Goal: Transaction & Acquisition: Subscribe to service/newsletter

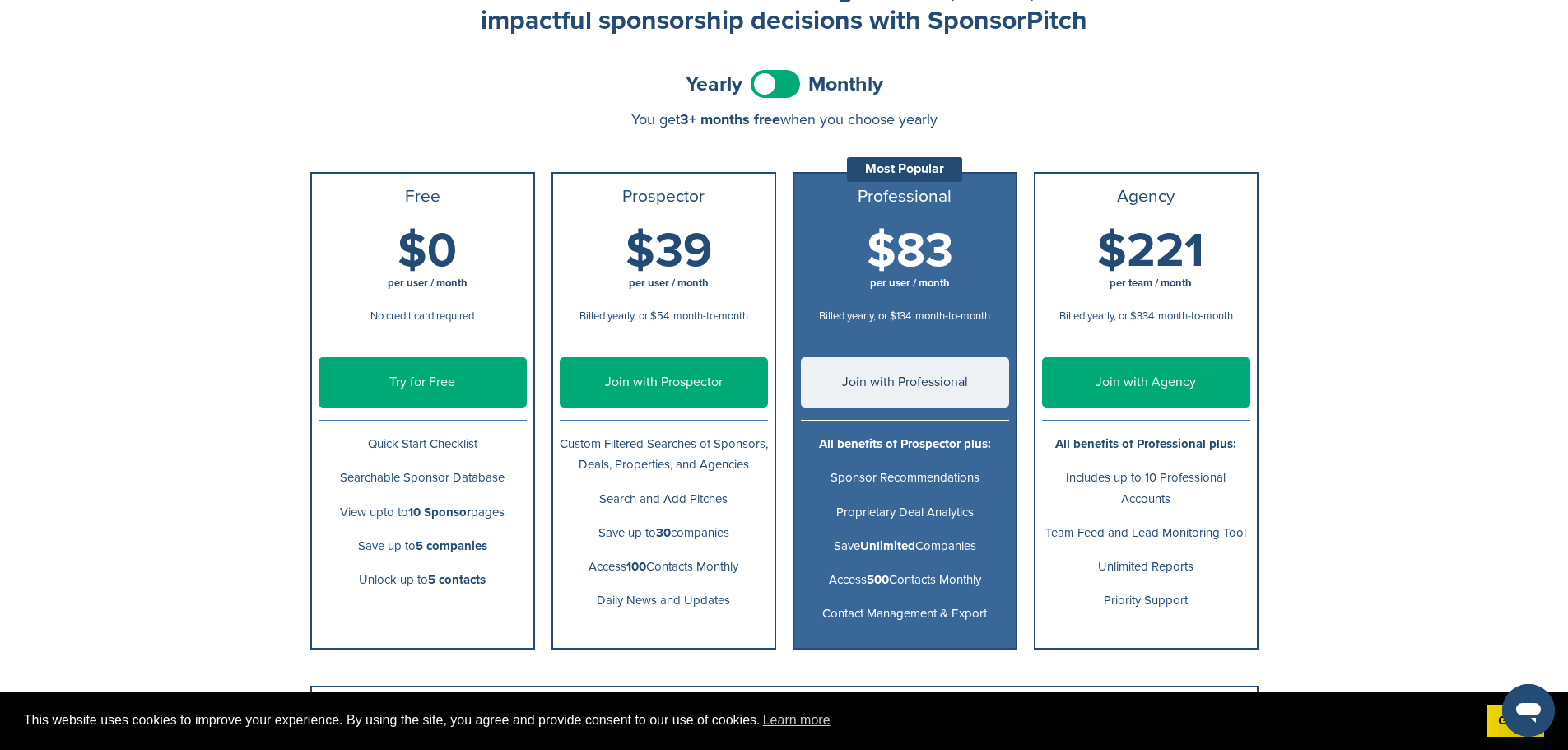
scroll to position [247, 0]
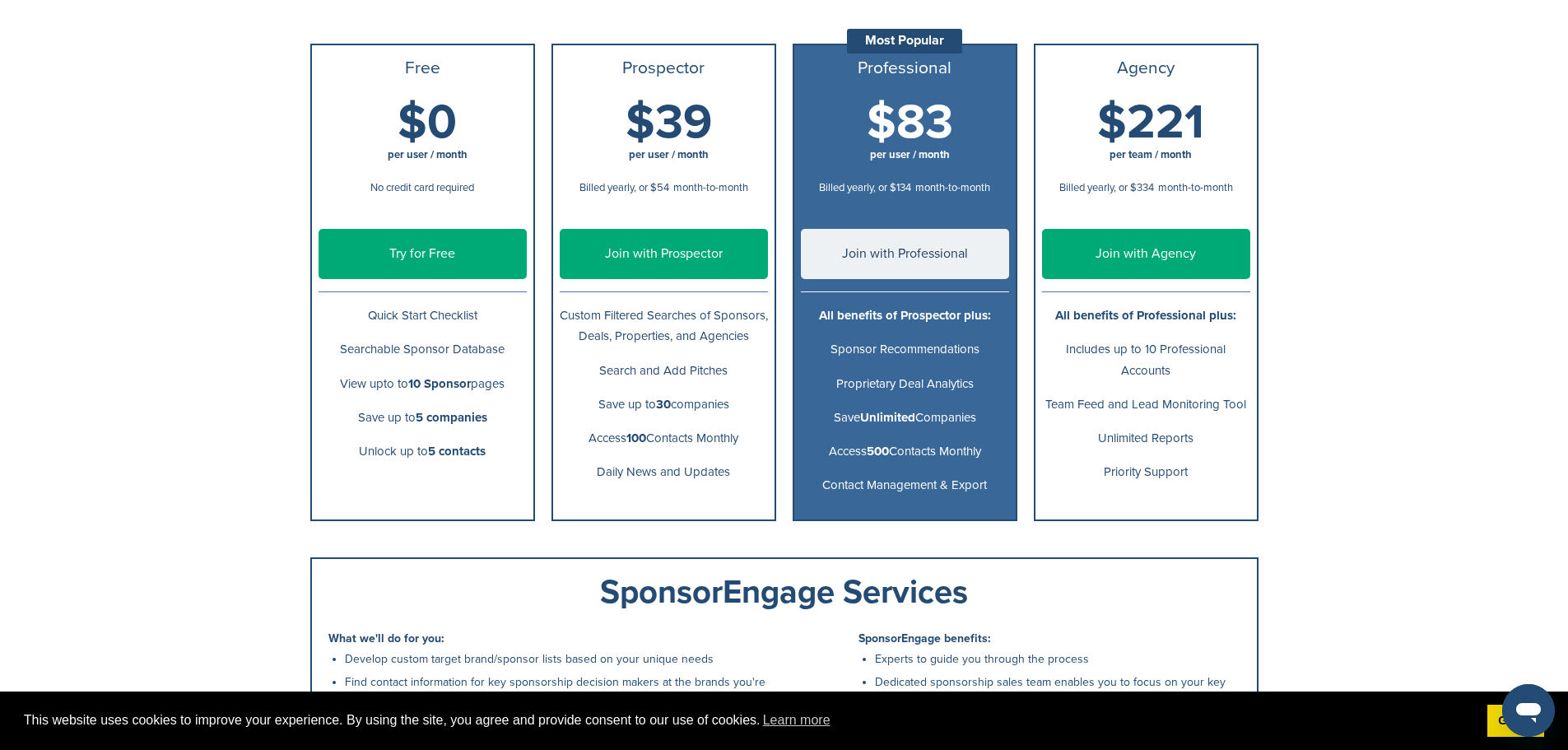
click at [404, 249] on link "Try for Free" at bounding box center [423, 253] width 209 height 50
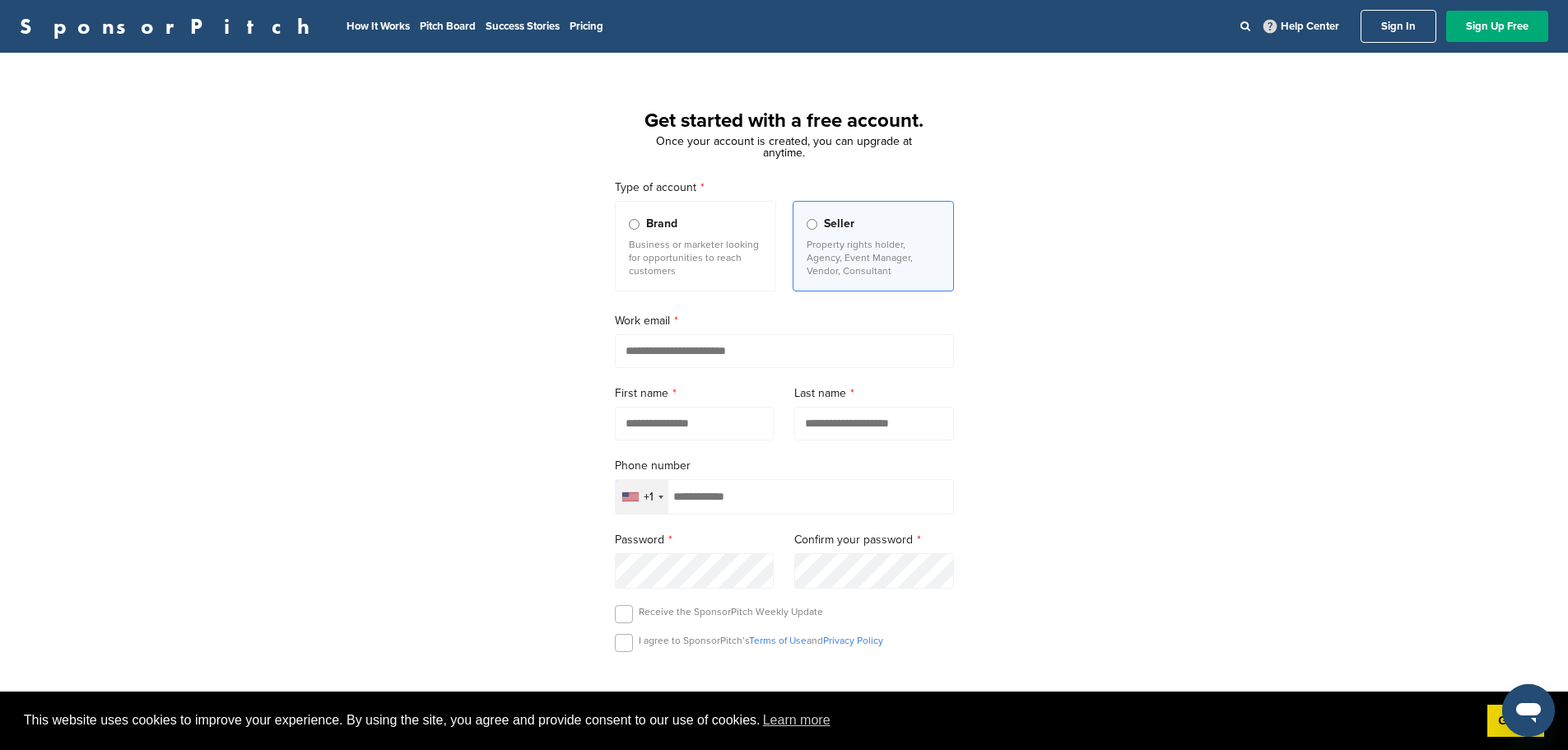
scroll to position [83, 0]
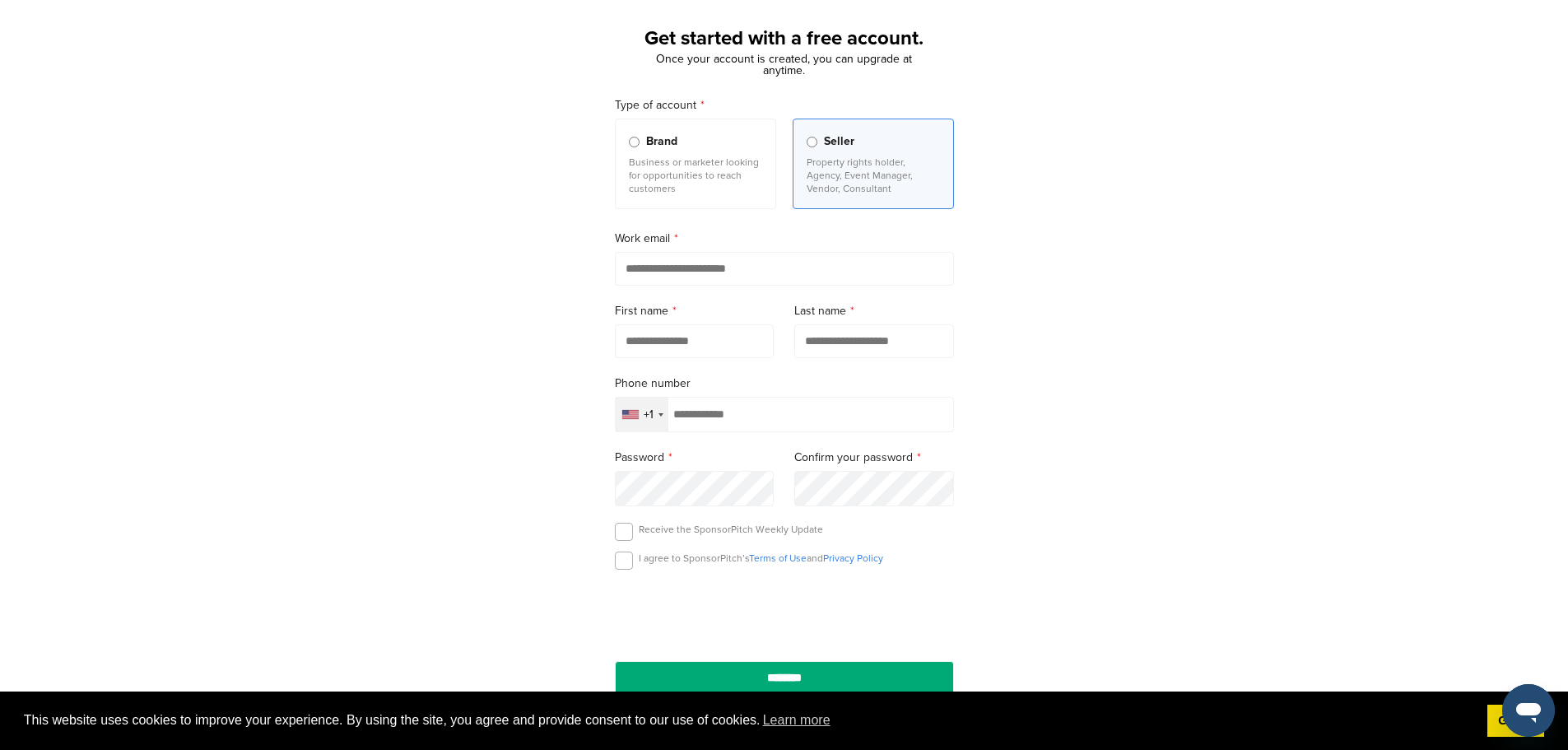
click at [696, 275] on input "email" at bounding box center [784, 268] width 339 height 34
type input "**********"
type input "****"
type input "******"
type input "**********"
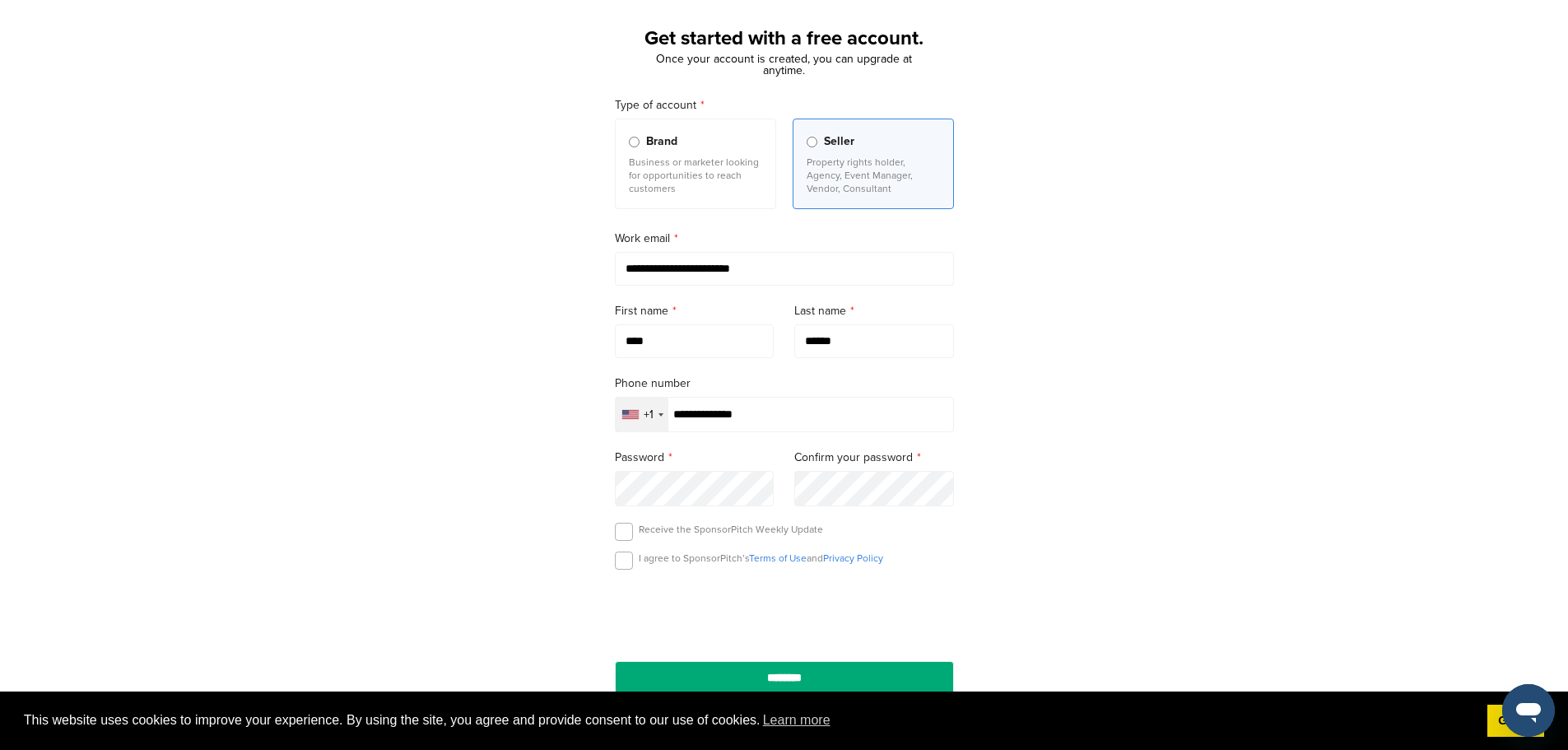
click at [1285, 447] on div "**********" at bounding box center [784, 372] width 1568 height 765
click at [623, 537] on label at bounding box center [624, 531] width 18 height 18
click at [628, 564] on label at bounding box center [624, 560] width 18 height 18
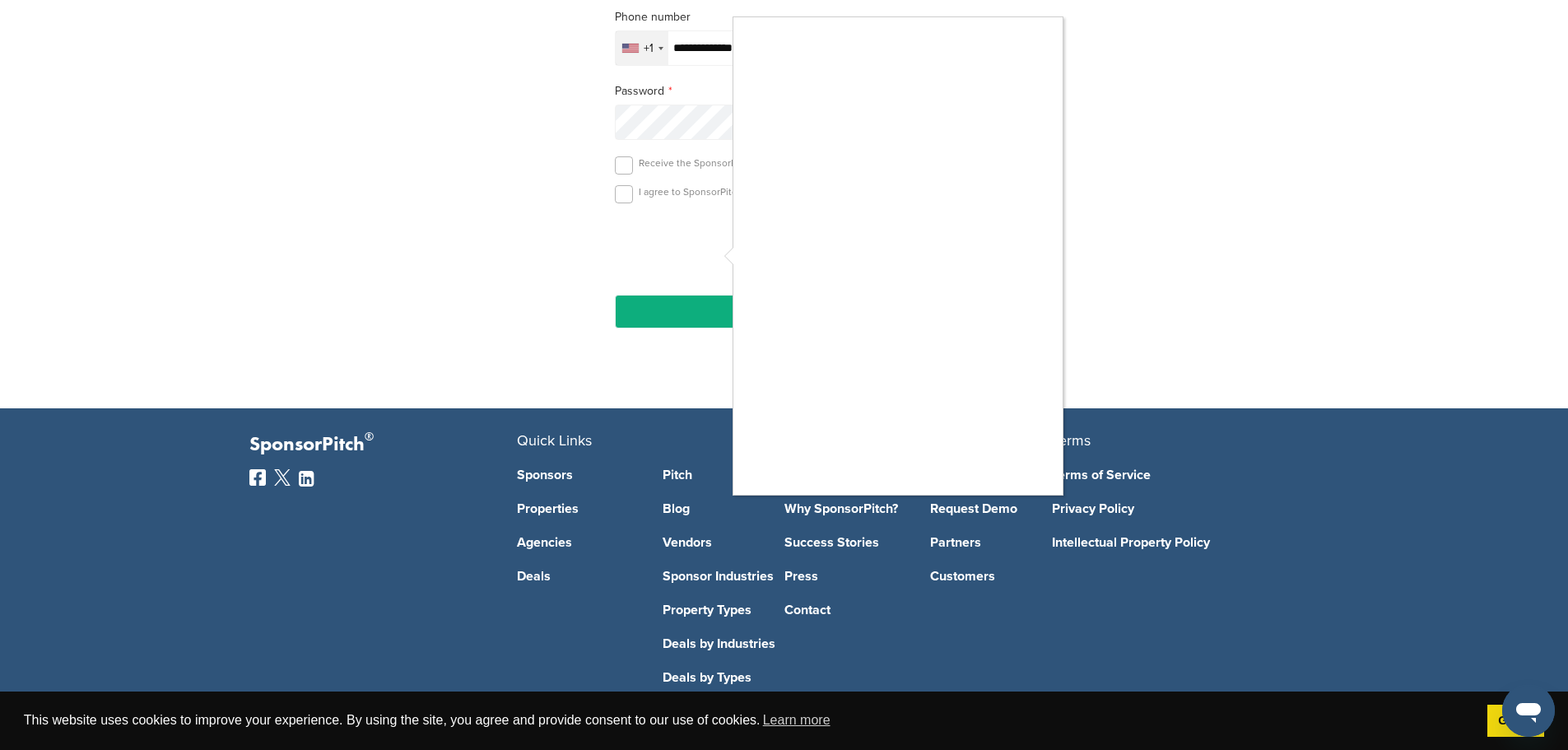
scroll to position [491, 0]
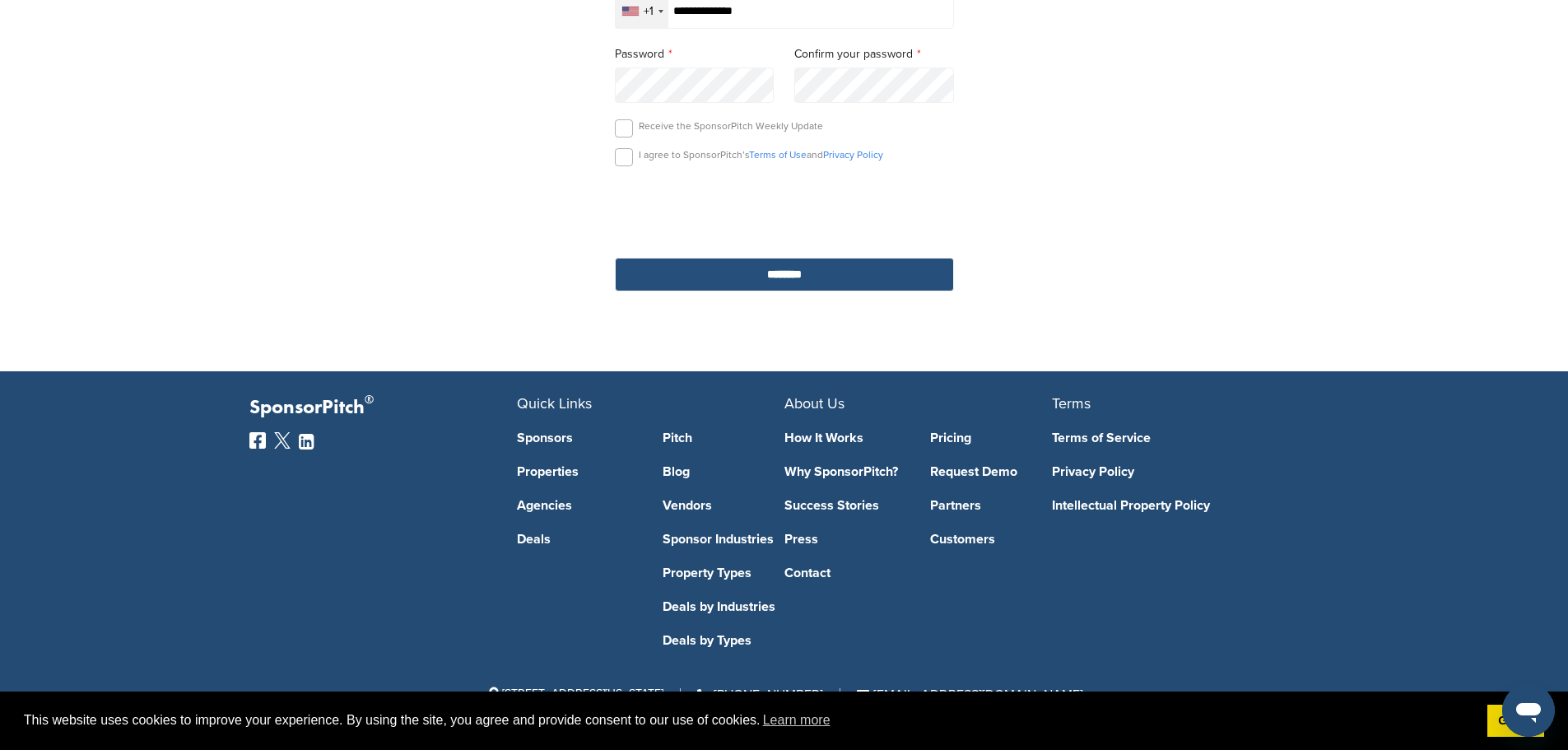
click at [835, 262] on input "********" at bounding box center [784, 274] width 339 height 34
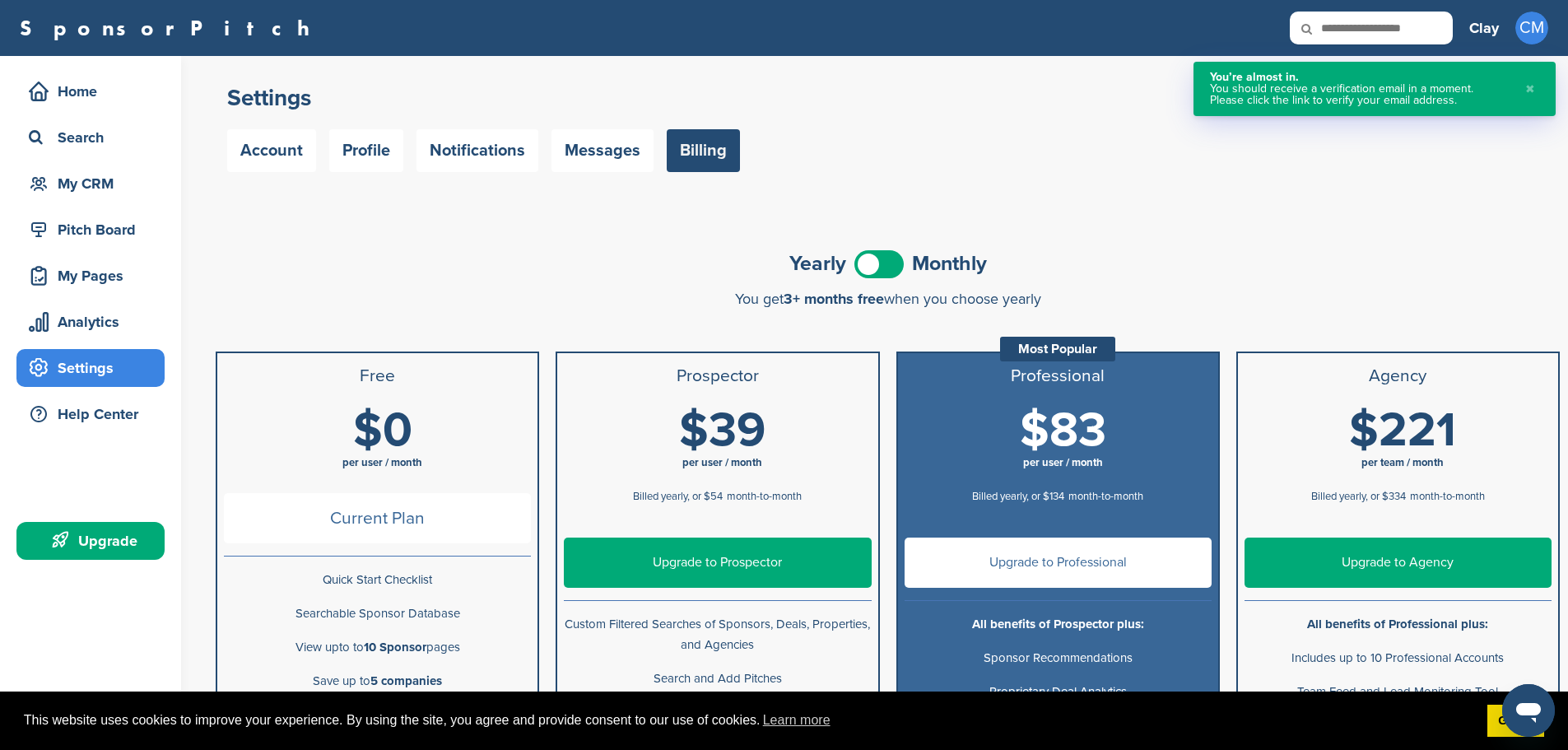
click at [417, 422] on h1 "$0 per user / month" at bounding box center [382, 443] width 307 height 74
click at [81, 86] on div "Home" at bounding box center [94, 91] width 140 height 30
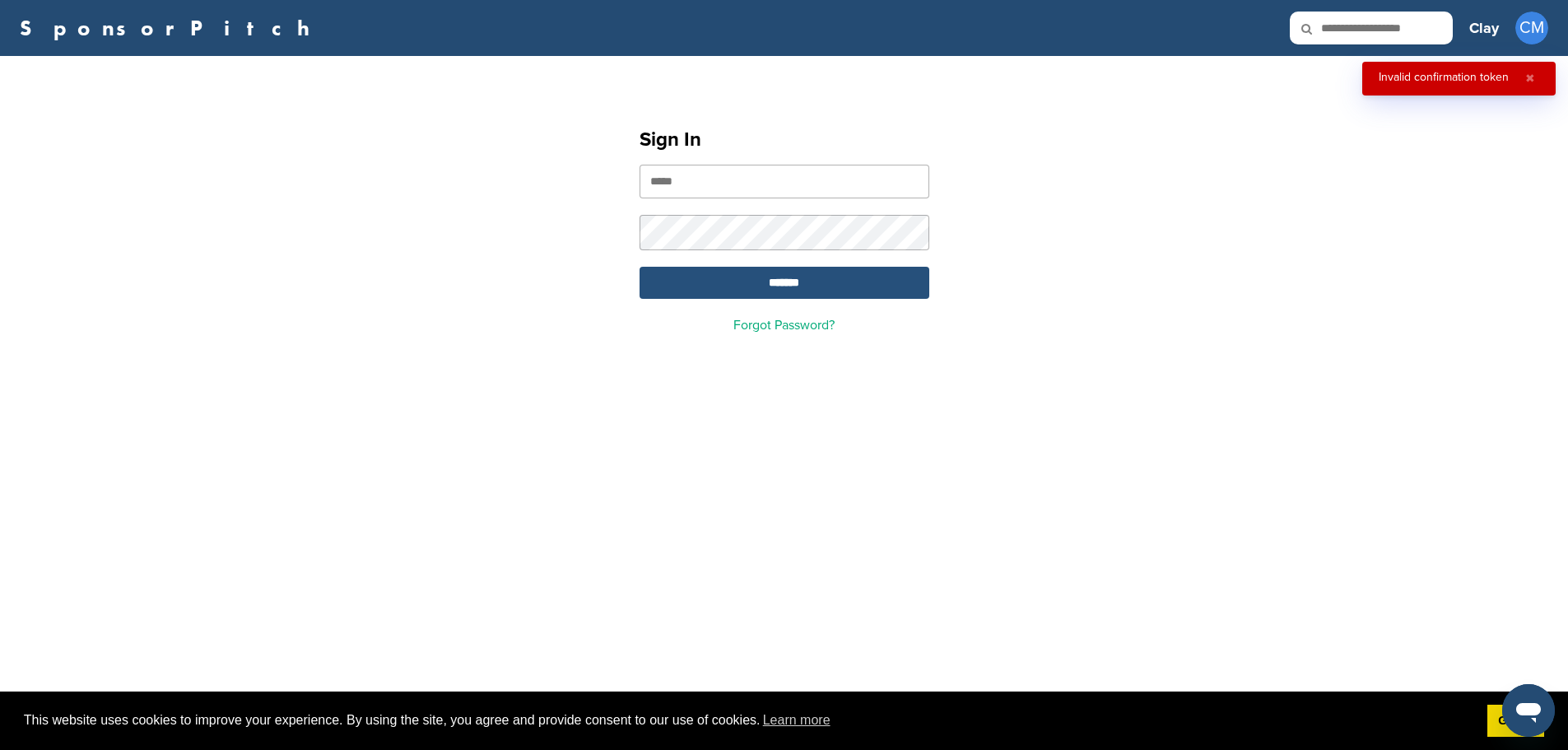
type input "**********"
click at [772, 291] on input "*******" at bounding box center [784, 282] width 289 height 32
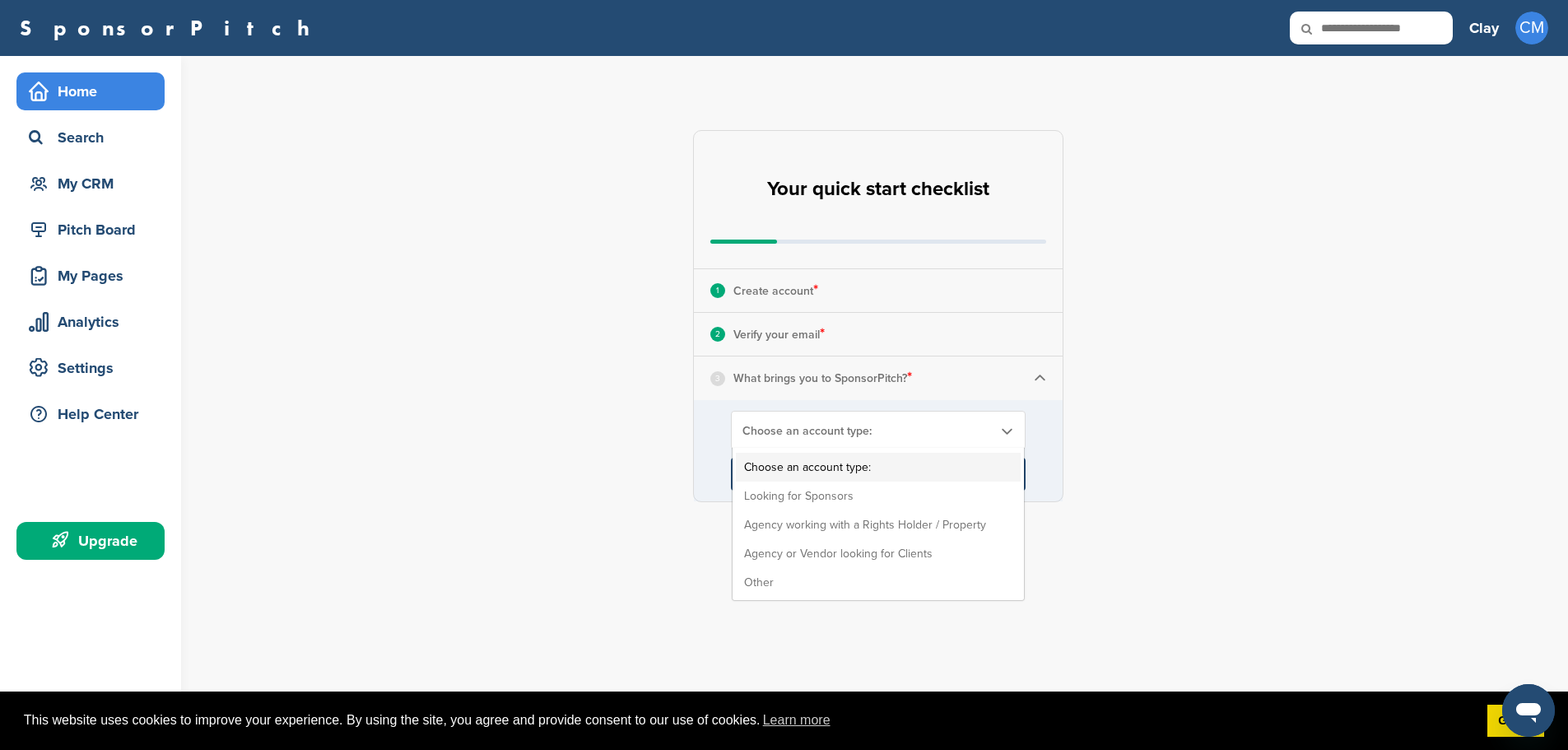
click at [1000, 429] on b at bounding box center [1007, 430] width 15 height 14
click at [794, 502] on li "Looking for Sponsors" at bounding box center [878, 496] width 285 height 29
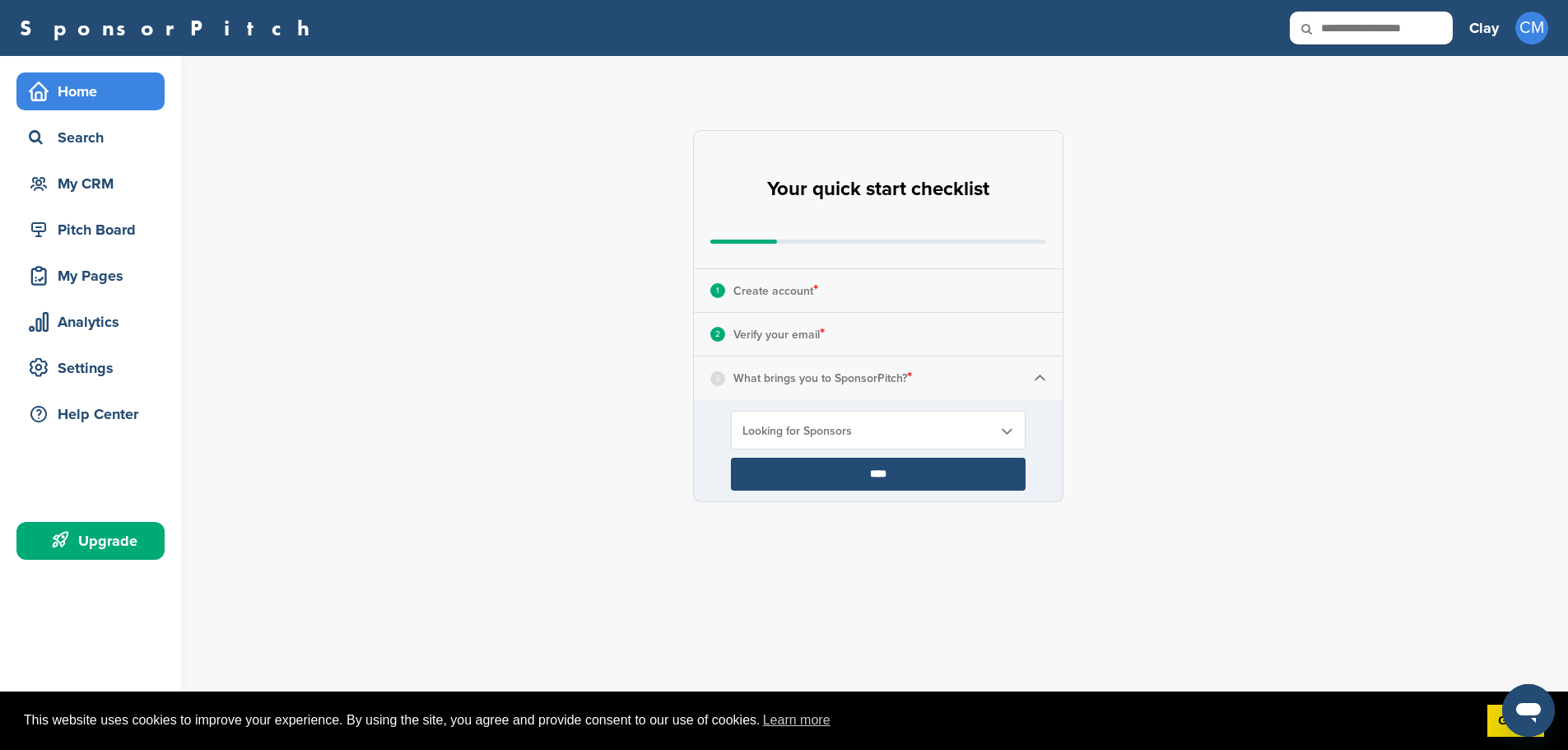
click at [884, 484] on input "****" at bounding box center [878, 474] width 295 height 33
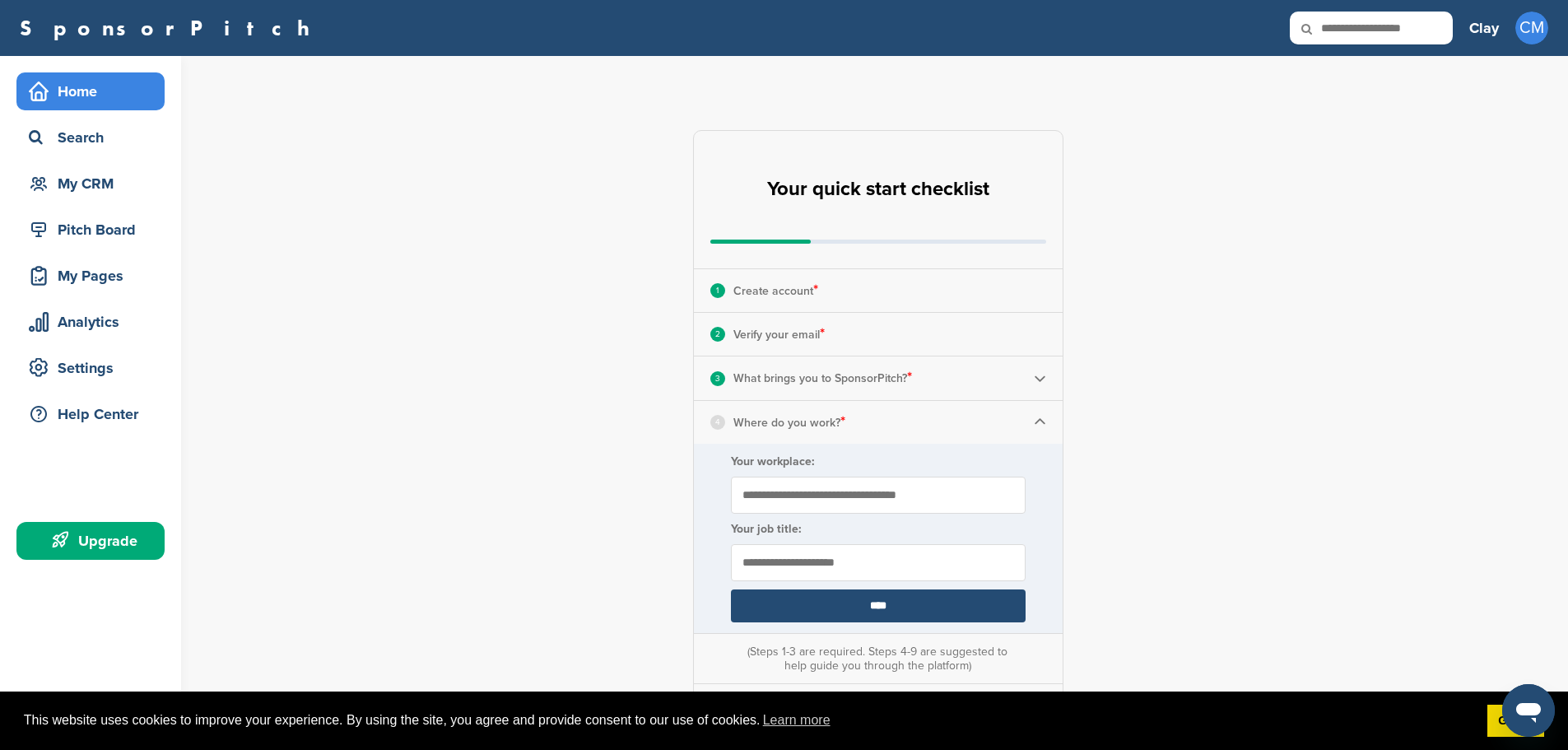
click at [821, 495] on input "Your workplace:" at bounding box center [878, 494] width 295 height 37
type input "**********"
click at [873, 612] on input "****" at bounding box center [878, 606] width 295 height 33
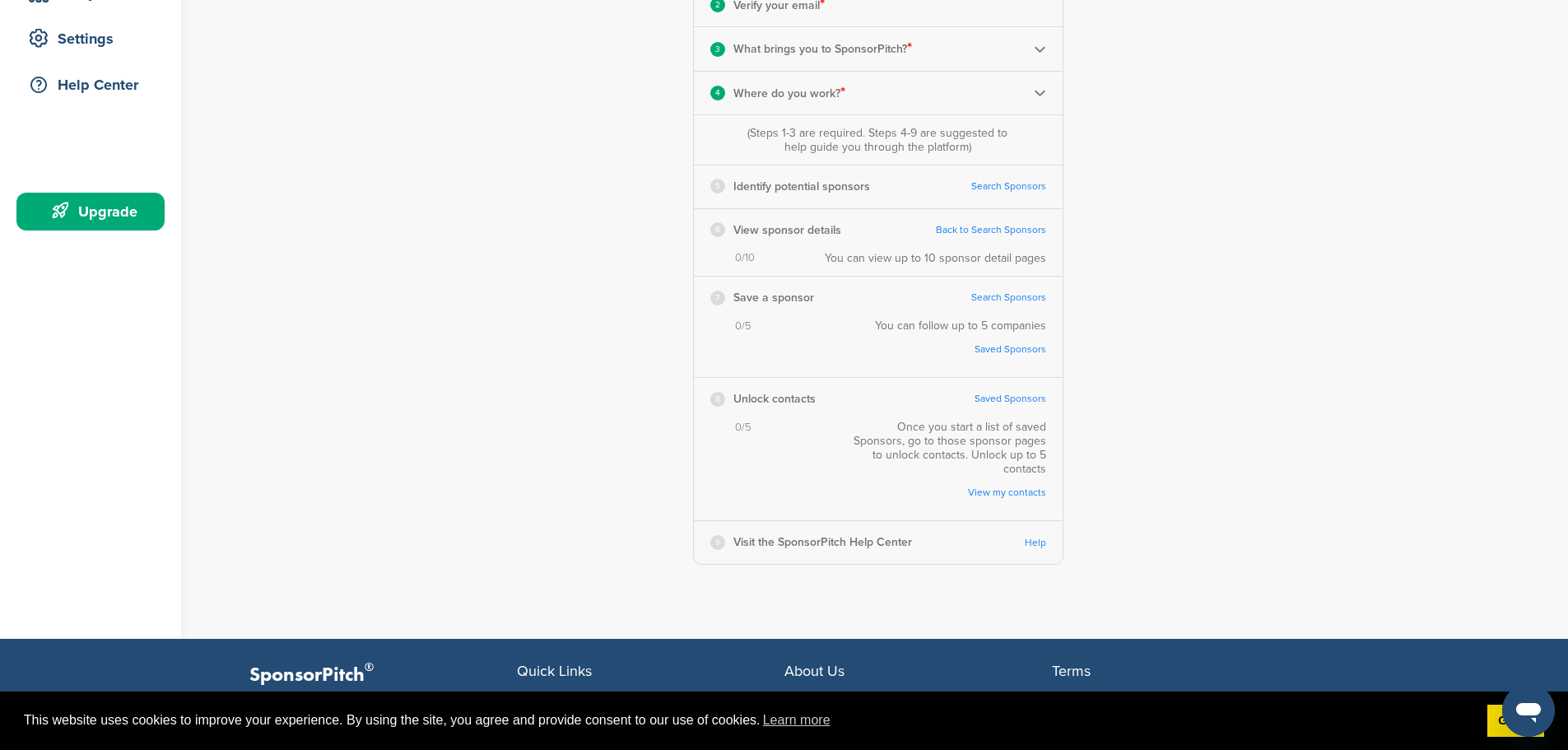
scroll to position [247, 0]
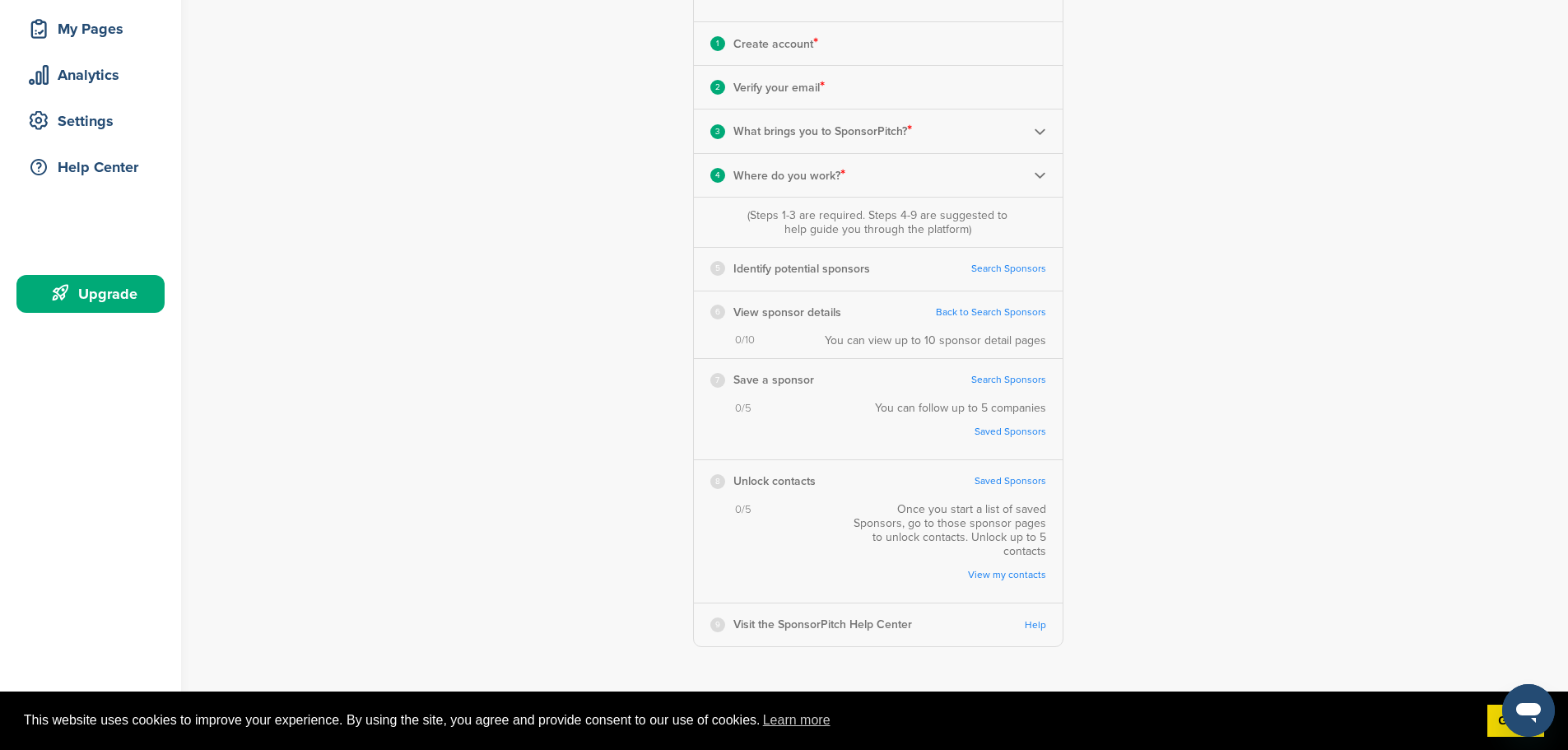
click at [1002, 268] on link "Search Sponsors" at bounding box center [1008, 268] width 75 height 13
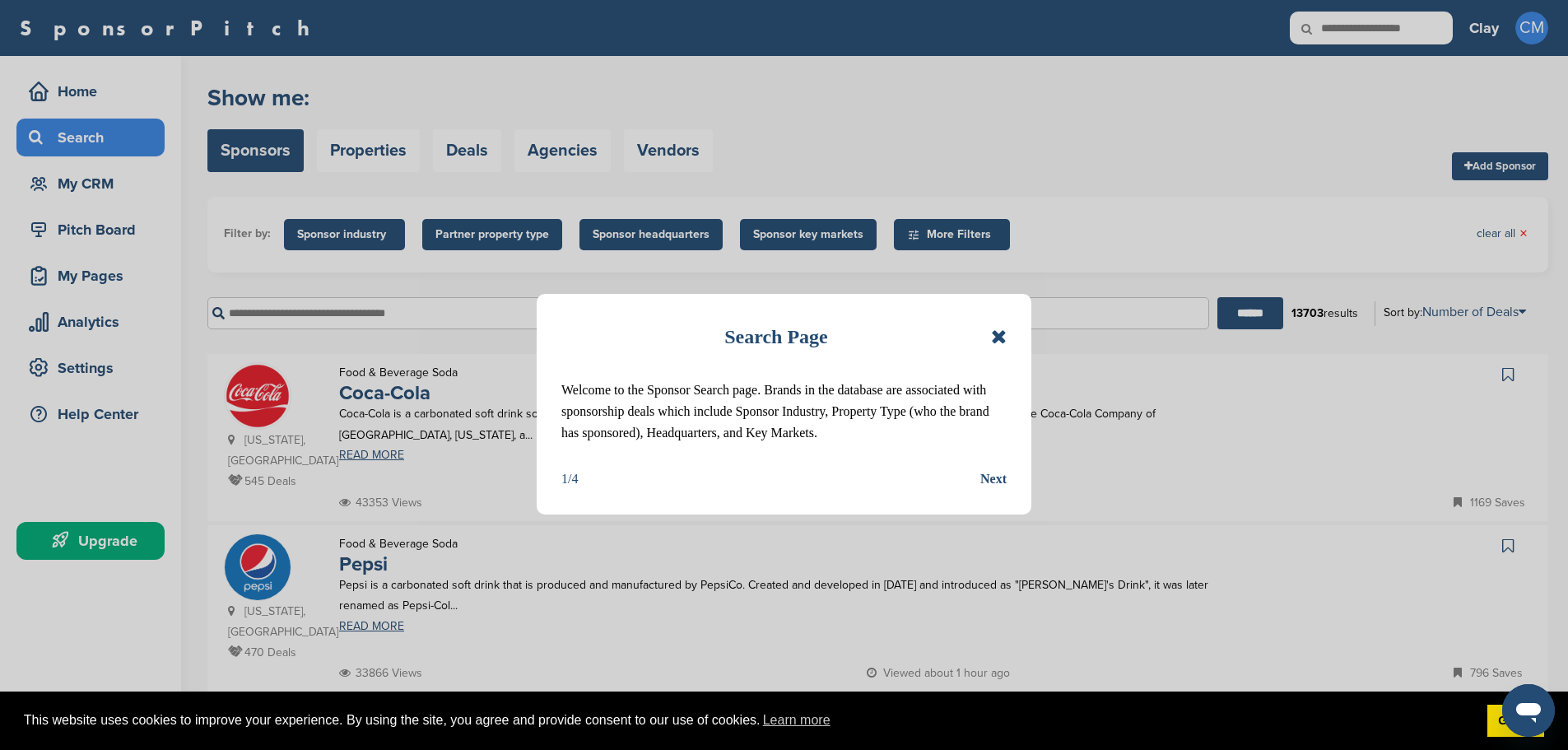
click at [1005, 482] on div "Next" at bounding box center [993, 479] width 26 height 22
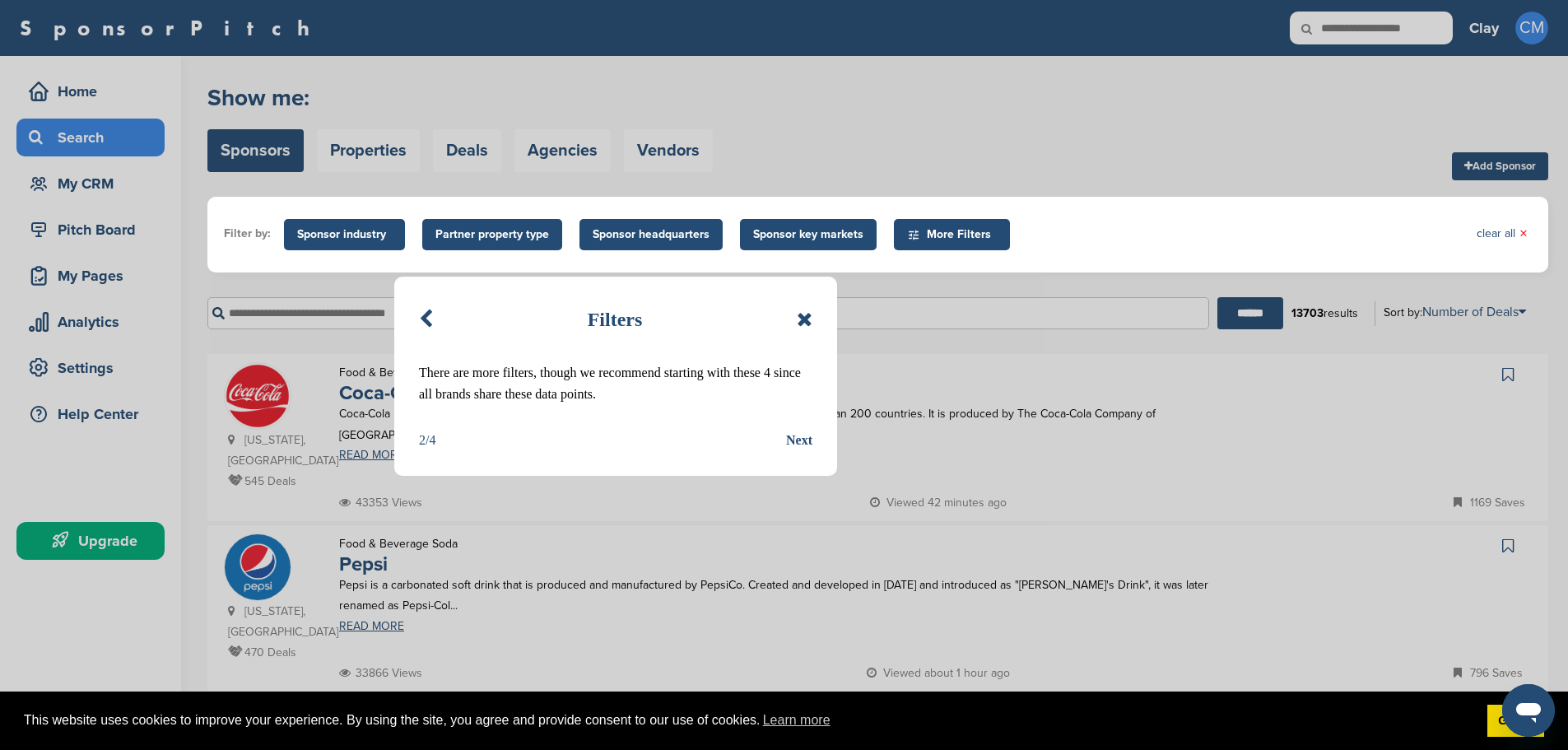
click at [798, 438] on div "Next" at bounding box center [799, 441] width 26 height 22
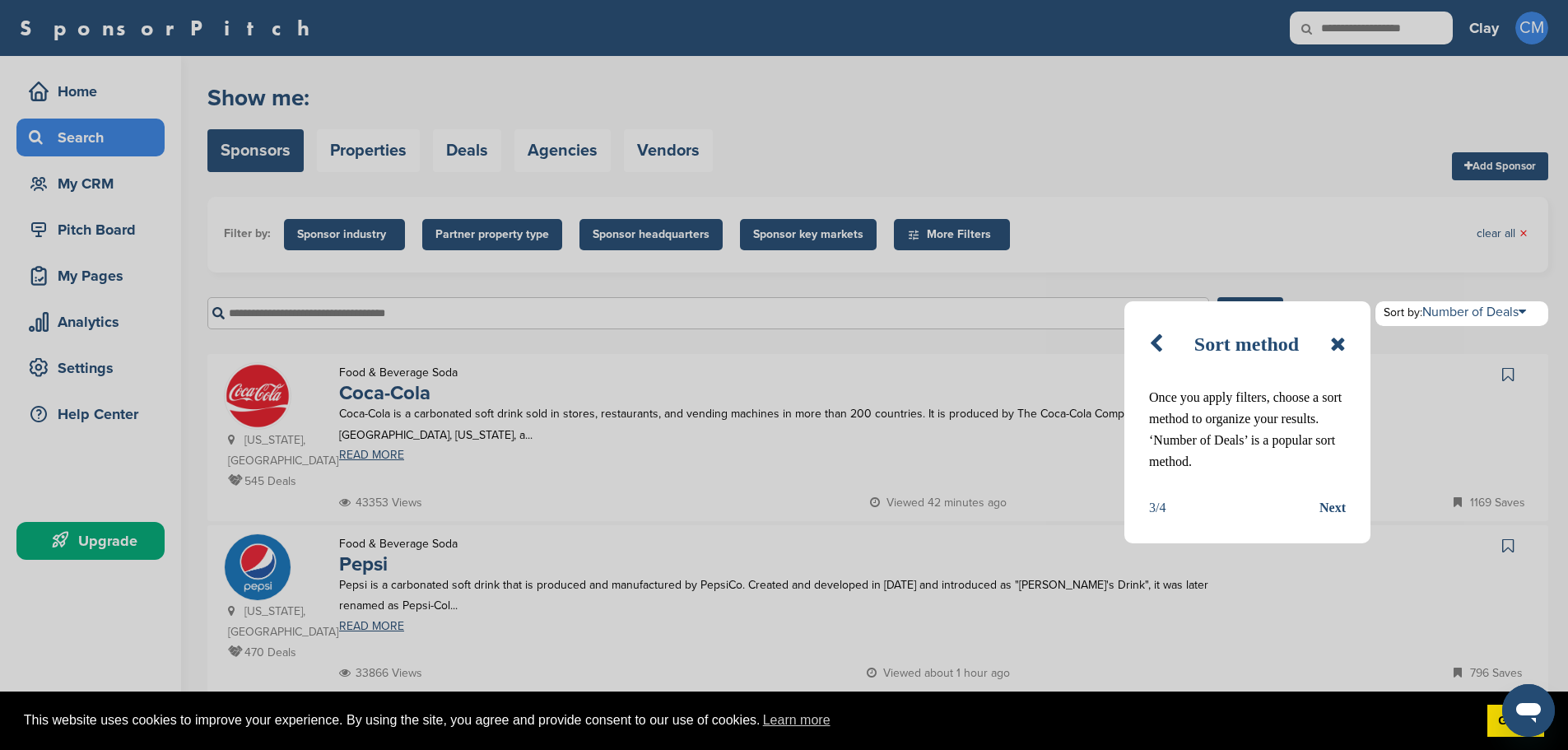
click at [1329, 507] on div "Next" at bounding box center [1332, 508] width 26 height 22
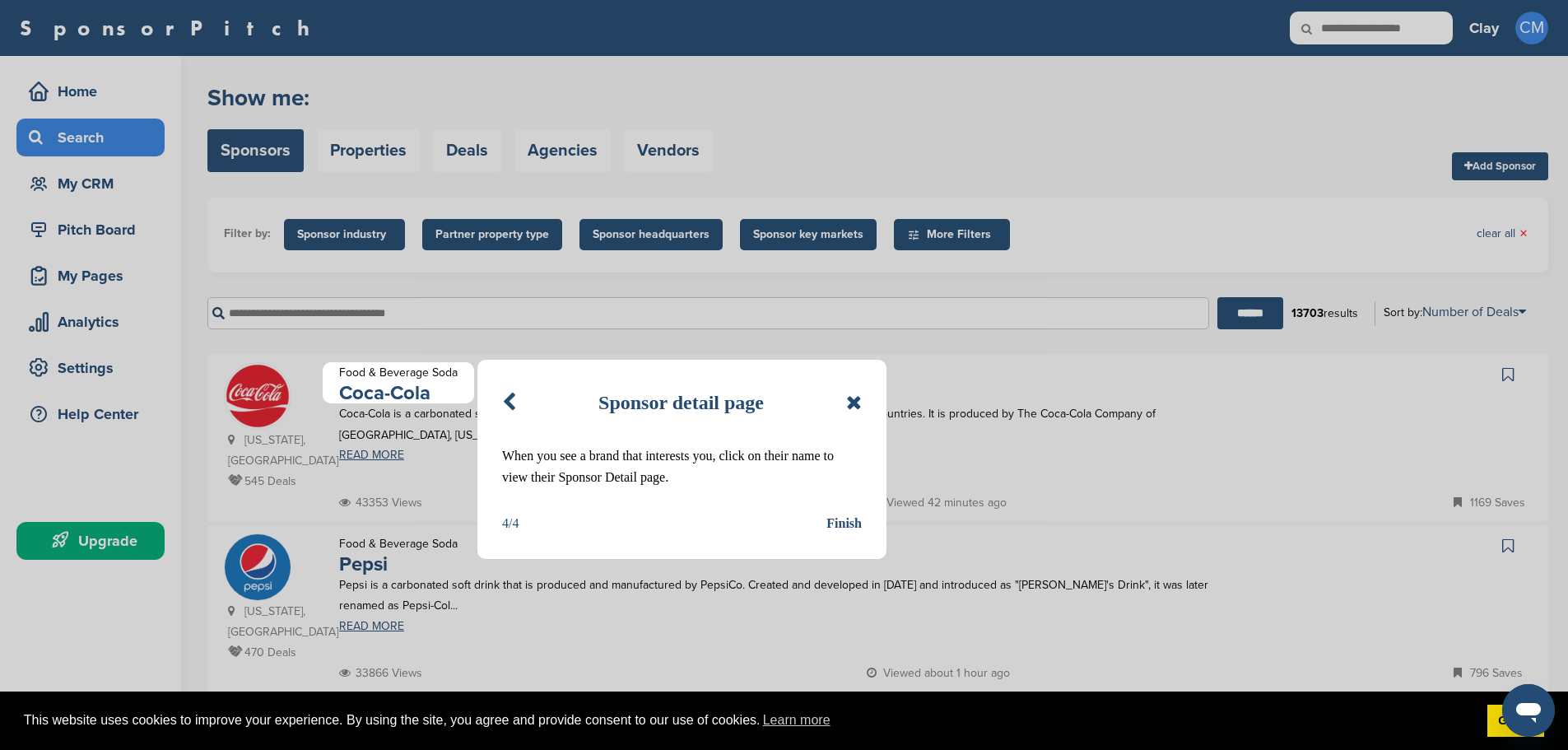
click at [841, 524] on div "Finish" at bounding box center [843, 523] width 35 height 22
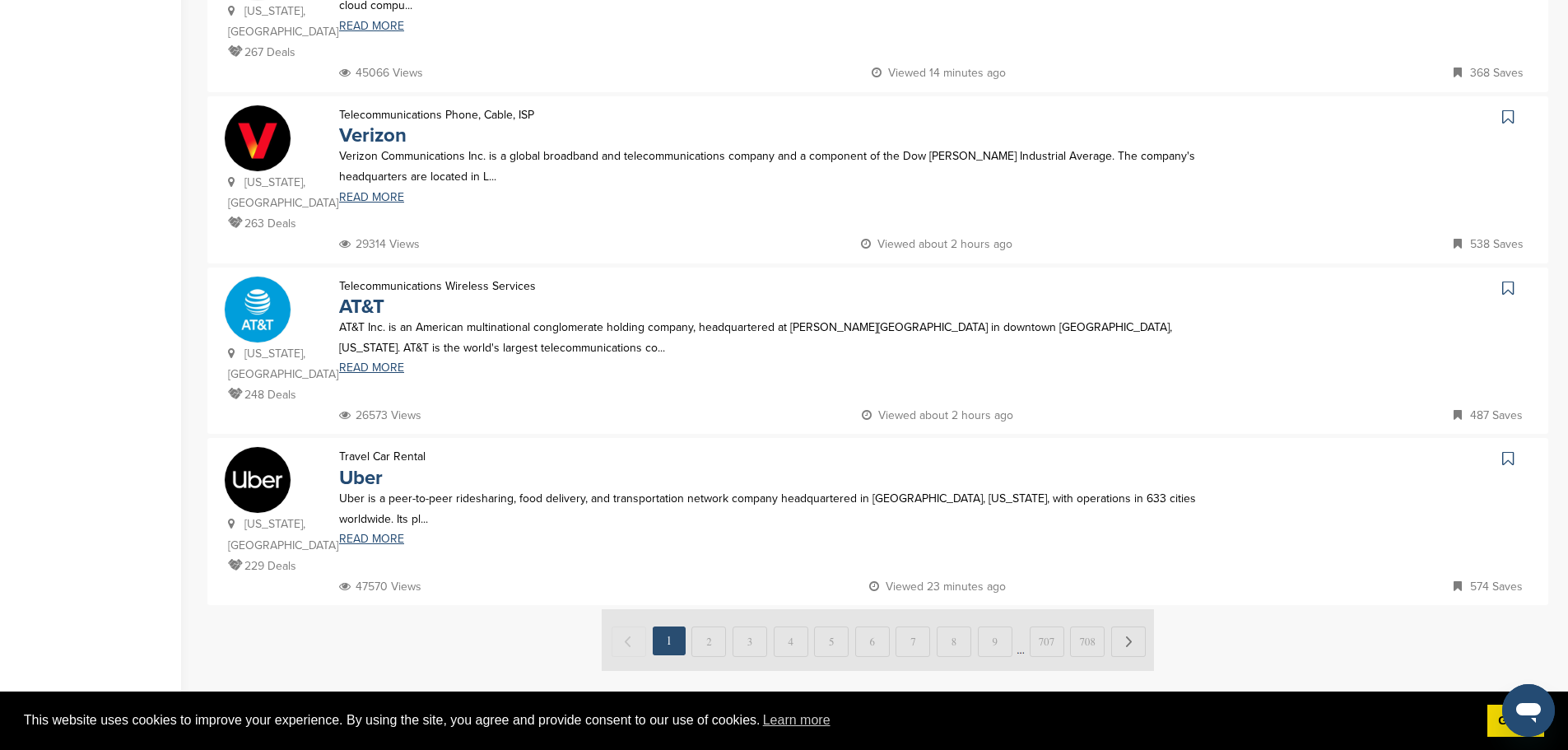
scroll to position [1481, 0]
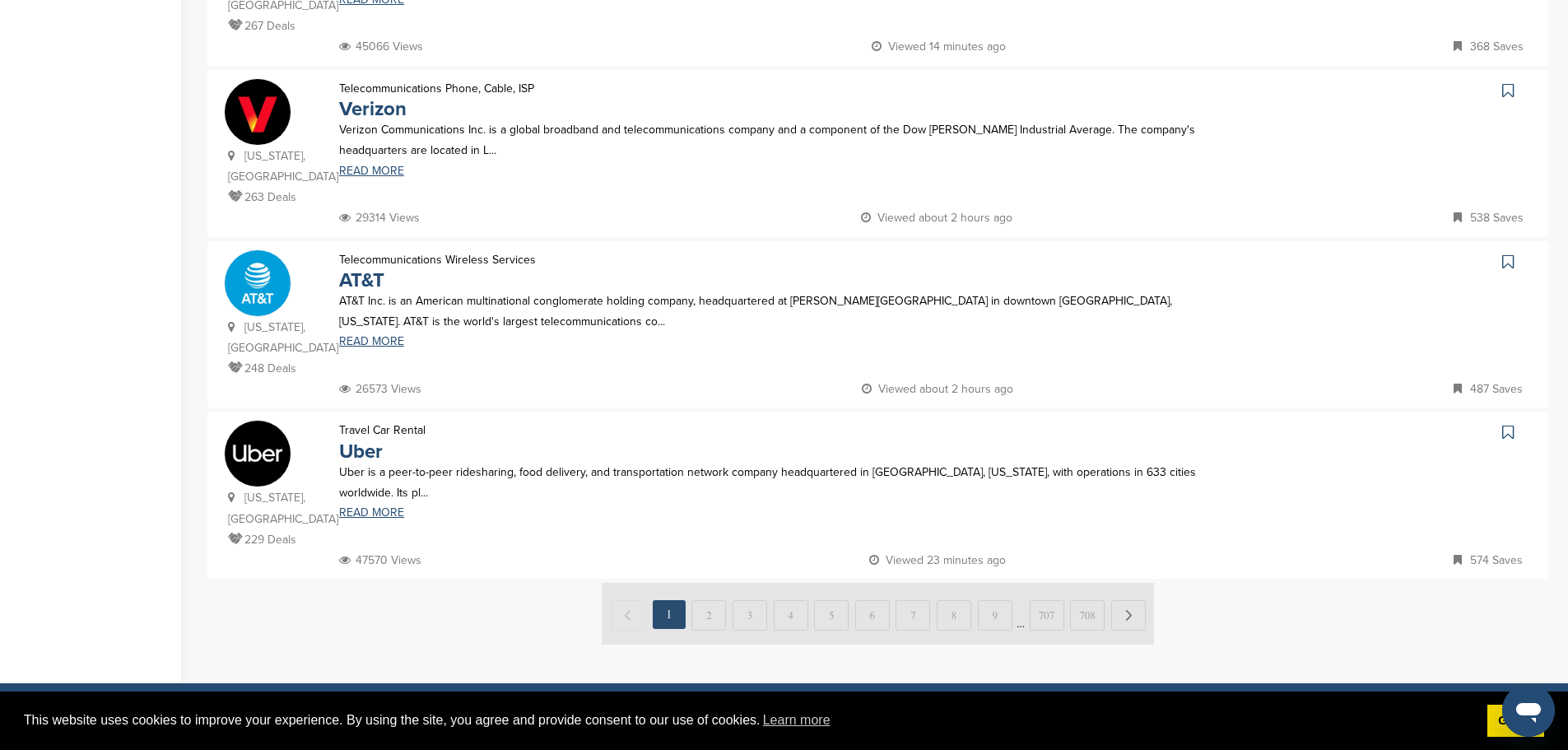
click at [709, 582] on img at bounding box center [877, 613] width 552 height 62
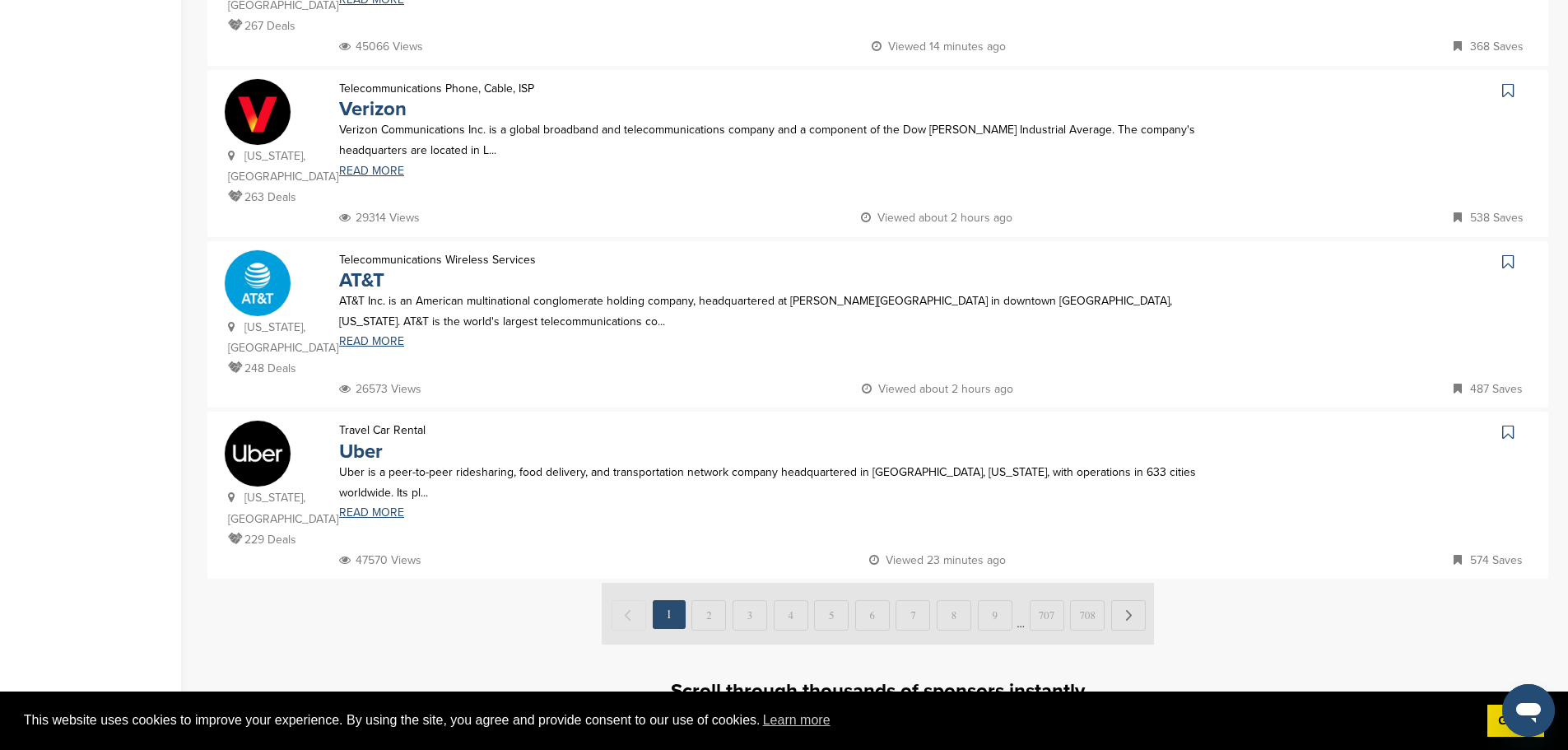
click at [706, 582] on img at bounding box center [877, 613] width 552 height 62
click at [1129, 582] on img at bounding box center [877, 613] width 552 height 62
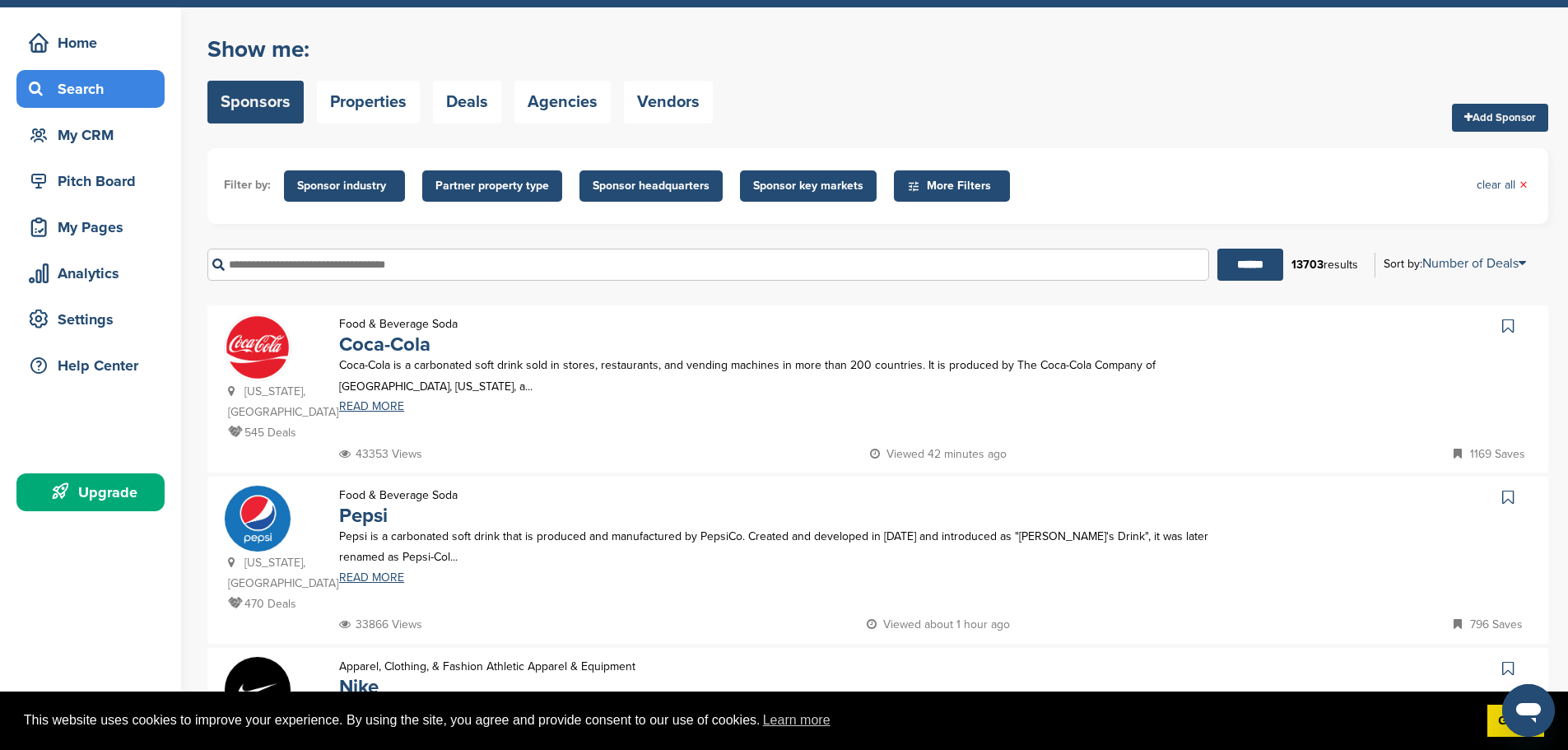
scroll to position [0, 0]
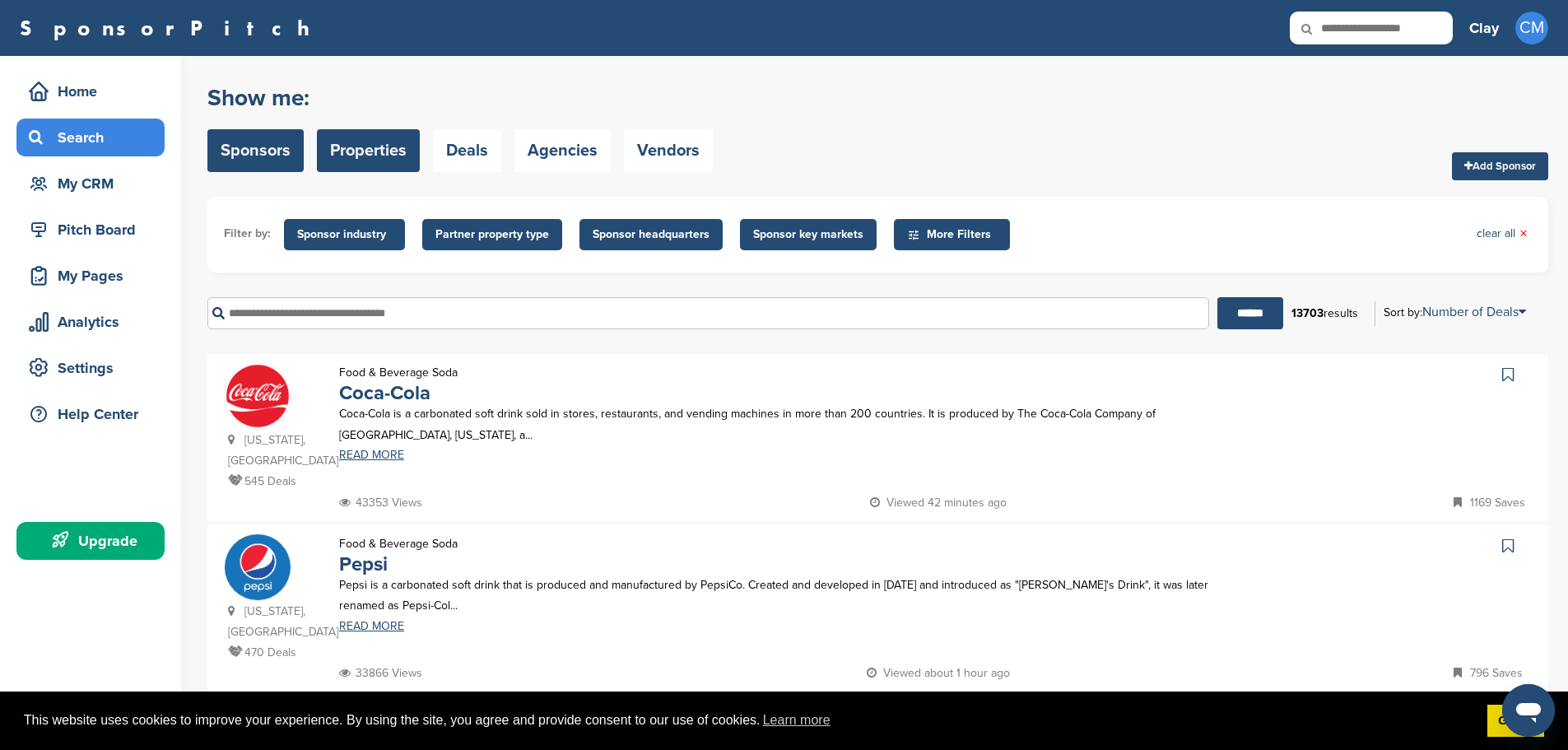
click at [366, 151] on link "Properties" at bounding box center [367, 150] width 102 height 43
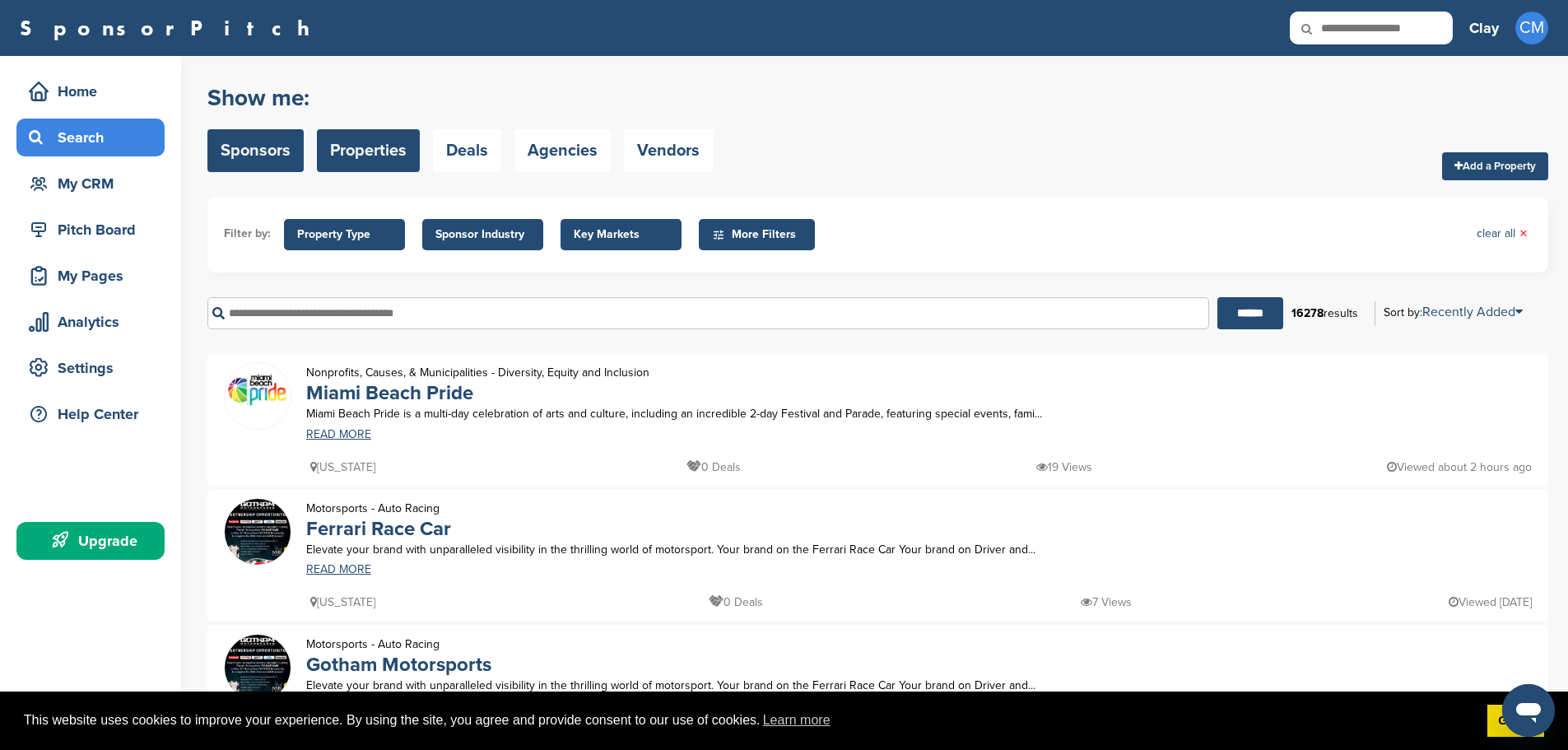
click at [262, 153] on link "Sponsors" at bounding box center [256, 150] width 96 height 43
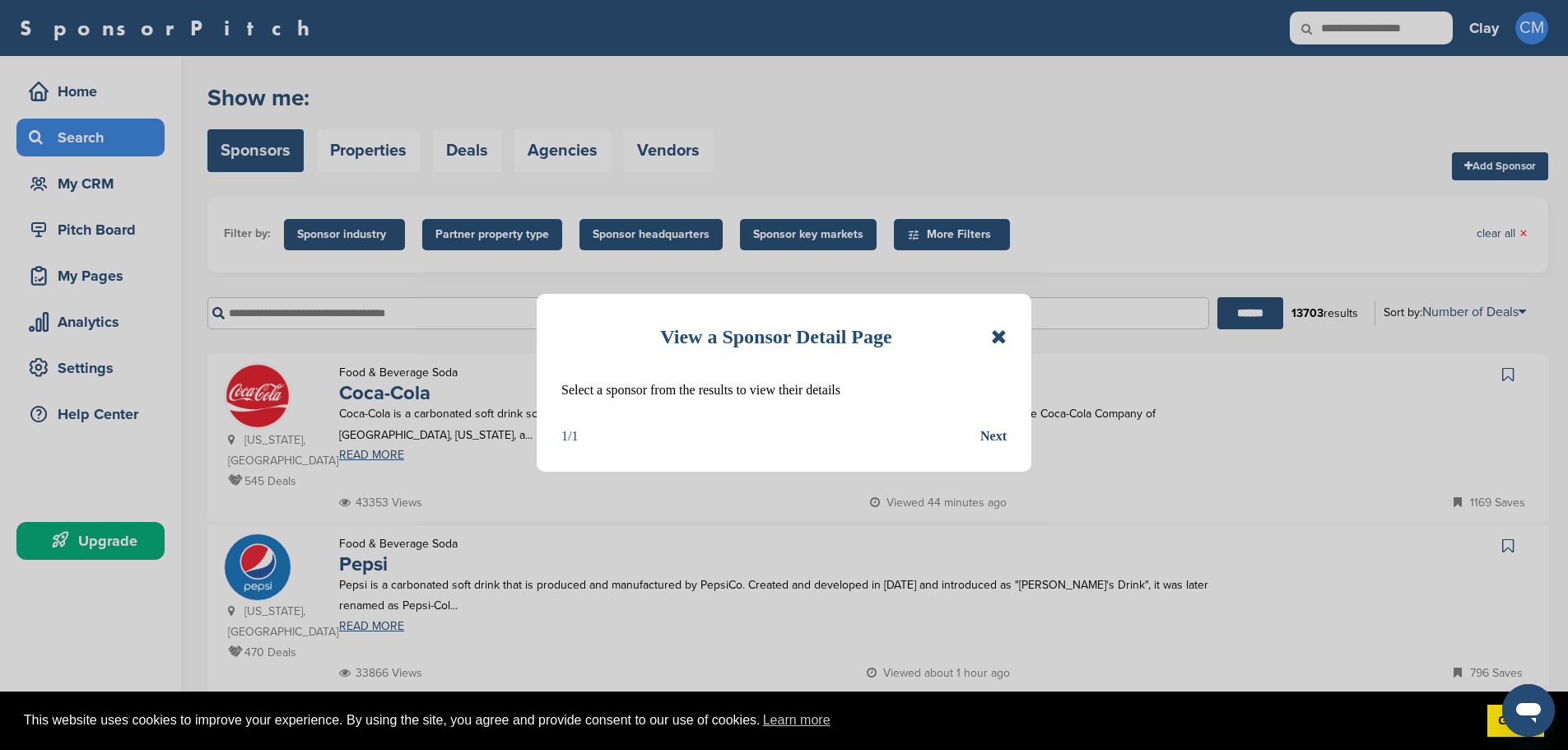
click at [995, 437] on div "Next" at bounding box center [993, 436] width 26 height 22
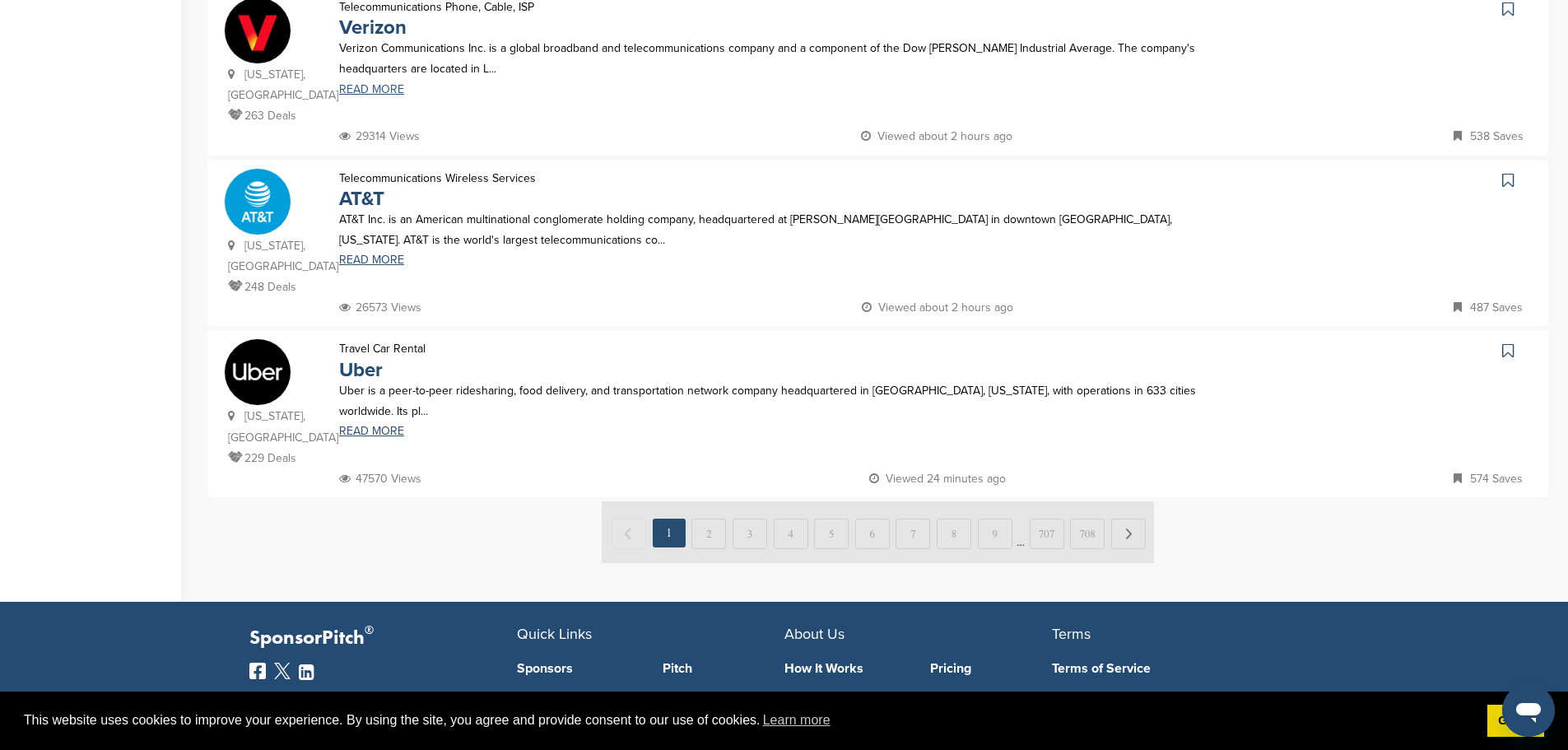
scroll to position [1563, 0]
click at [719, 501] on img at bounding box center [877, 531] width 552 height 62
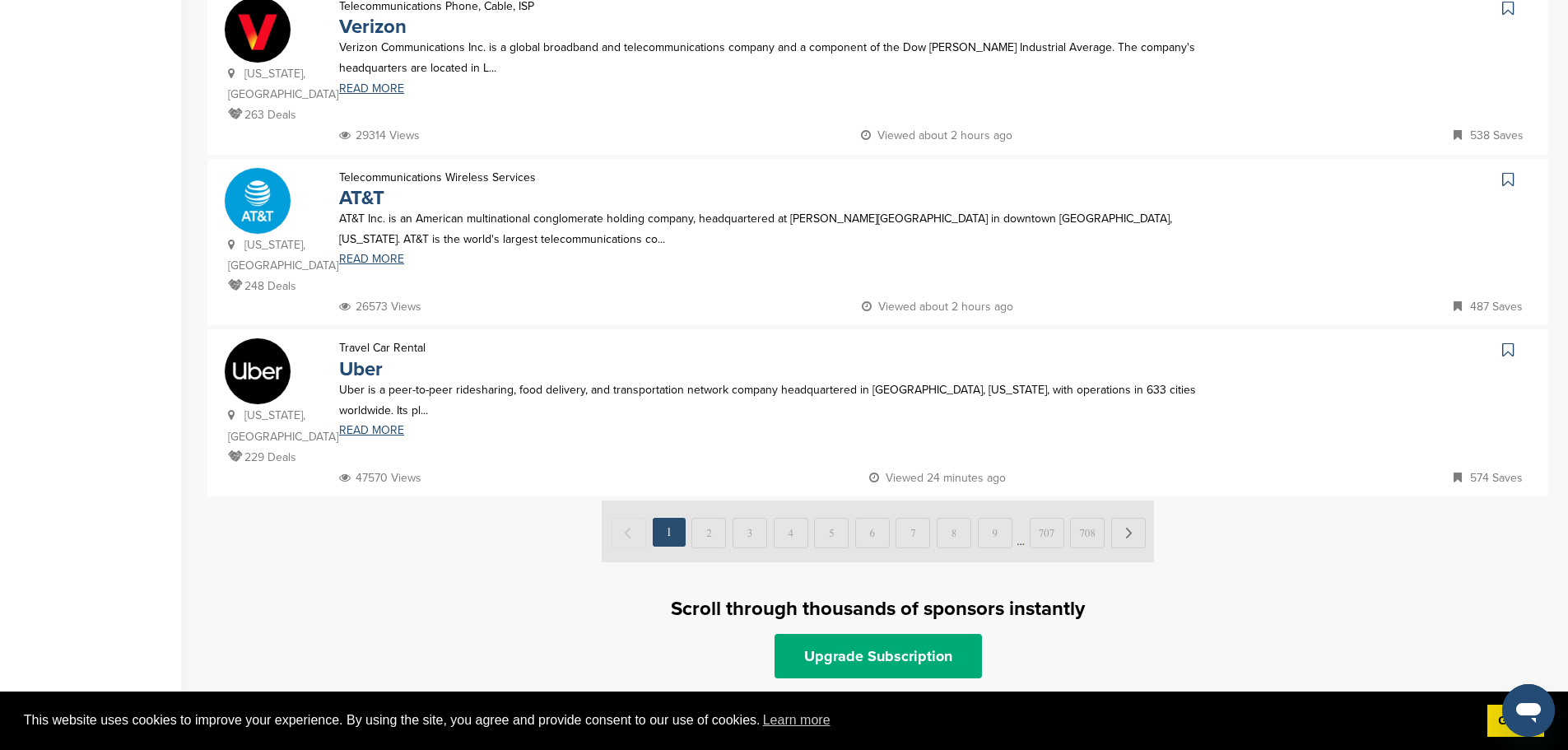
click at [719, 501] on img at bounding box center [877, 531] width 552 height 62
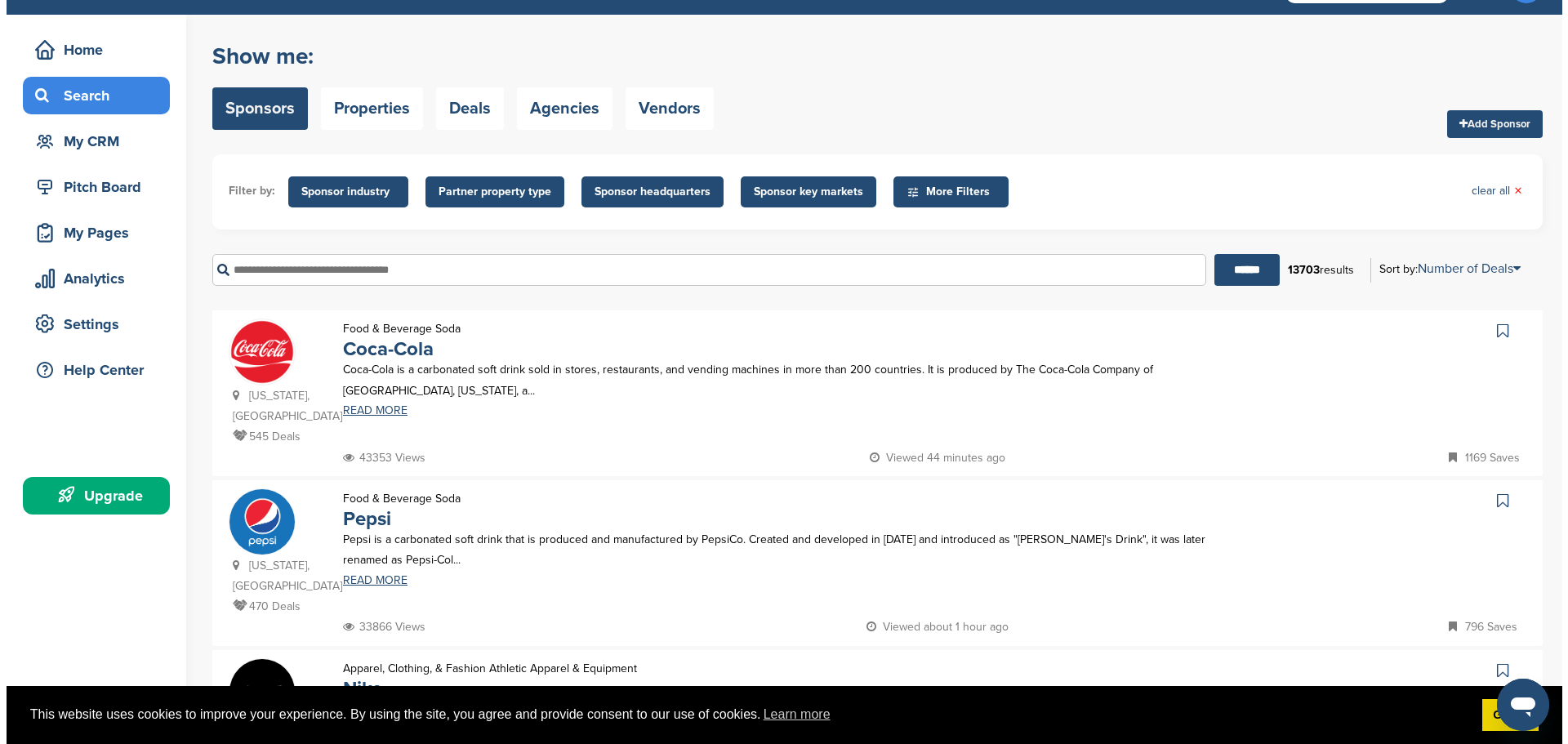
scroll to position [0, 0]
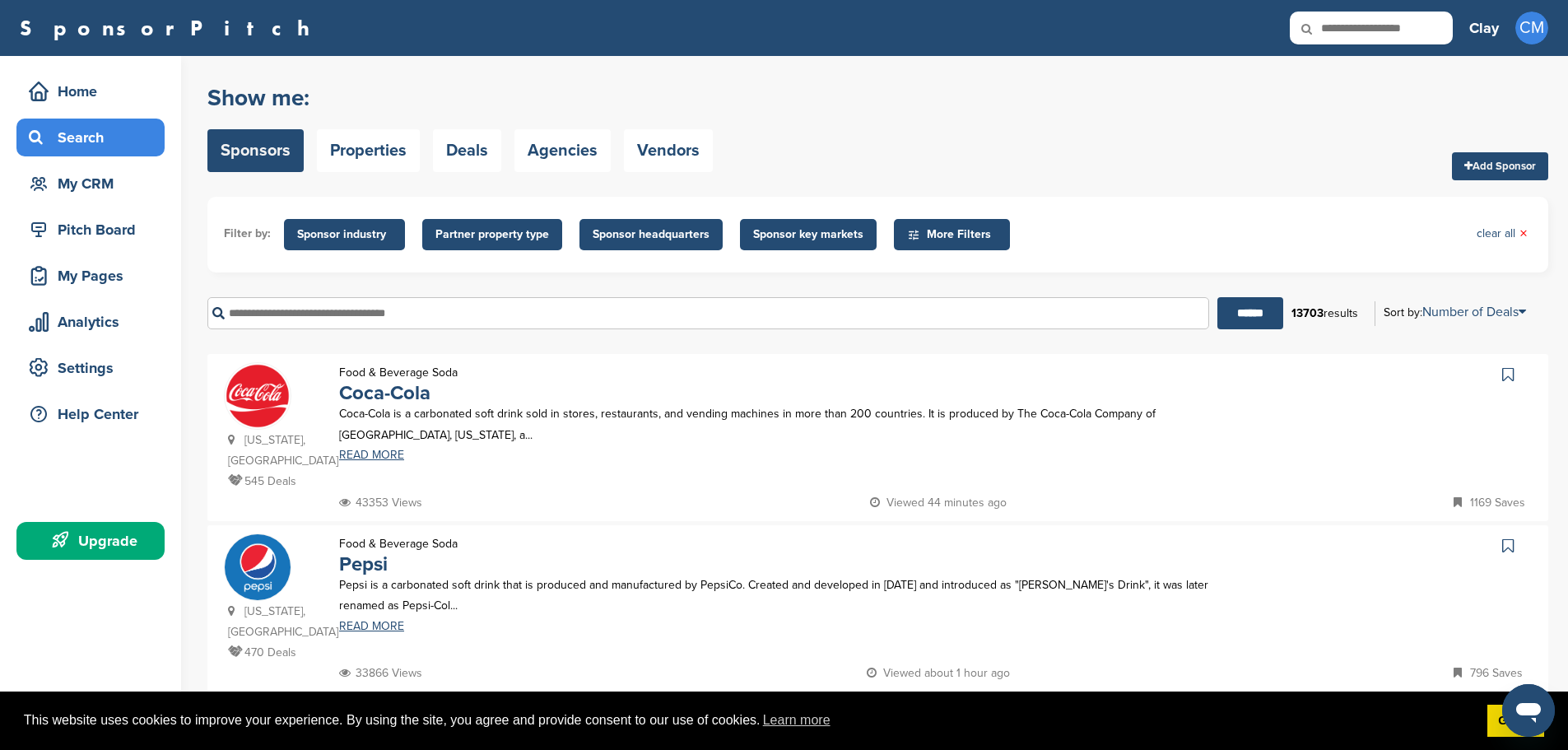
click at [358, 239] on span "Sponsor industry" at bounding box center [345, 235] width 94 height 18
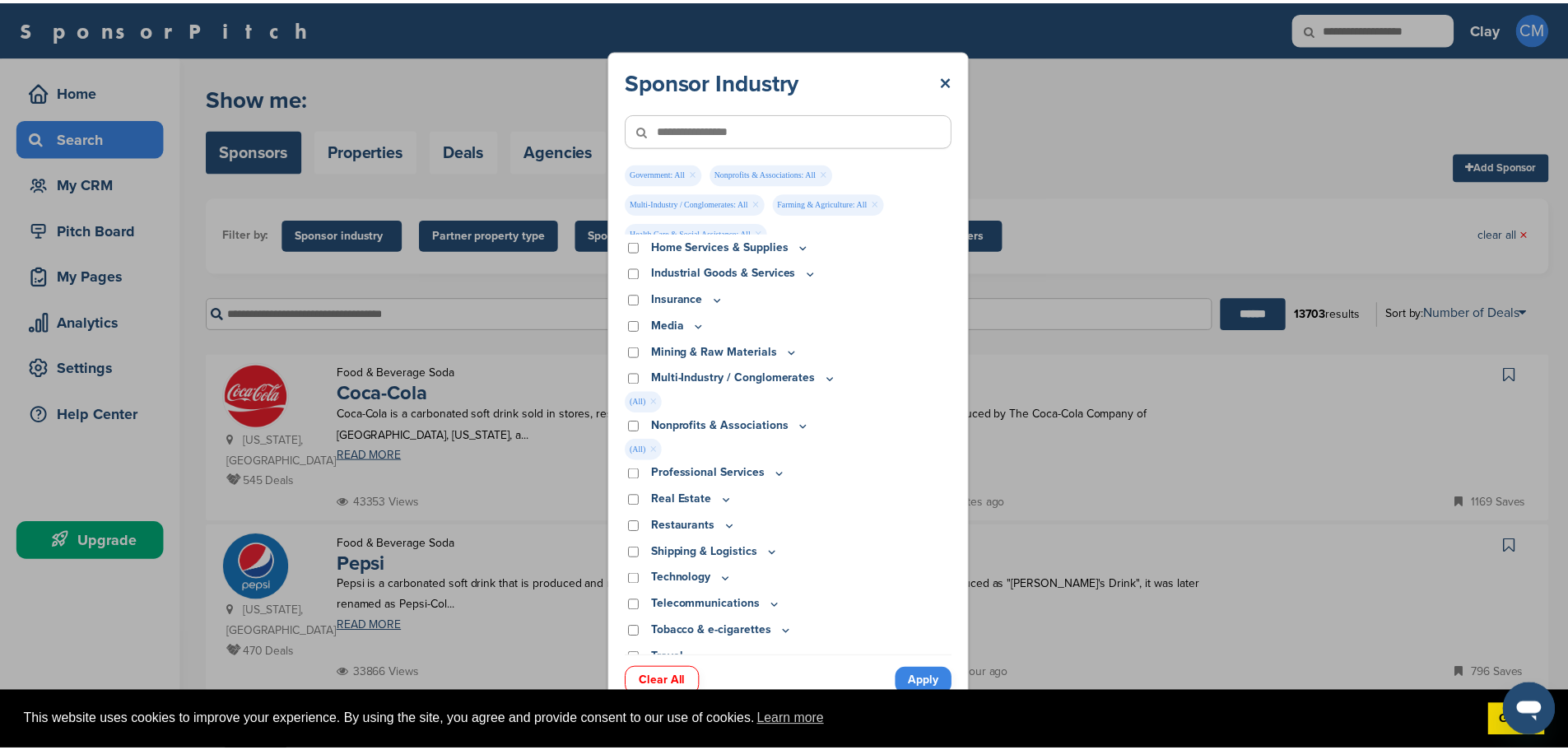
scroll to position [453, 0]
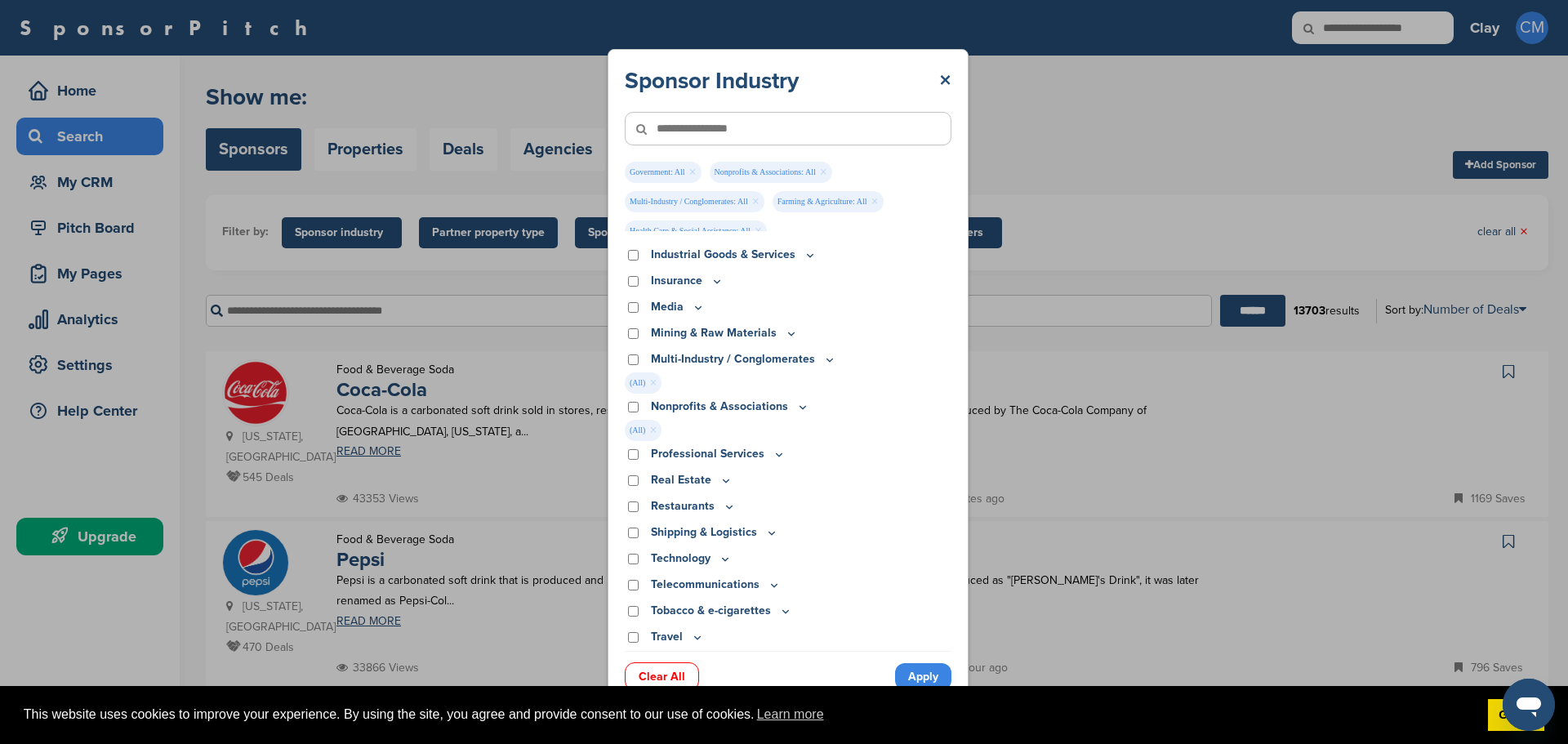
click at [922, 677] on link "Apply" at bounding box center [924, 677] width 57 height 27
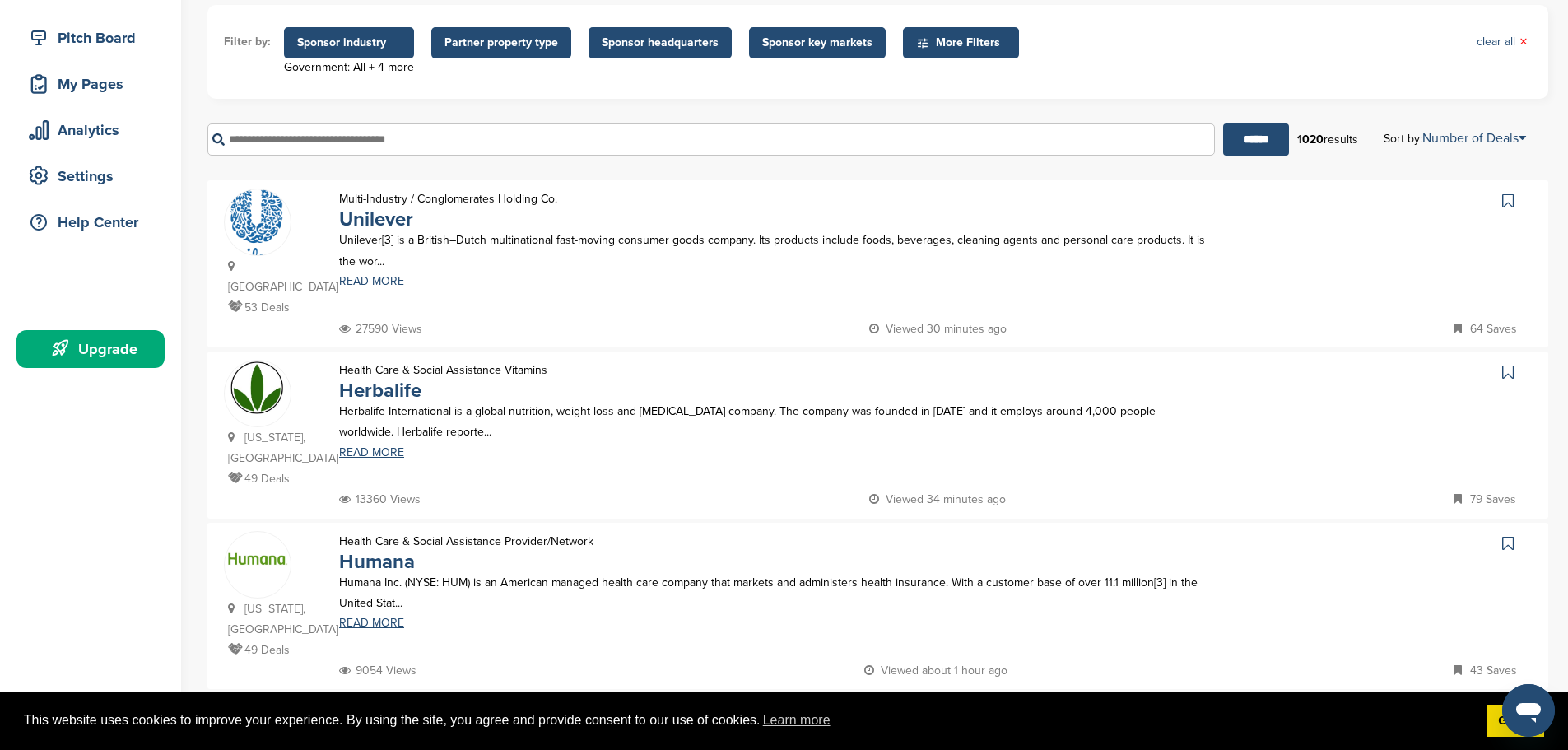
scroll to position [164, 0]
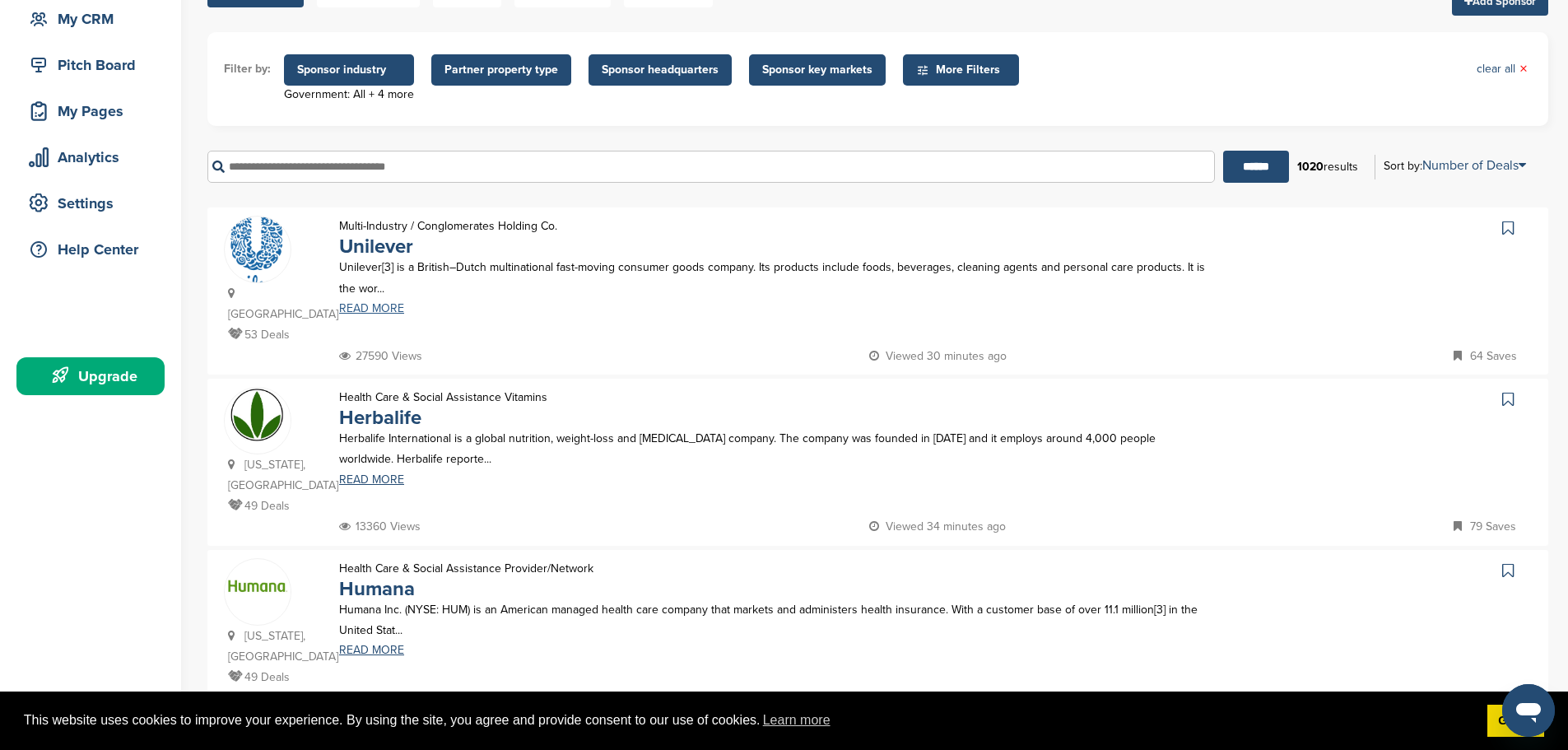
click at [375, 308] on link "READ MORE" at bounding box center [776, 308] width 874 height 12
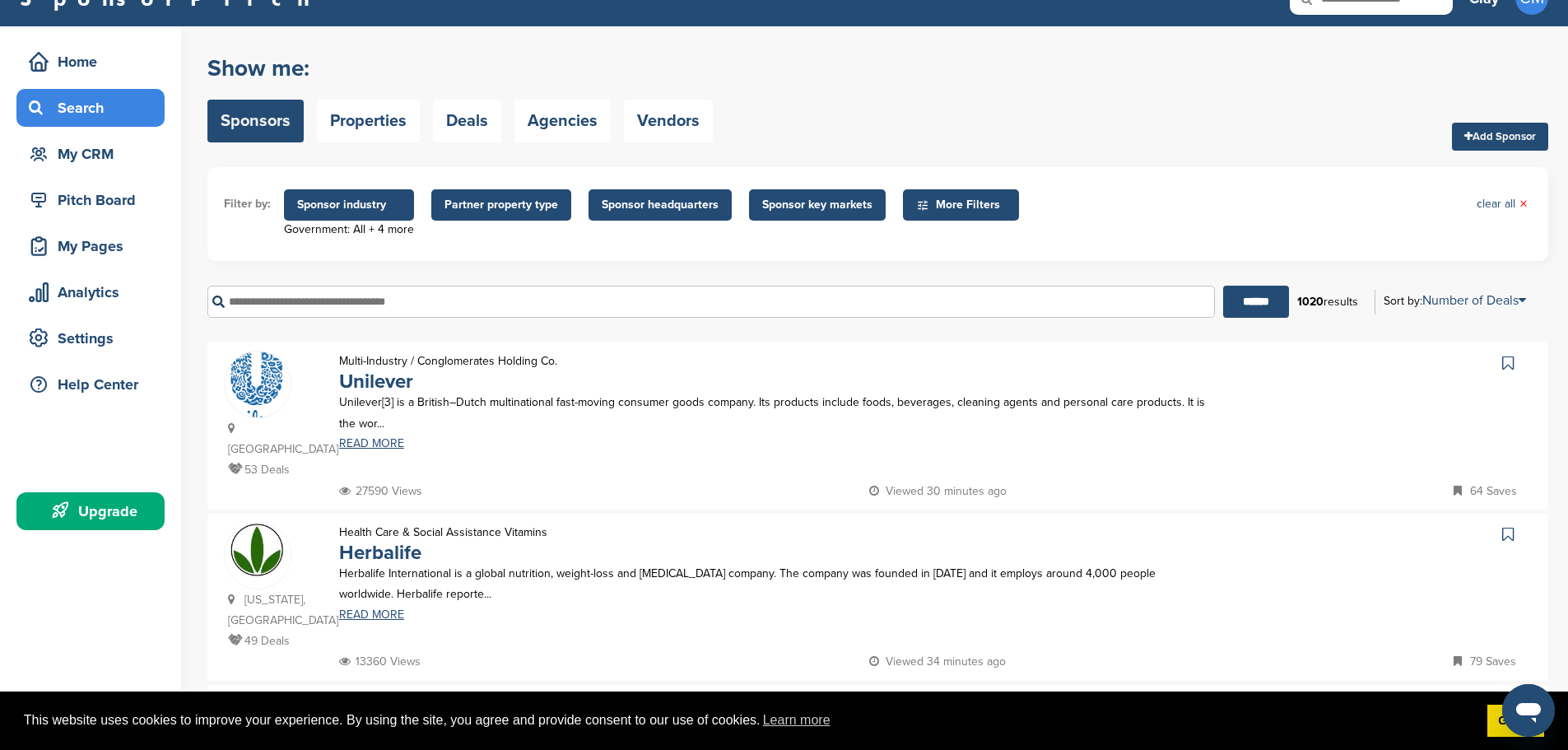
scroll to position [0, 0]
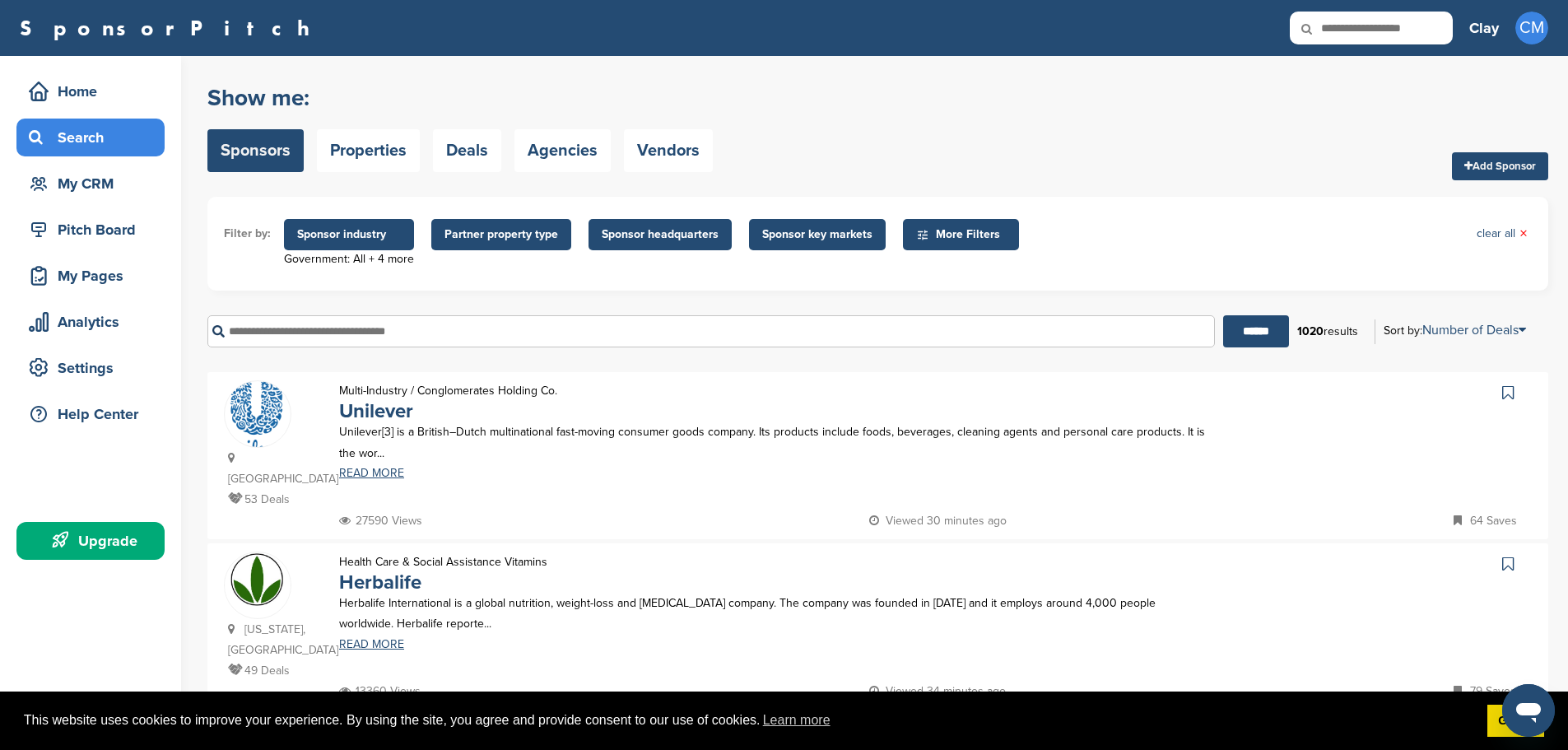
click at [658, 235] on span "Sponsor headquarters" at bounding box center [659, 235] width 117 height 18
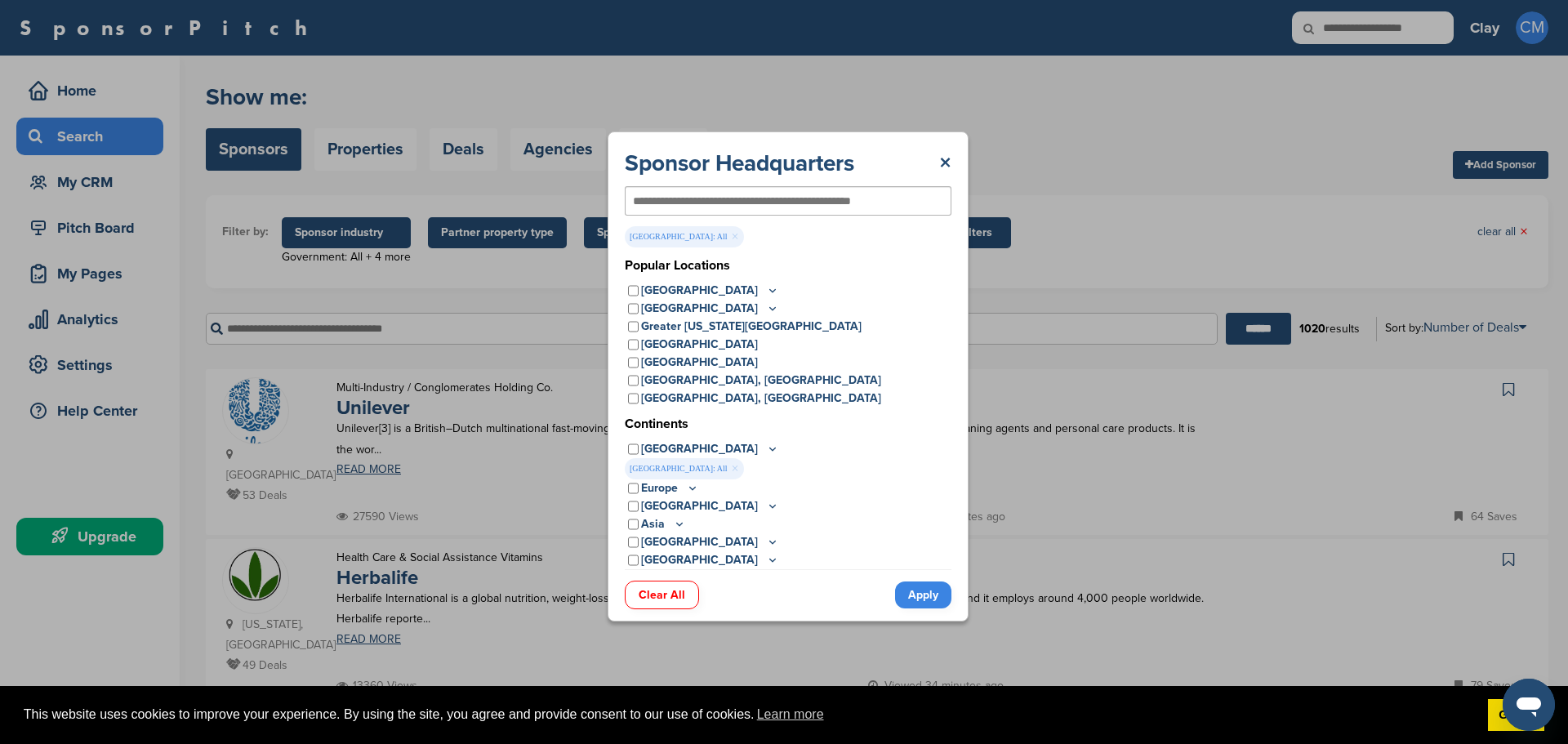
click at [927, 596] on link "Apply" at bounding box center [924, 595] width 57 height 27
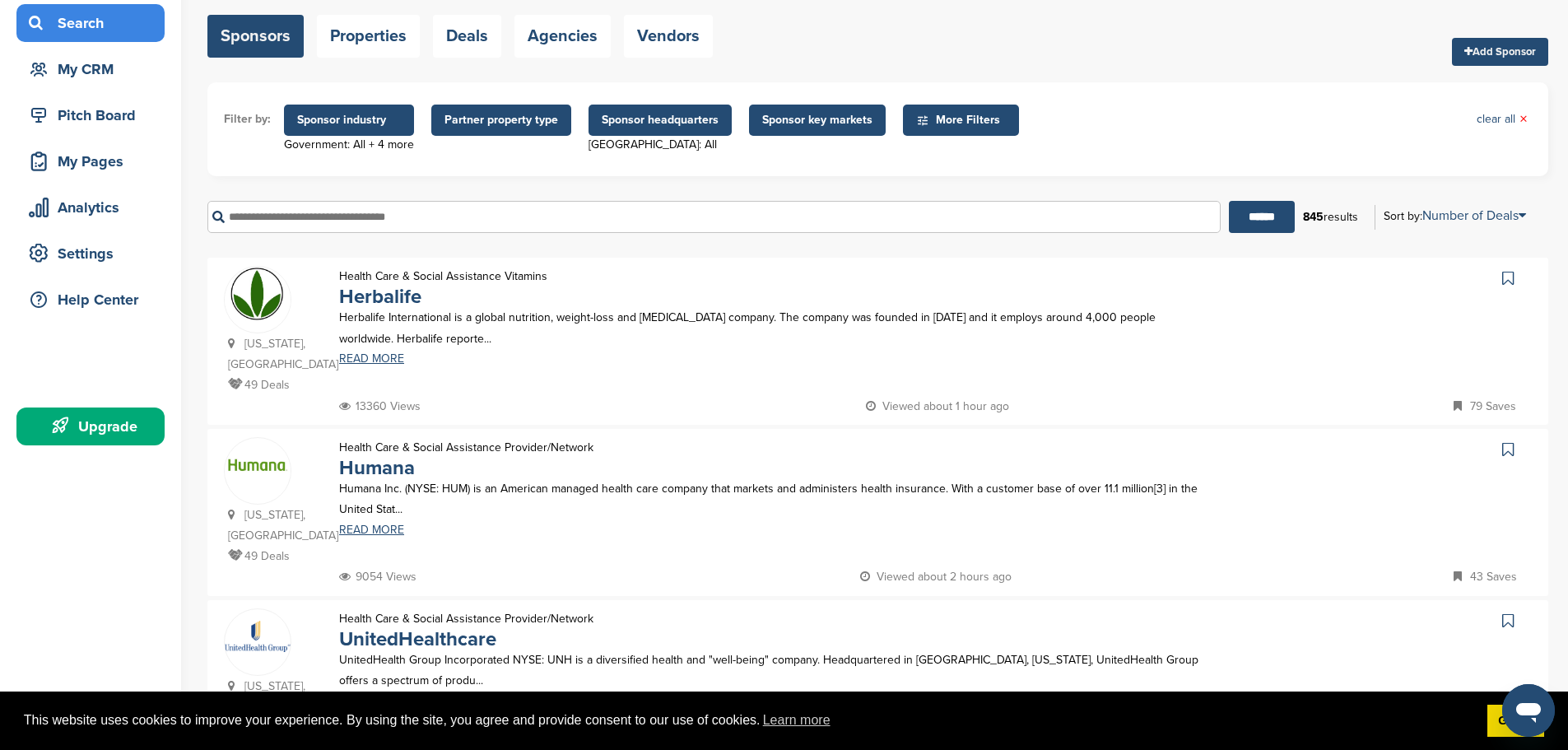
scroll to position [83, 0]
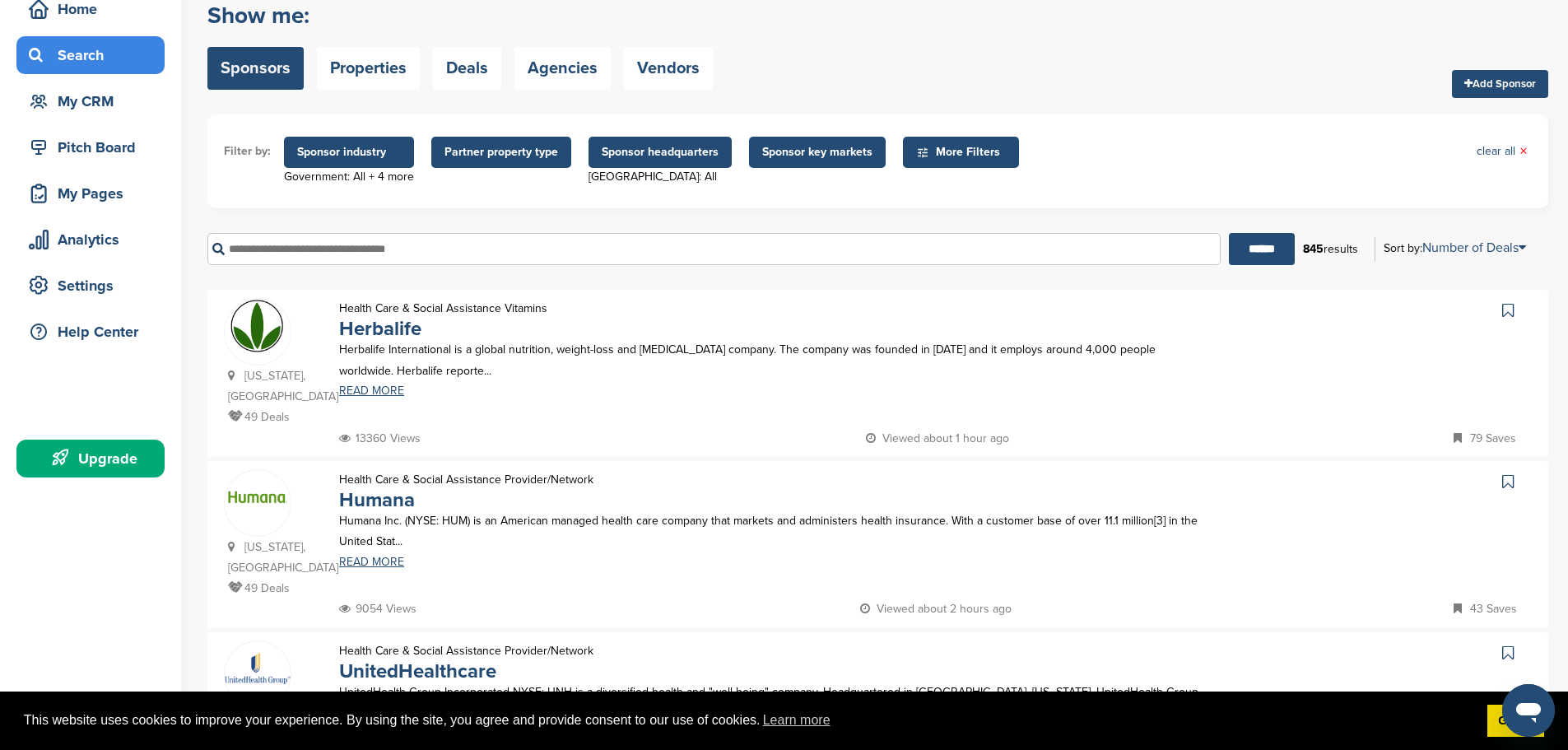
click at [799, 153] on span "Sponsor key markets" at bounding box center [817, 152] width 111 height 18
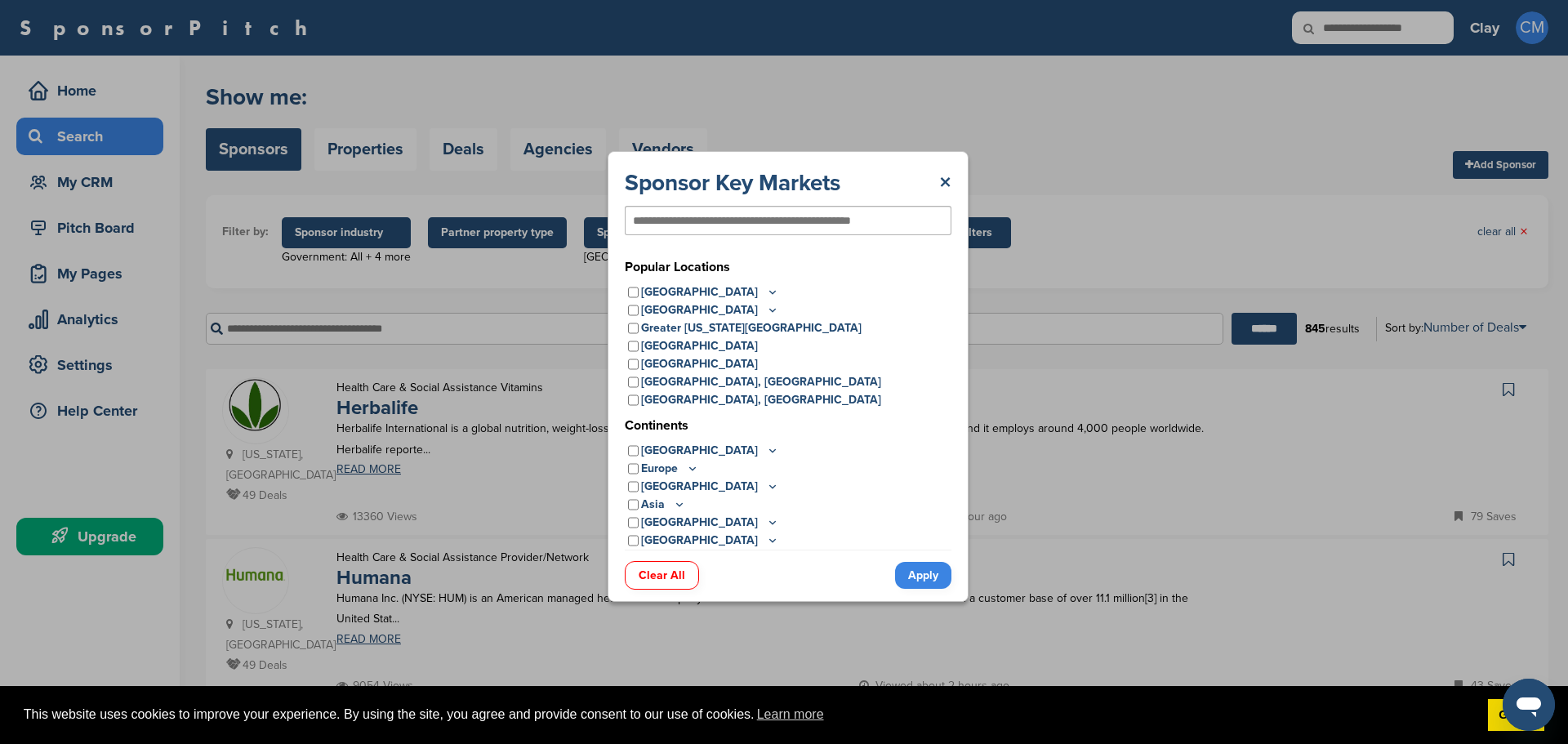
click at [766, 450] on icon at bounding box center [772, 450] width 14 height 13
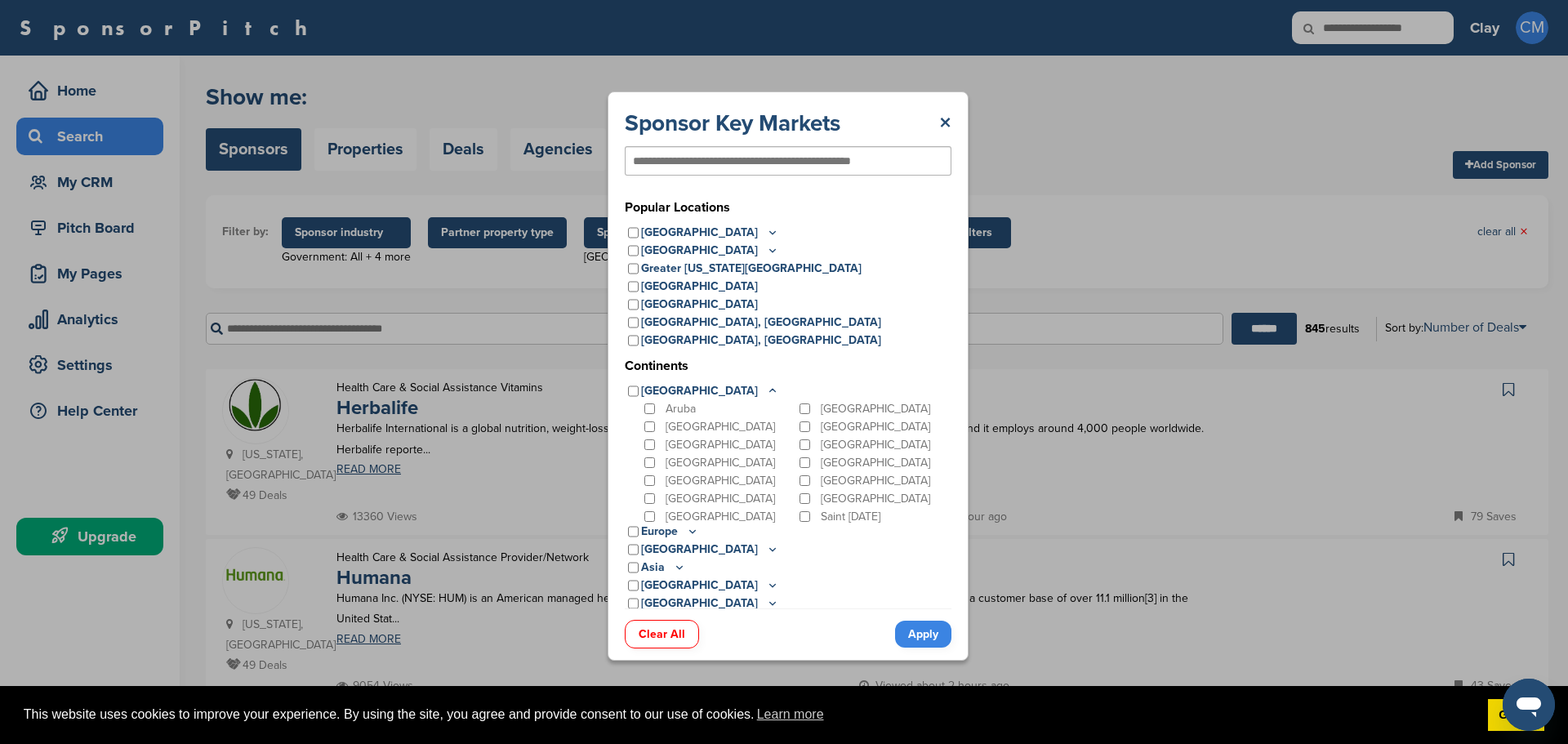
click at [766, 388] on icon at bounding box center [772, 390] width 14 height 13
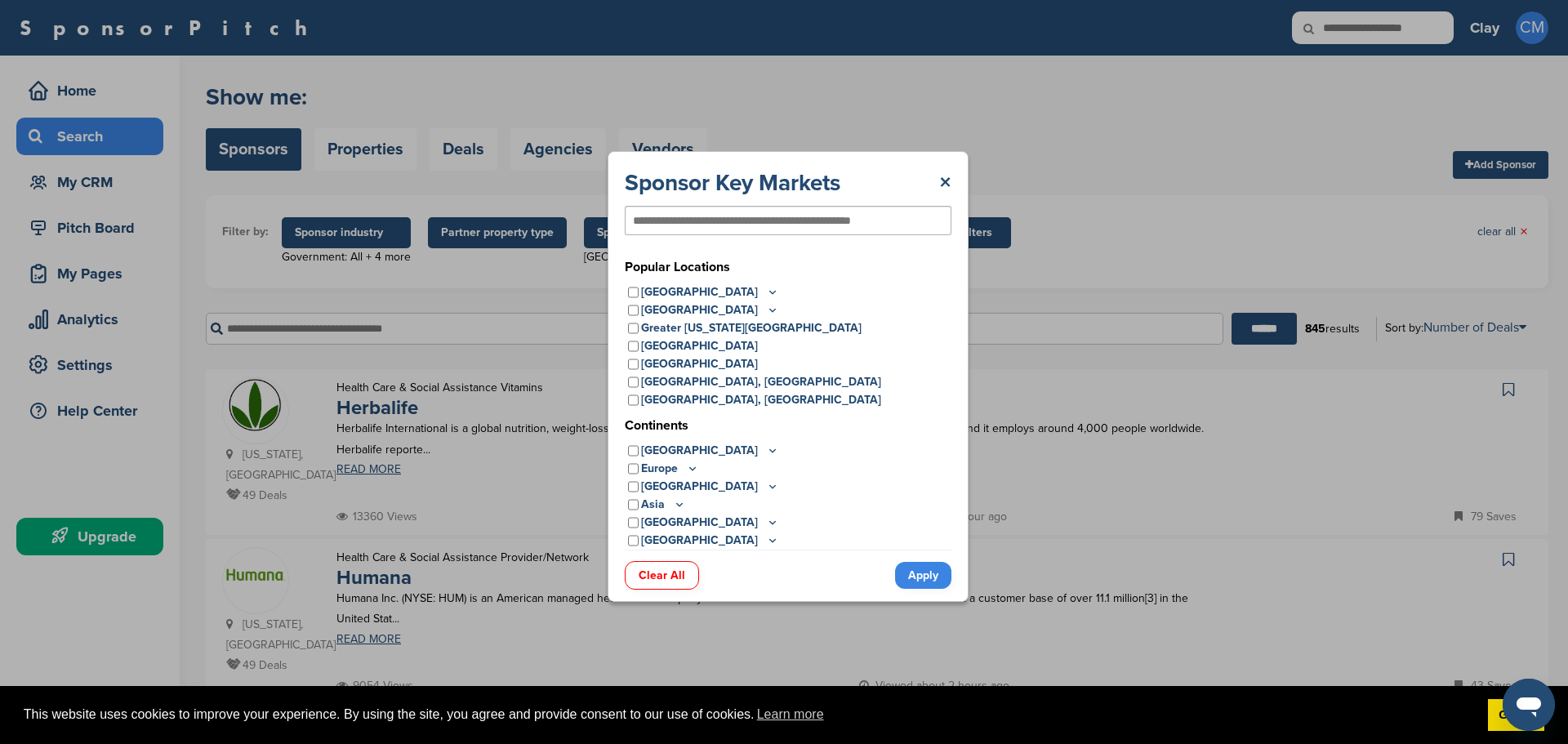
click at [766, 291] on icon at bounding box center [772, 291] width 14 height 13
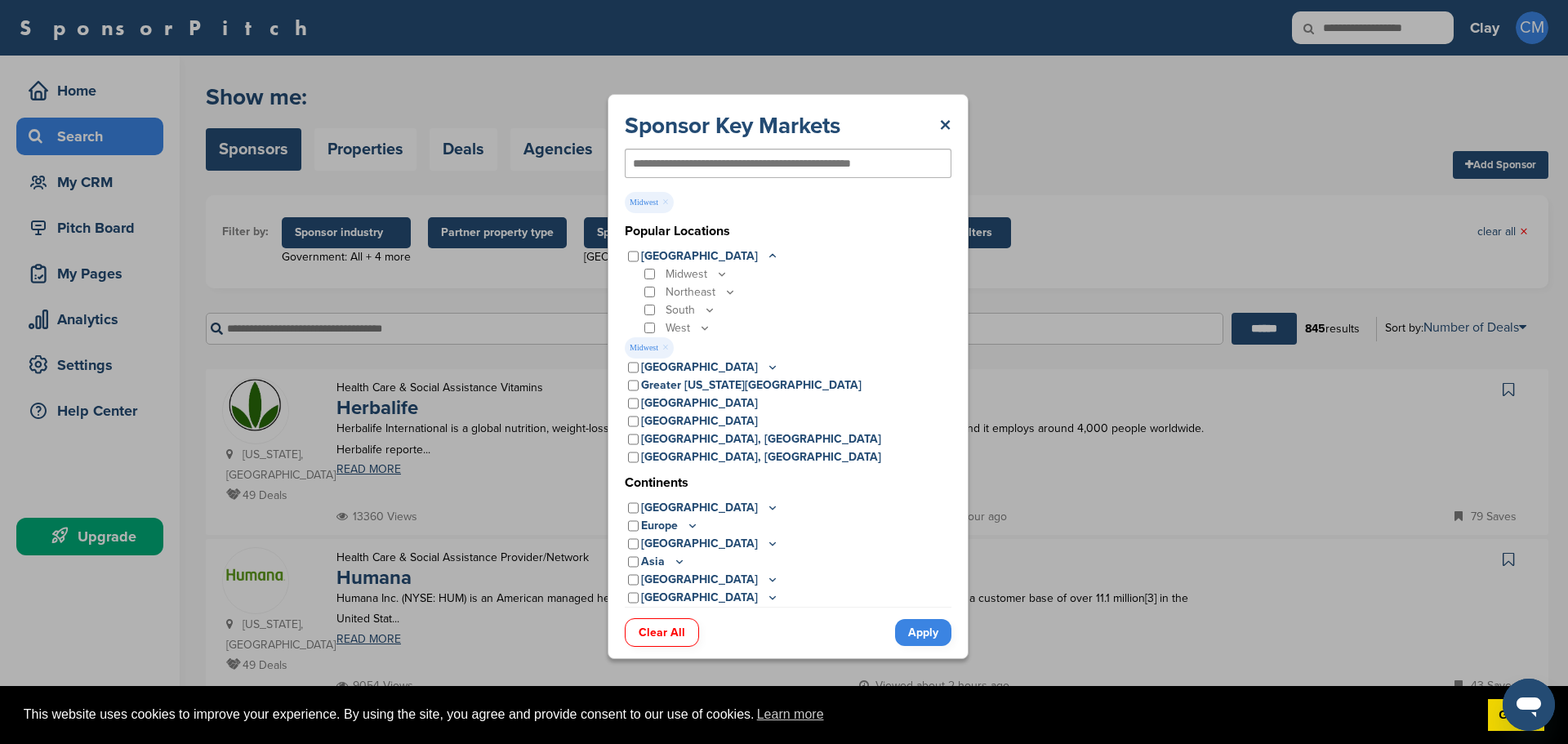
click at [931, 631] on link "Apply" at bounding box center [924, 632] width 57 height 27
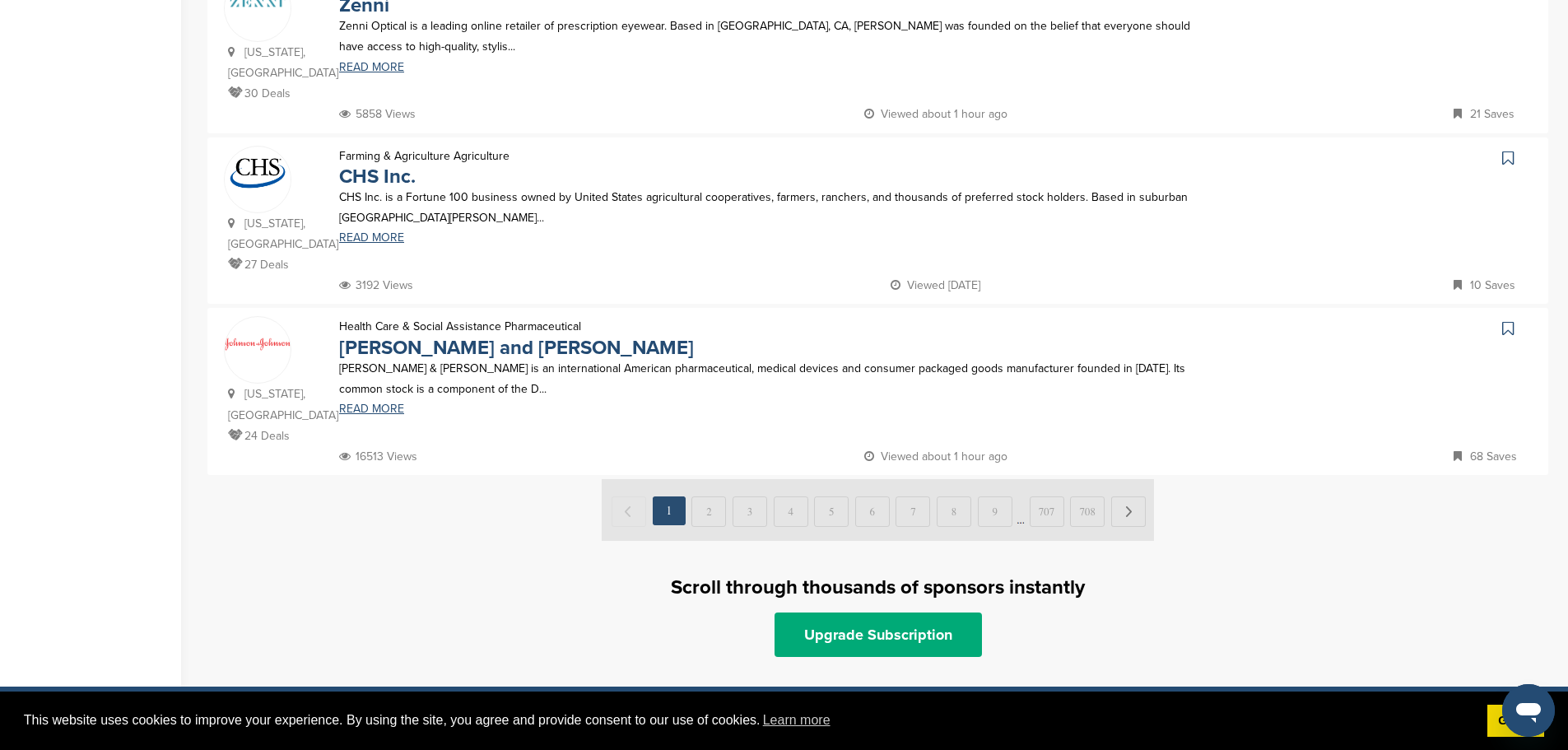
scroll to position [1646, 0]
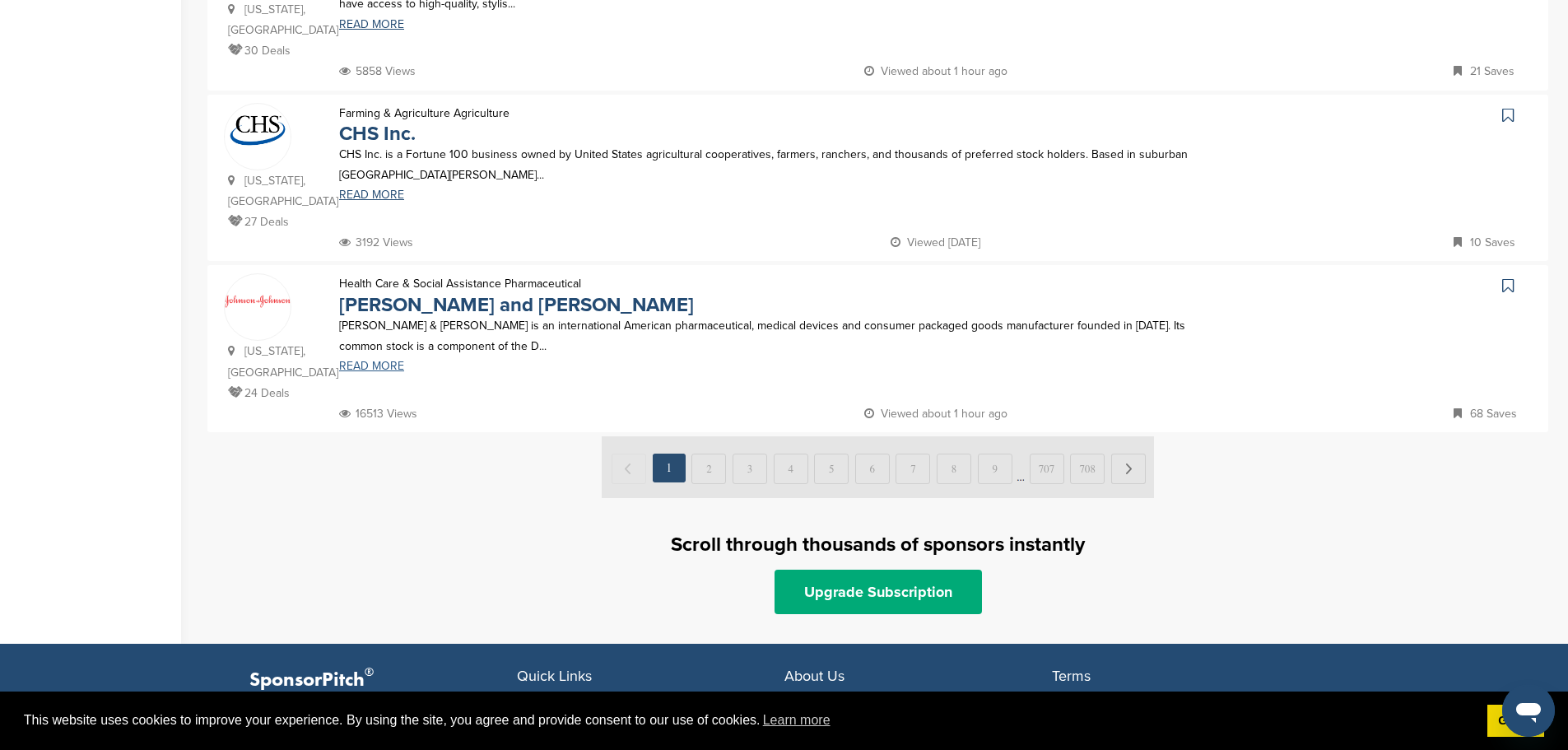
click at [378, 360] on link "READ MORE" at bounding box center [776, 365] width 874 height 12
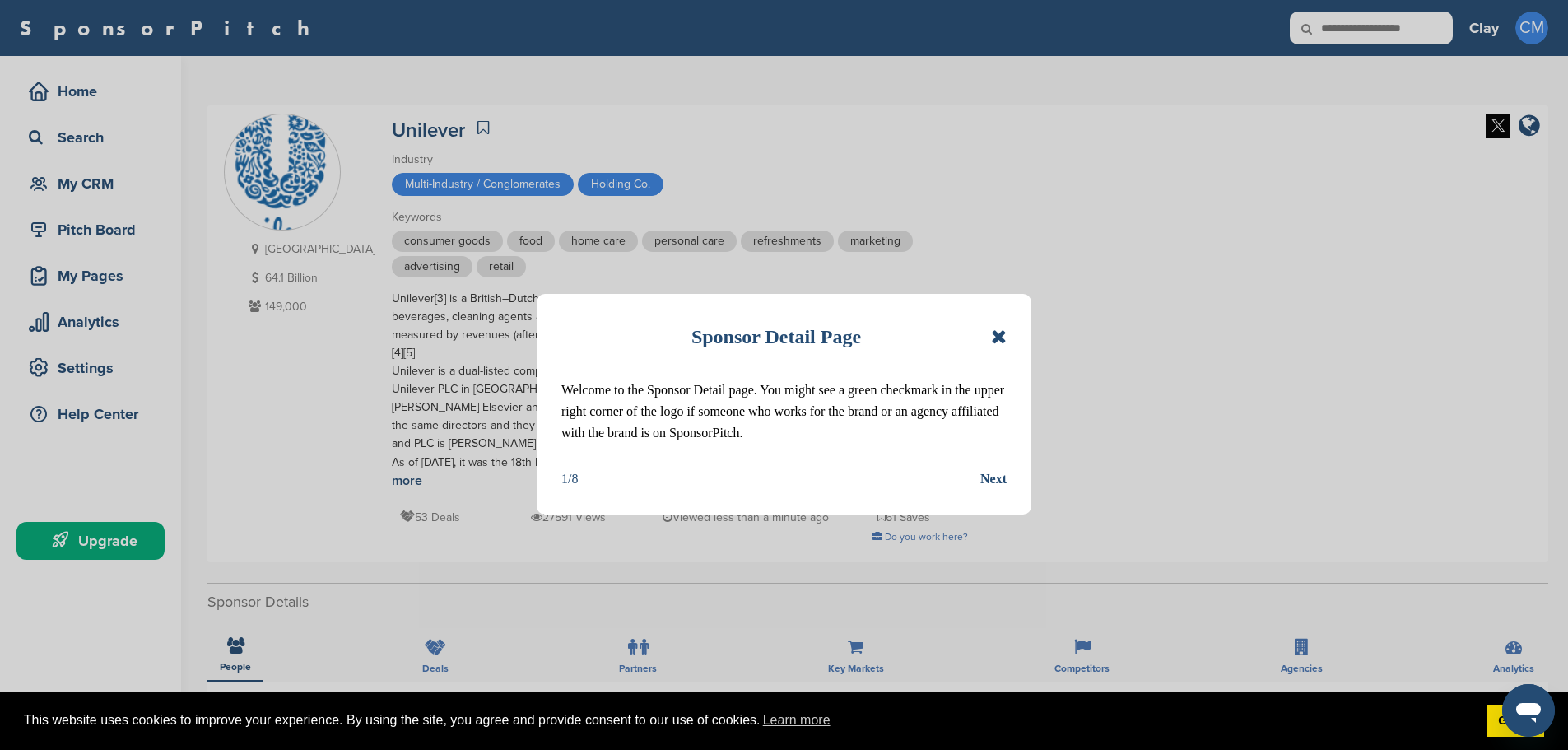
click at [994, 481] on div "Next" at bounding box center [993, 479] width 26 height 22
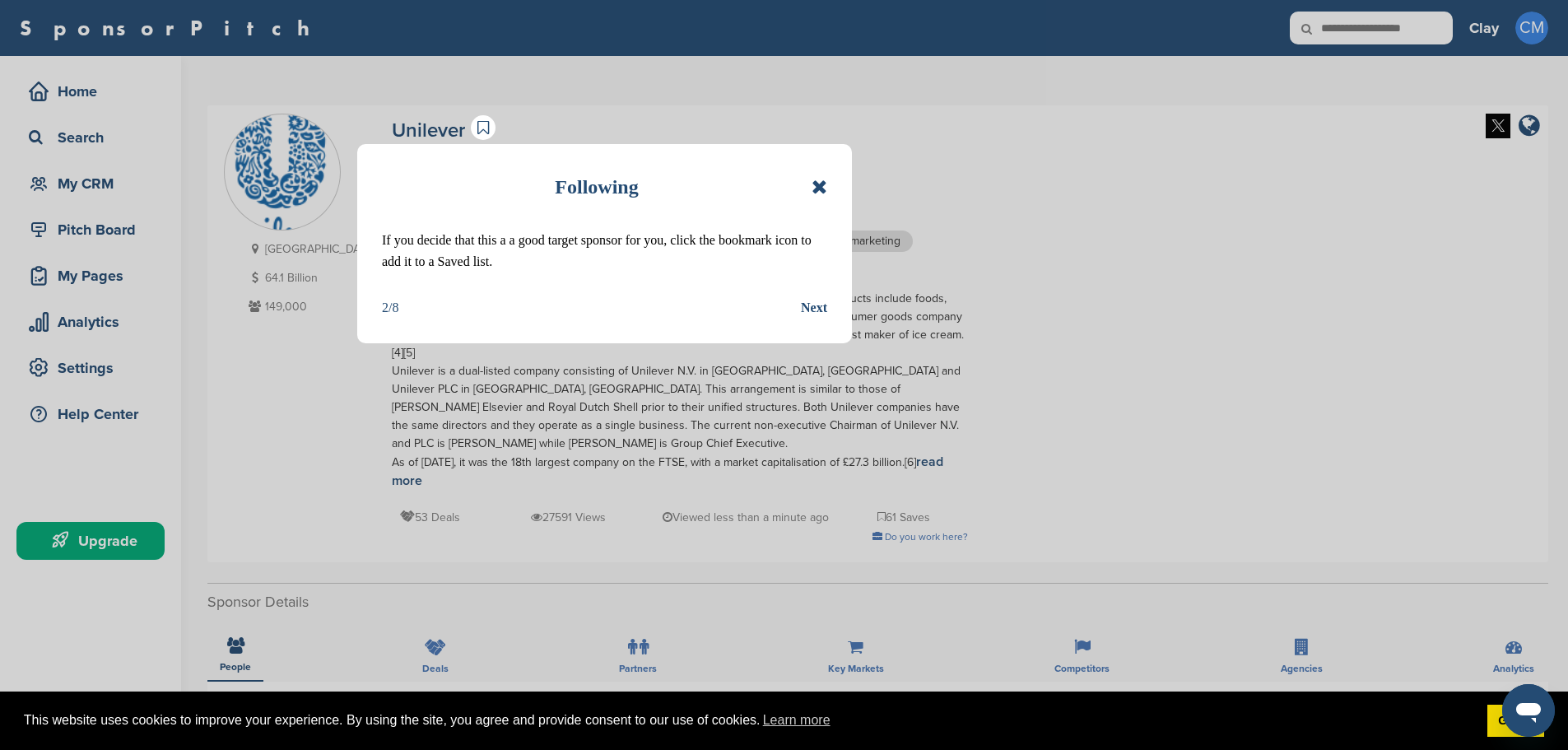
click at [813, 306] on div "Next" at bounding box center [813, 308] width 26 height 22
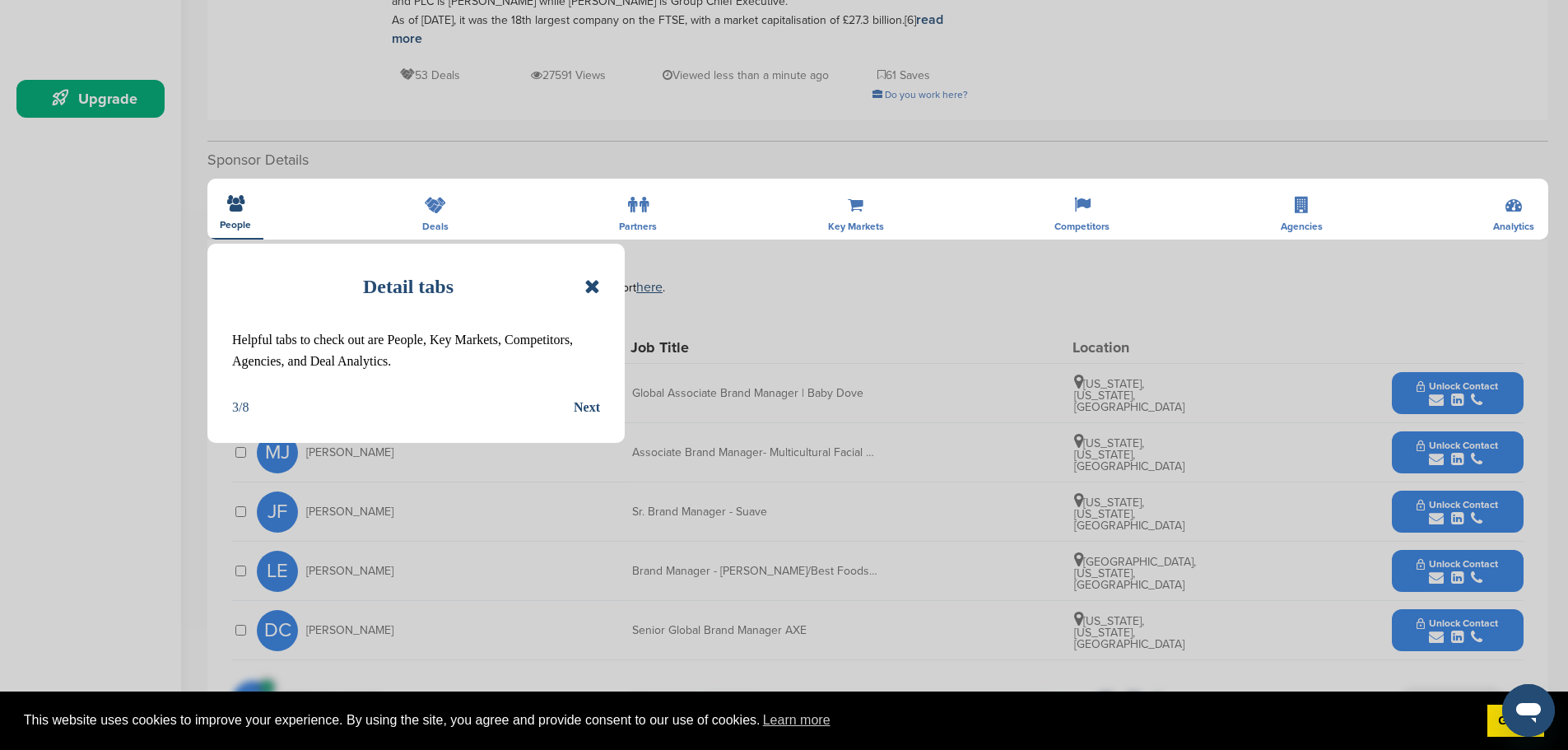
scroll to position [493, 0]
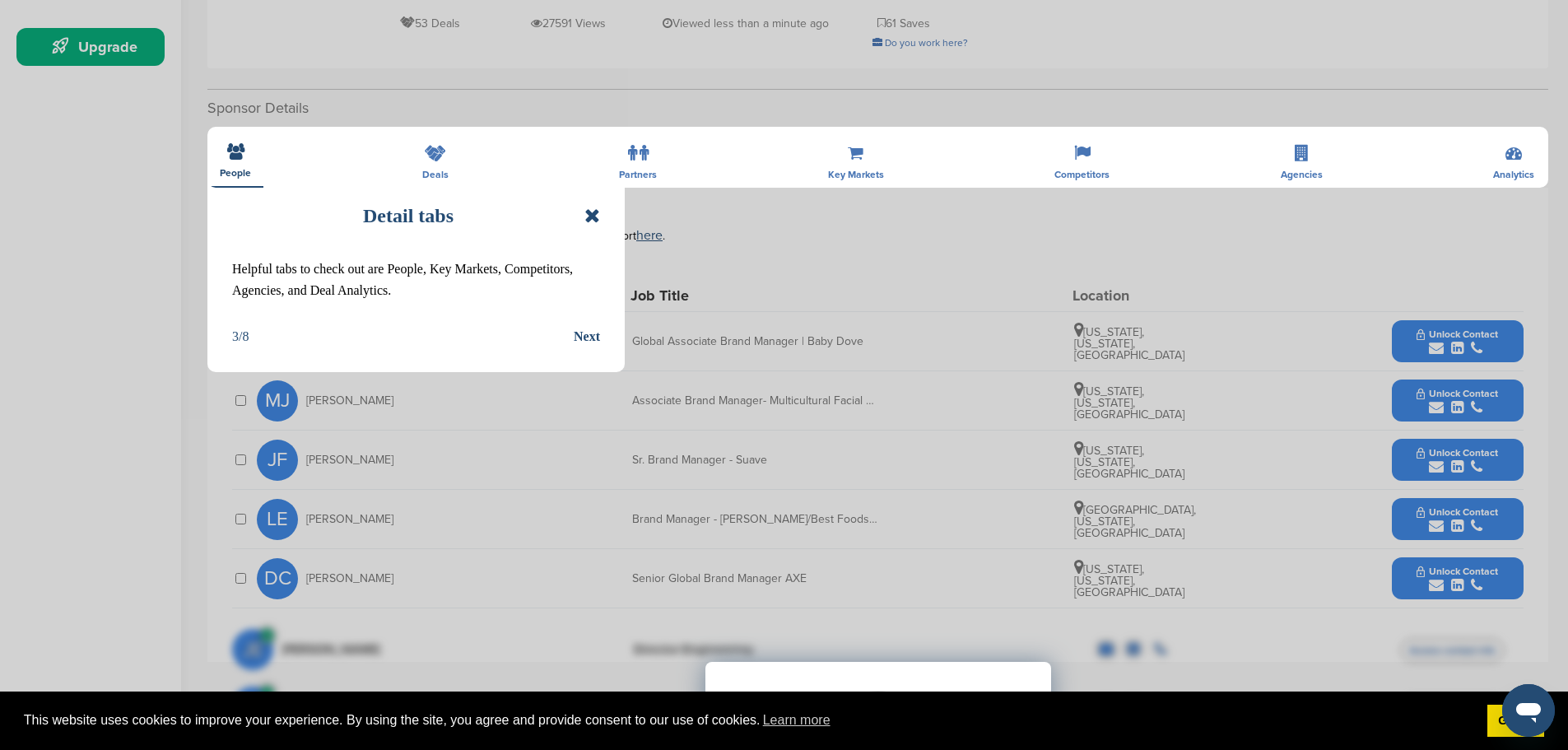
click at [582, 332] on div "Next" at bounding box center [586, 336] width 26 height 22
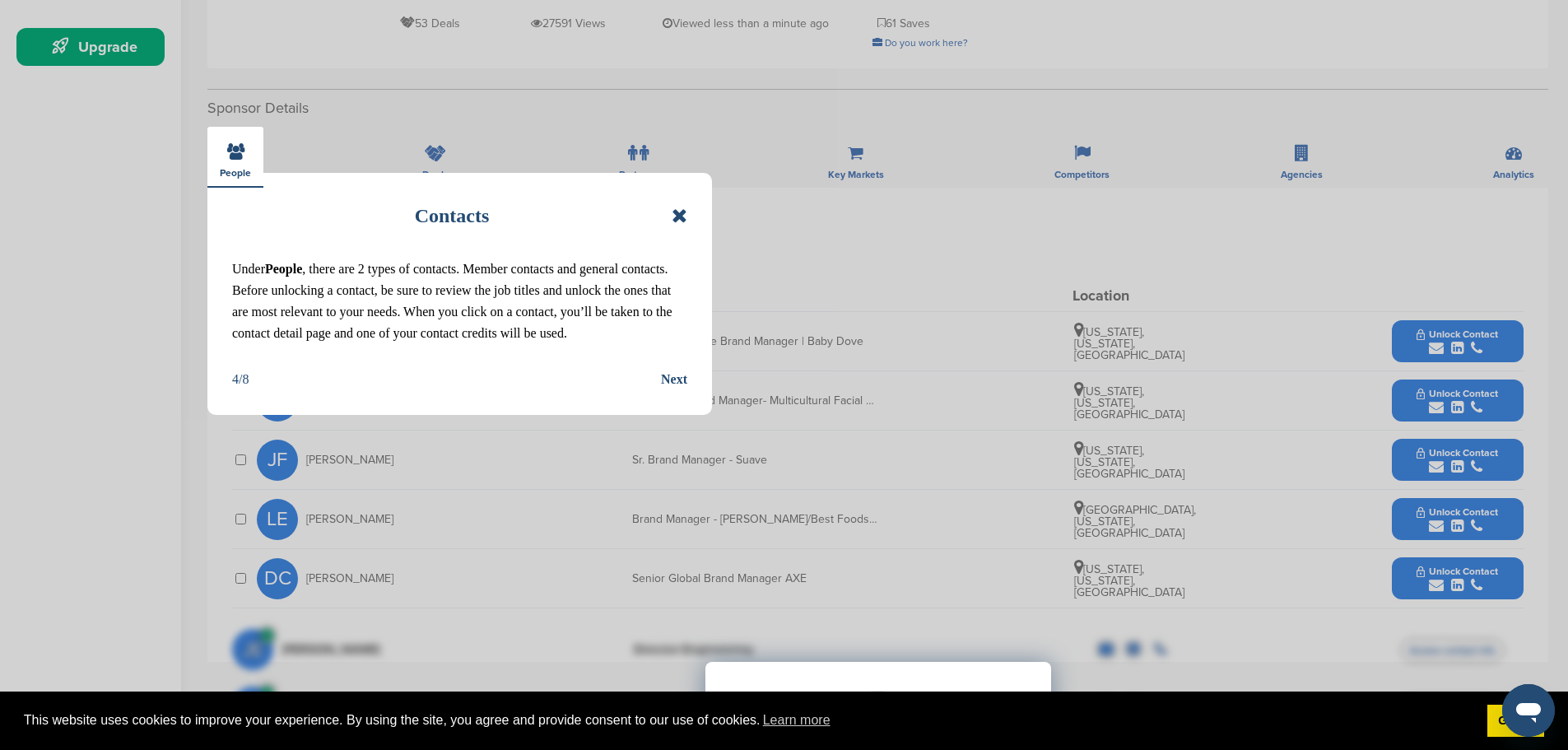
click at [667, 375] on div "Next" at bounding box center [674, 380] width 26 height 22
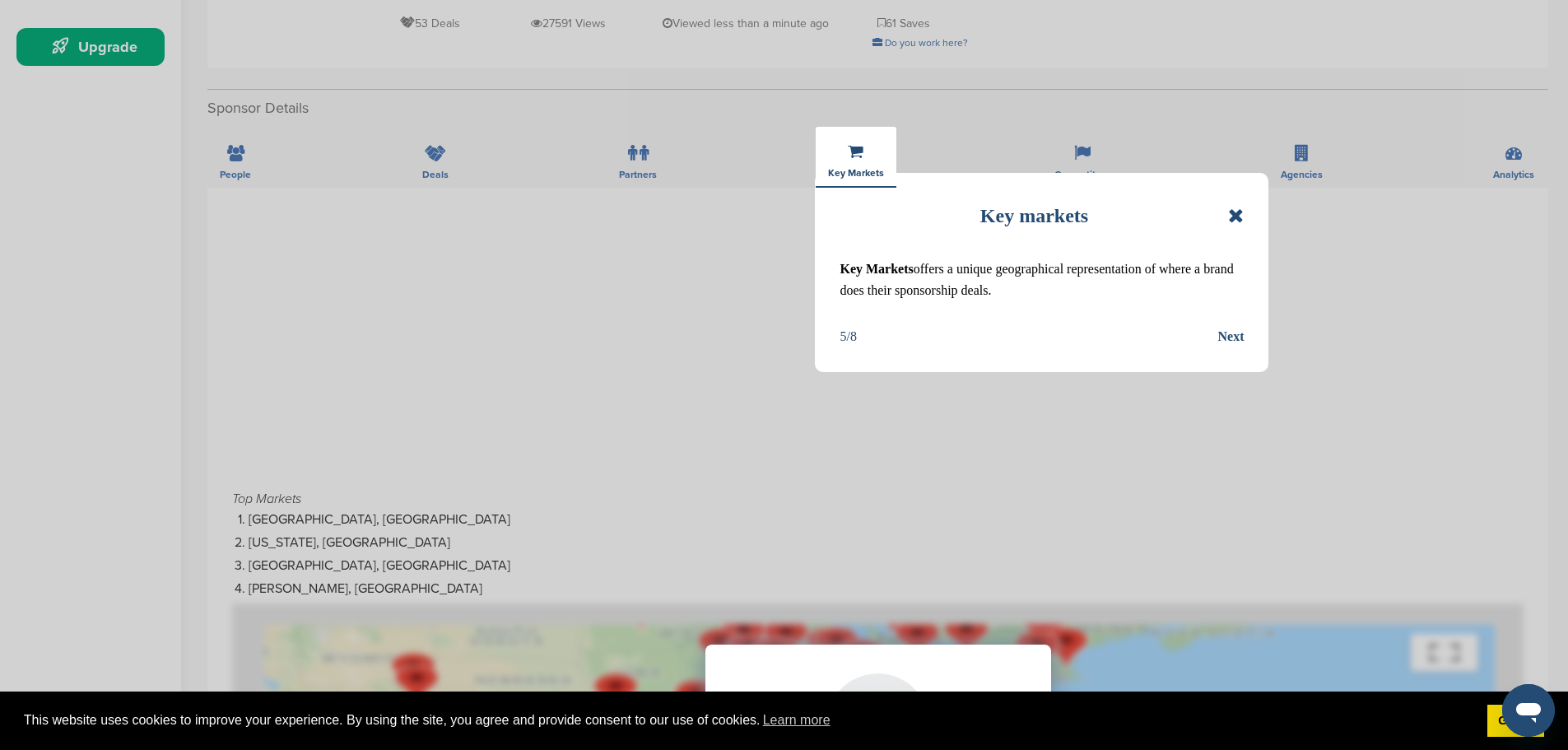
click at [1223, 335] on div "Next" at bounding box center [1230, 336] width 26 height 22
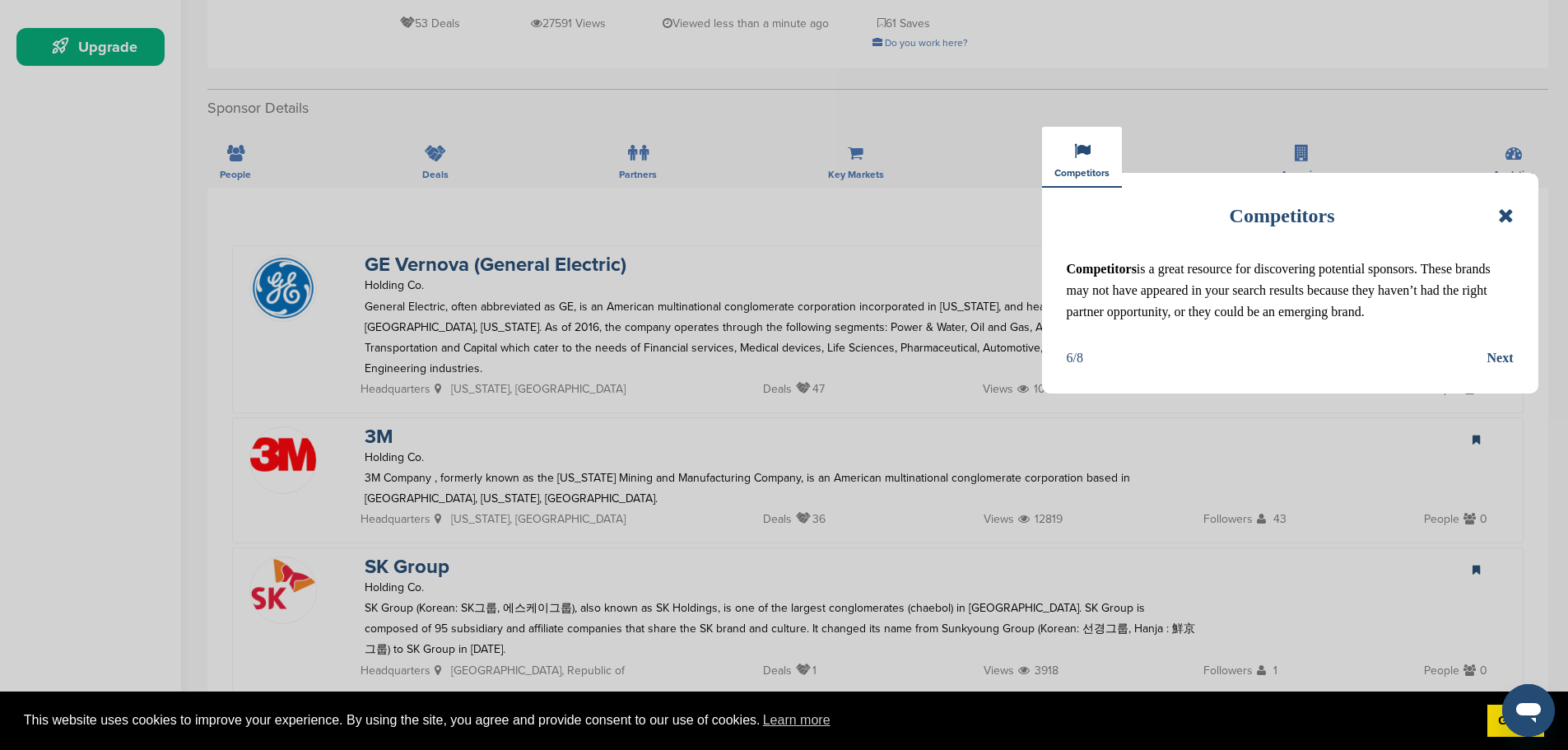
click at [1497, 353] on div "Next" at bounding box center [1500, 358] width 26 height 22
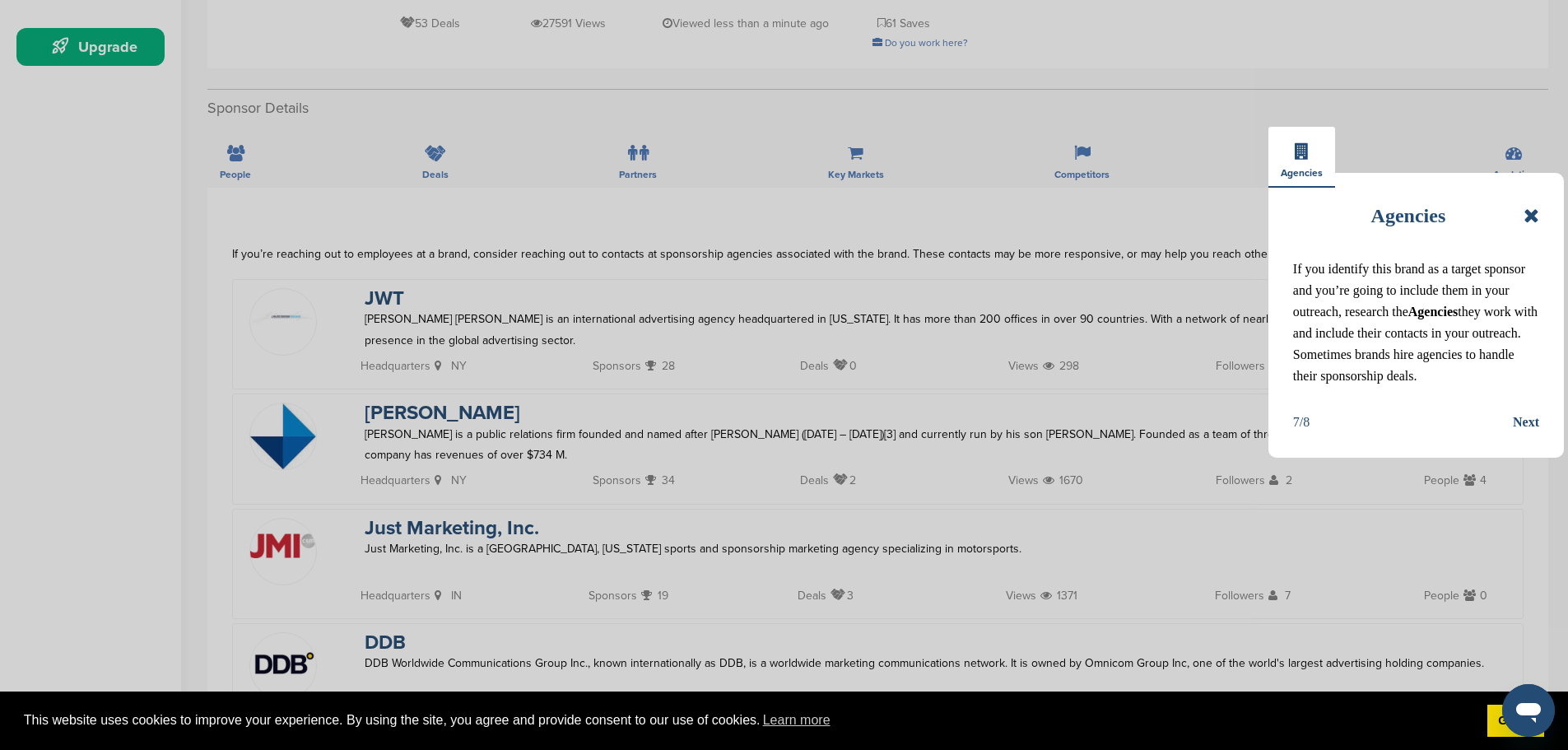
click at [1527, 421] on div "Next" at bounding box center [1525, 423] width 26 height 22
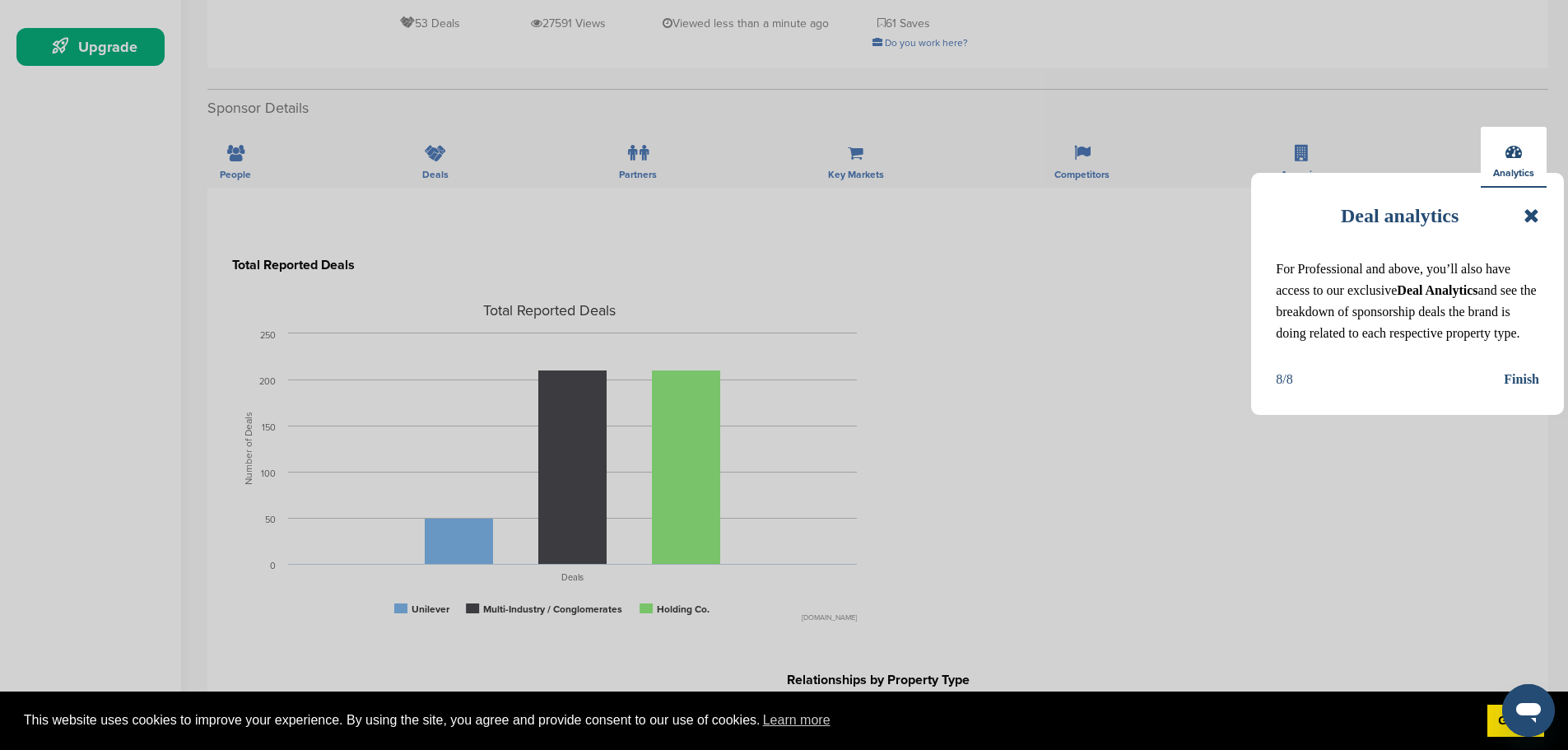
click at [1517, 380] on div "Finish" at bounding box center [1521, 380] width 35 height 22
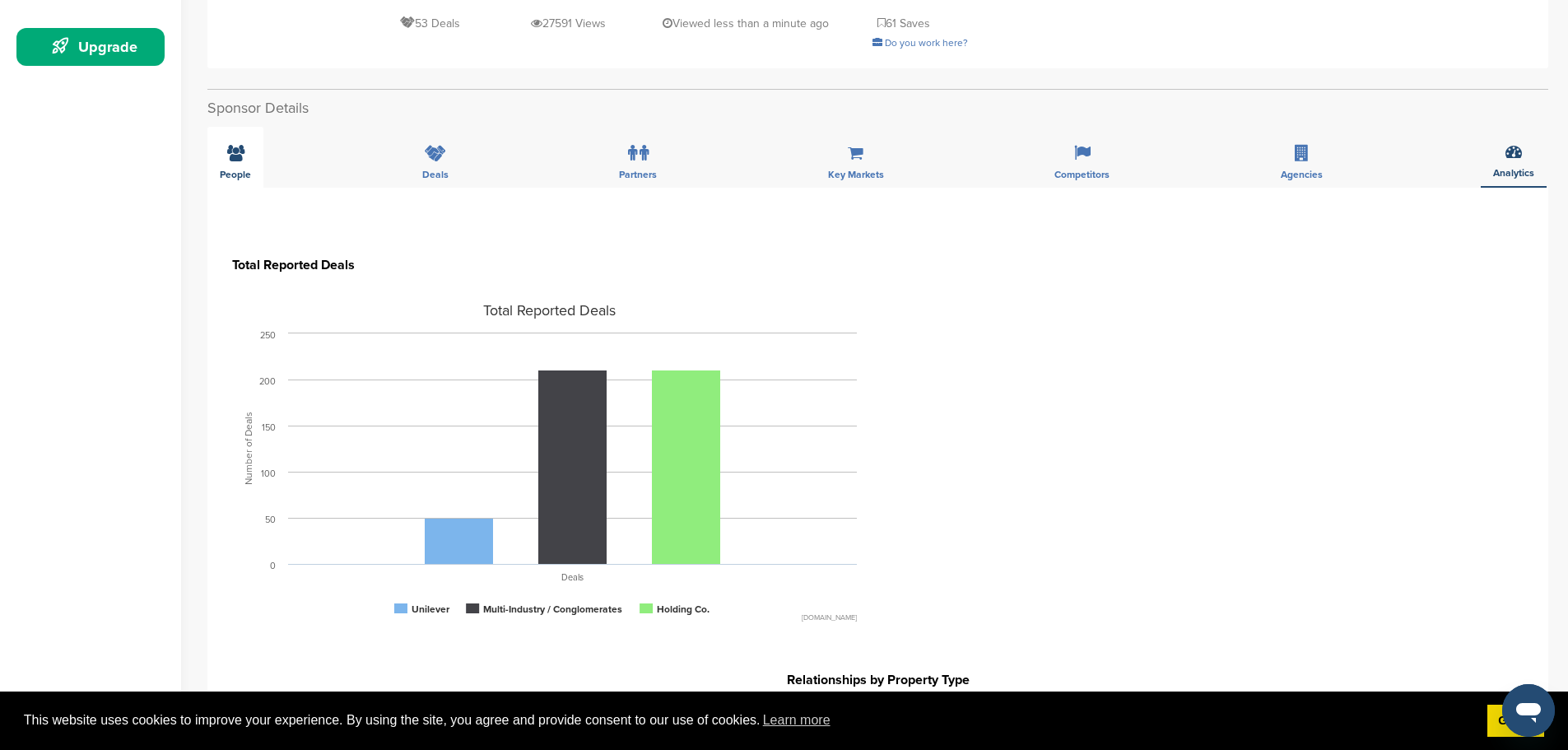
click at [234, 143] on div "People" at bounding box center [236, 157] width 56 height 61
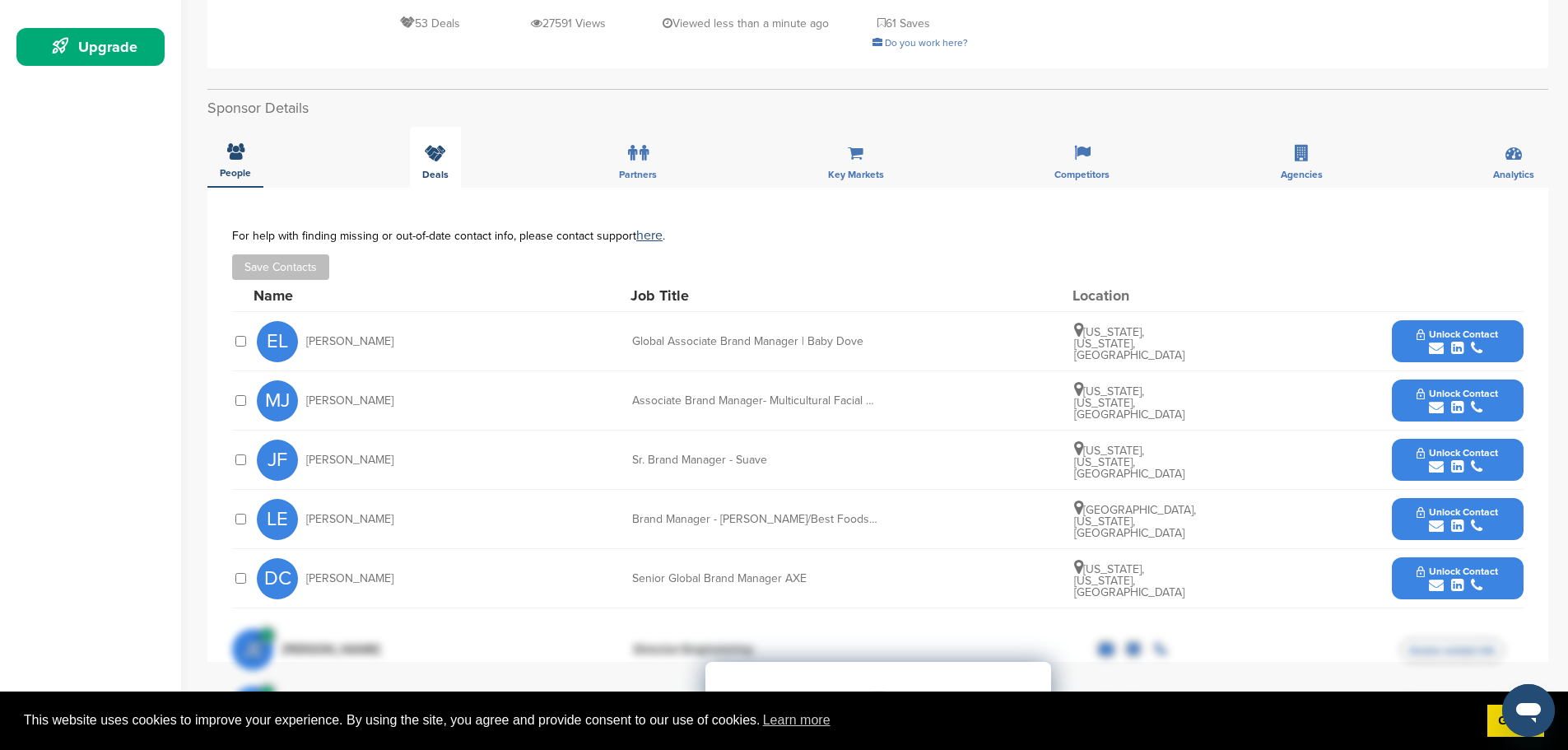
click at [442, 144] on div "Deals" at bounding box center [435, 157] width 51 height 61
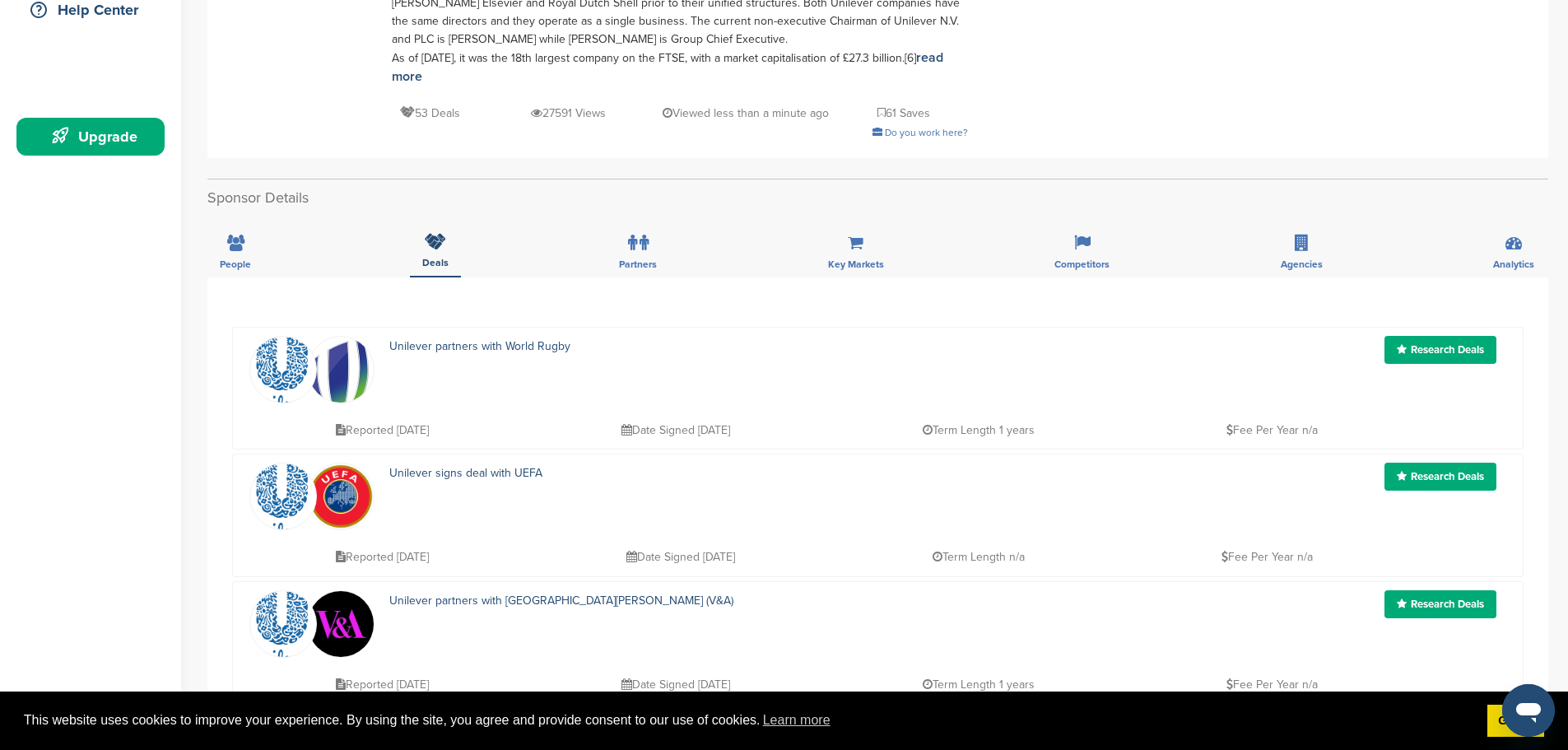
scroll to position [412, 0]
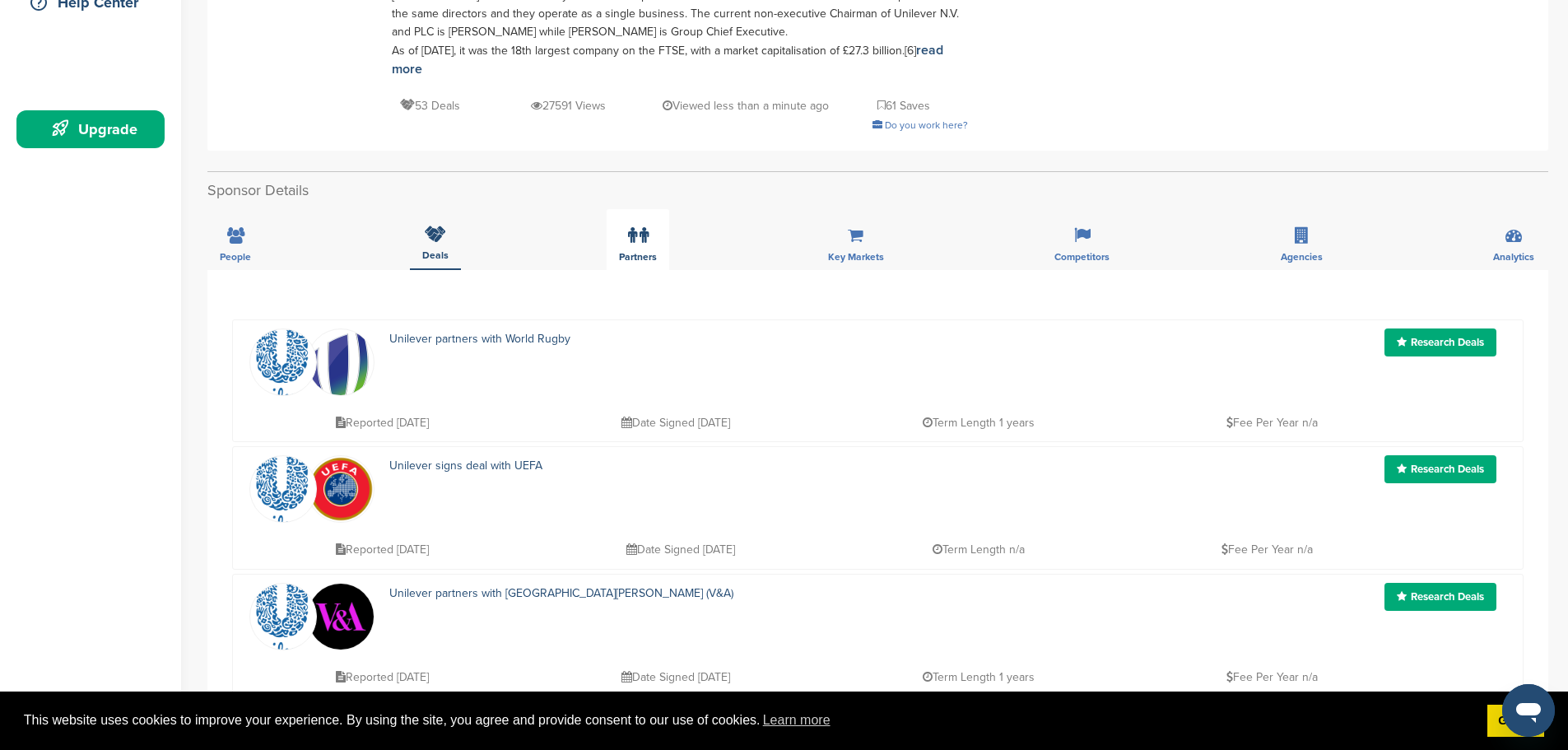
click at [639, 227] on icon at bounding box center [644, 235] width 9 height 16
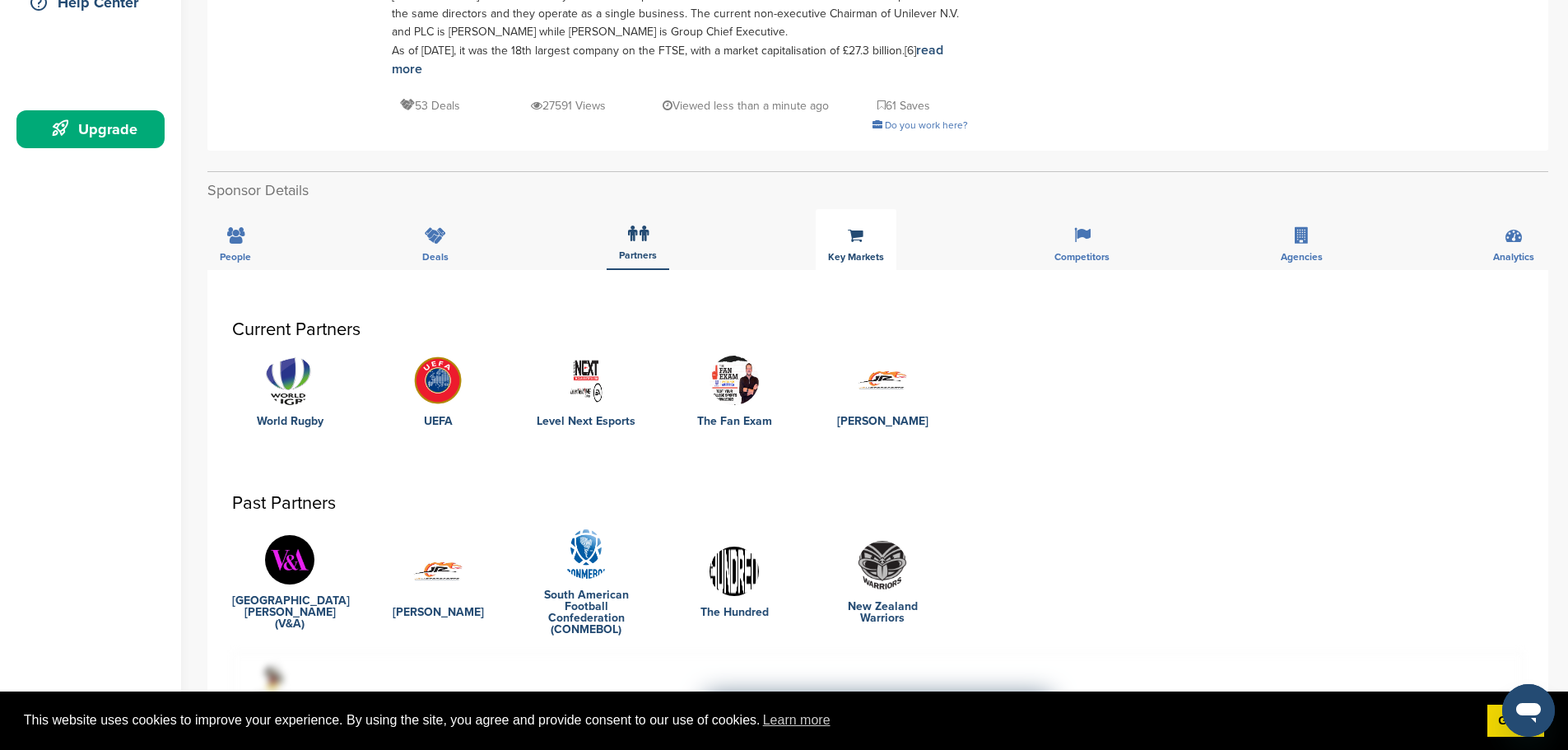
click at [856, 227] on icon at bounding box center [855, 235] width 15 height 16
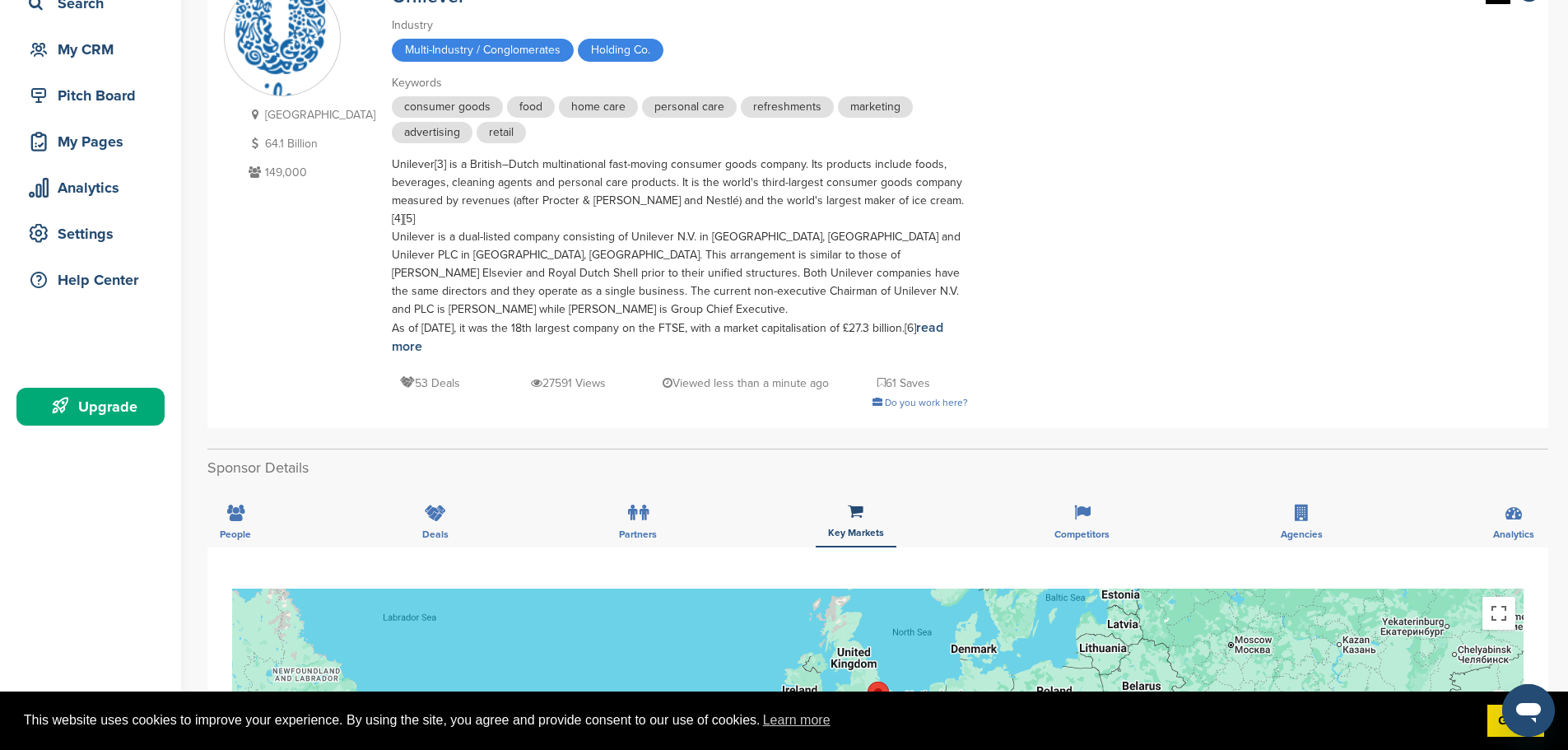
scroll to position [164, 0]
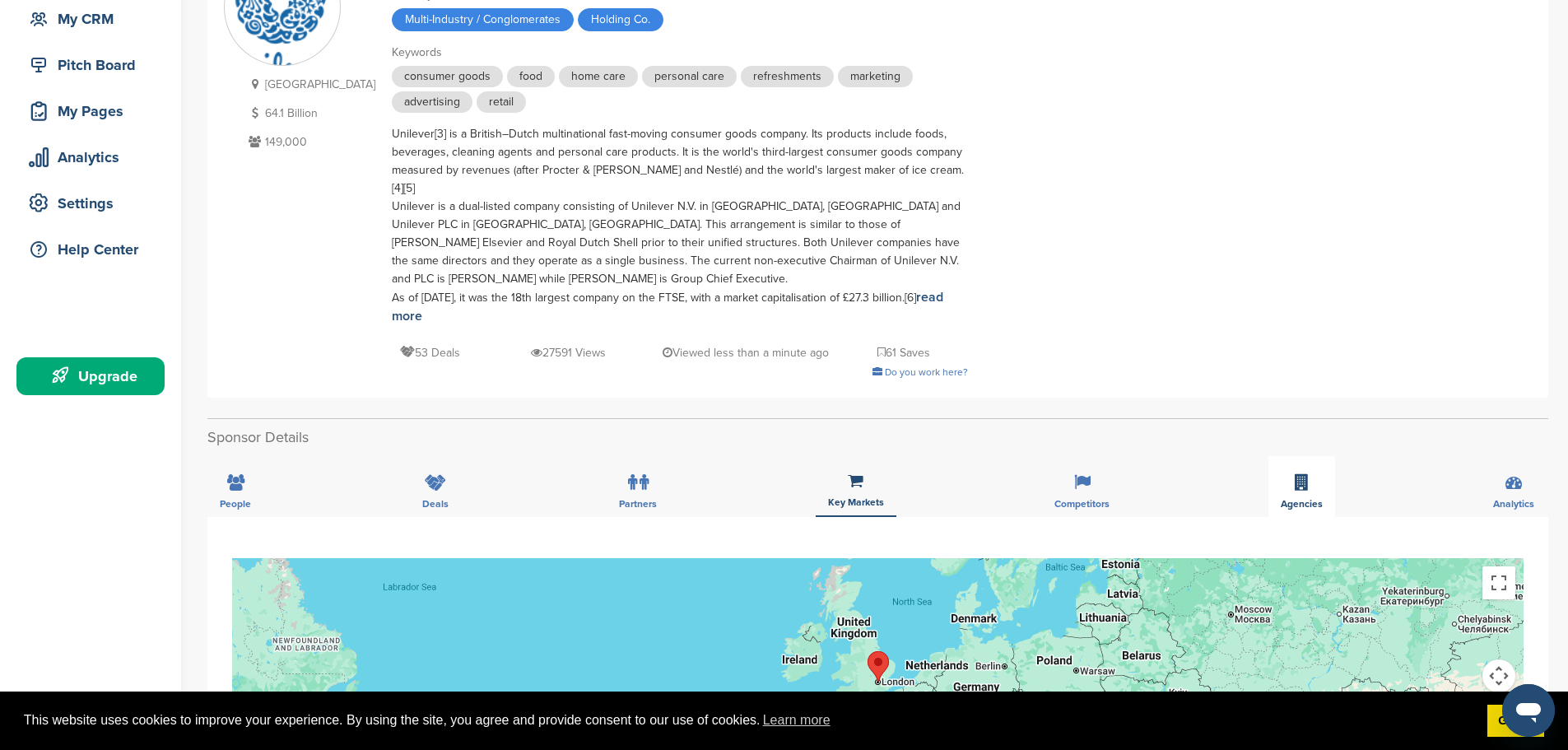
click at [1296, 474] on icon at bounding box center [1300, 482] width 14 height 16
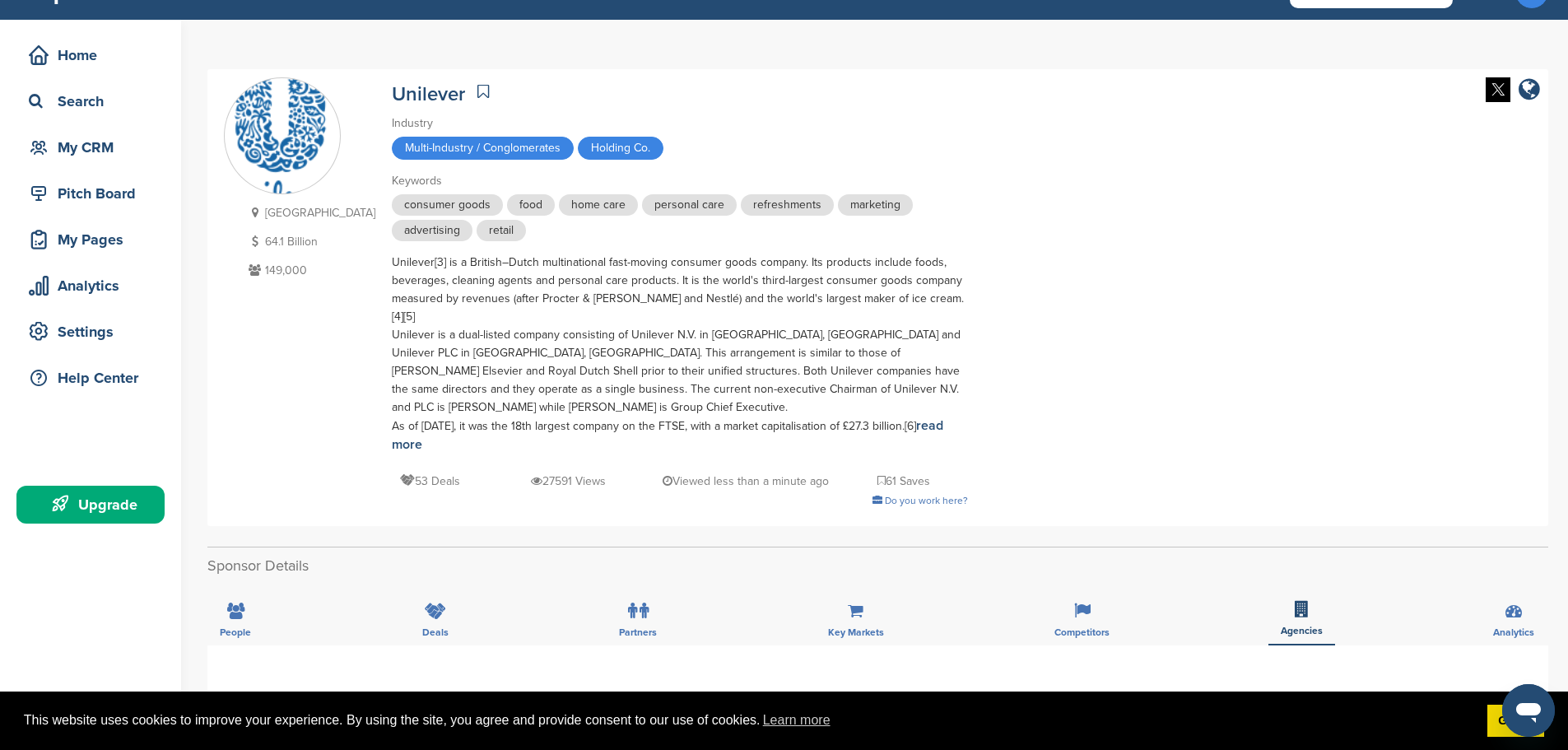
scroll to position [0, 0]
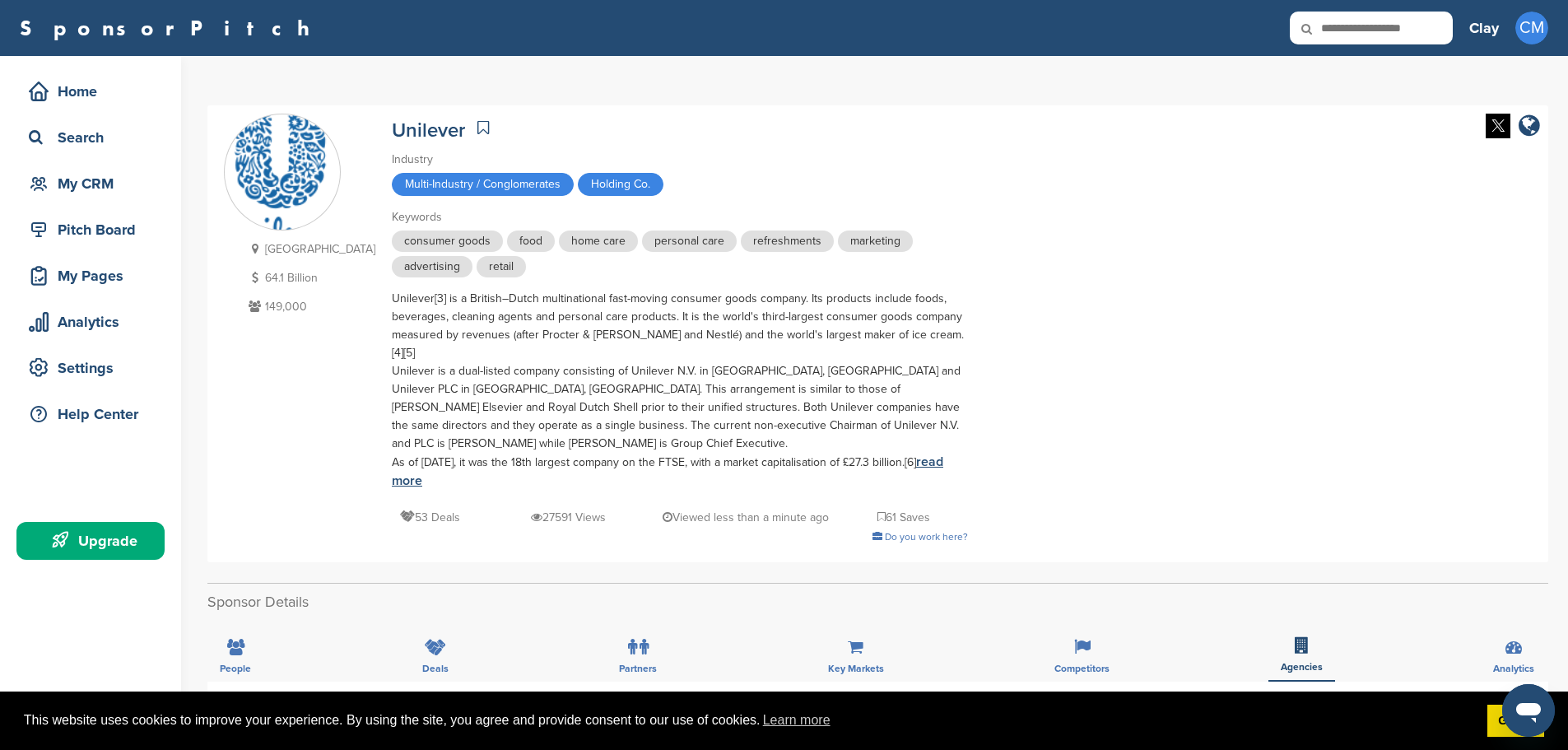
click at [394, 460] on link "read more" at bounding box center [667, 471] width 551 height 35
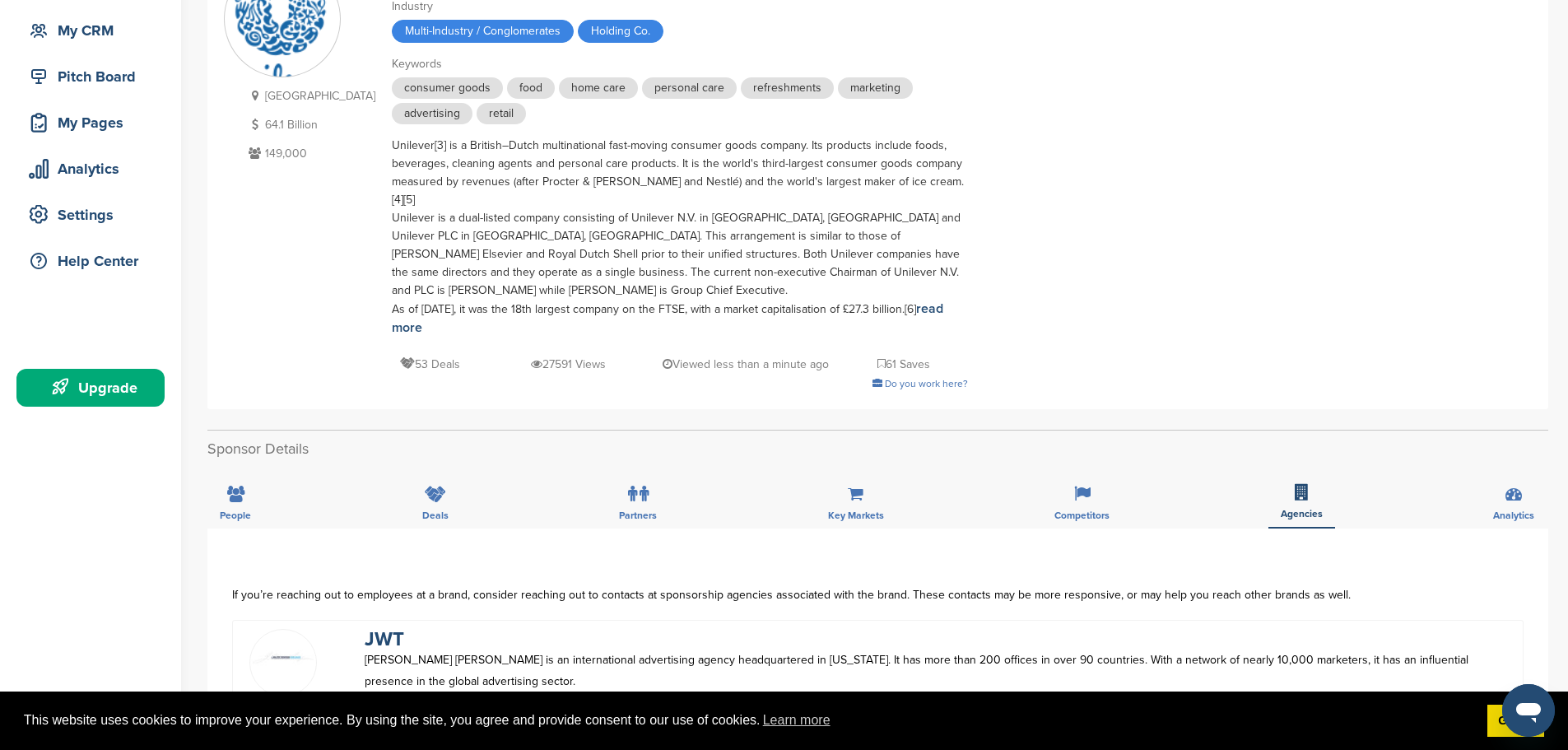
scroll to position [83, 0]
